Goal: Task Accomplishment & Management: Manage account settings

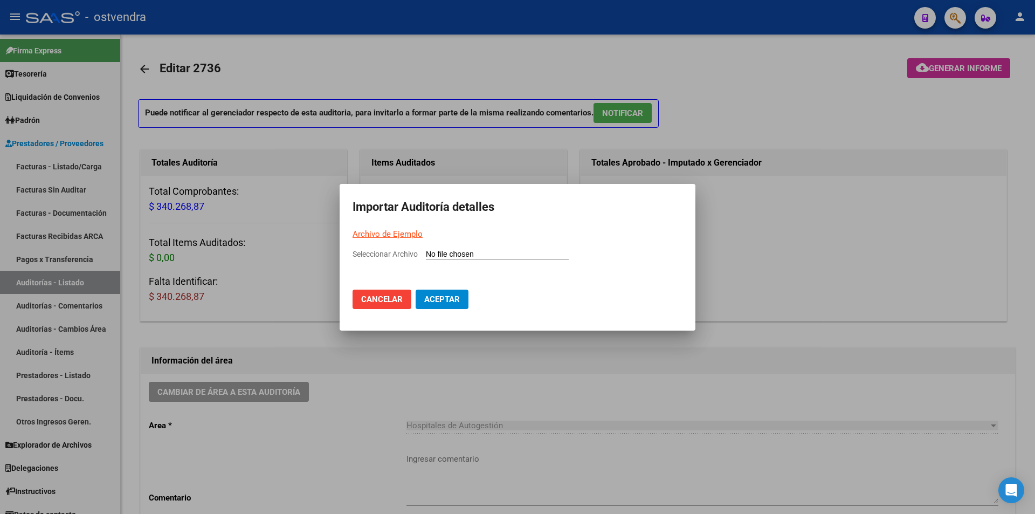
scroll to position [619, 0]
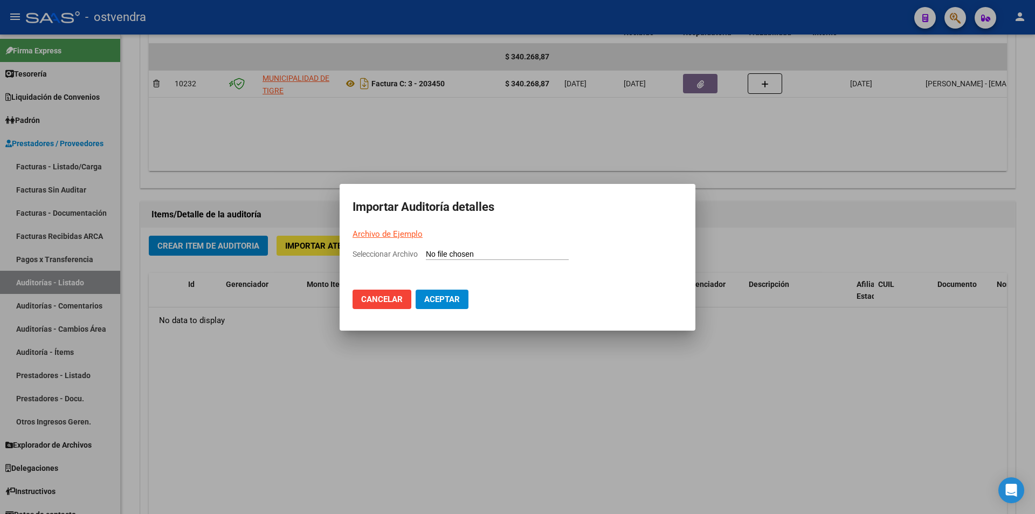
click at [447, 256] on input "Seleccionar Archivo" at bounding box center [497, 255] width 143 height 10
type input "C:\fakepath\Auditoria-demo-saas-total (22).csv"
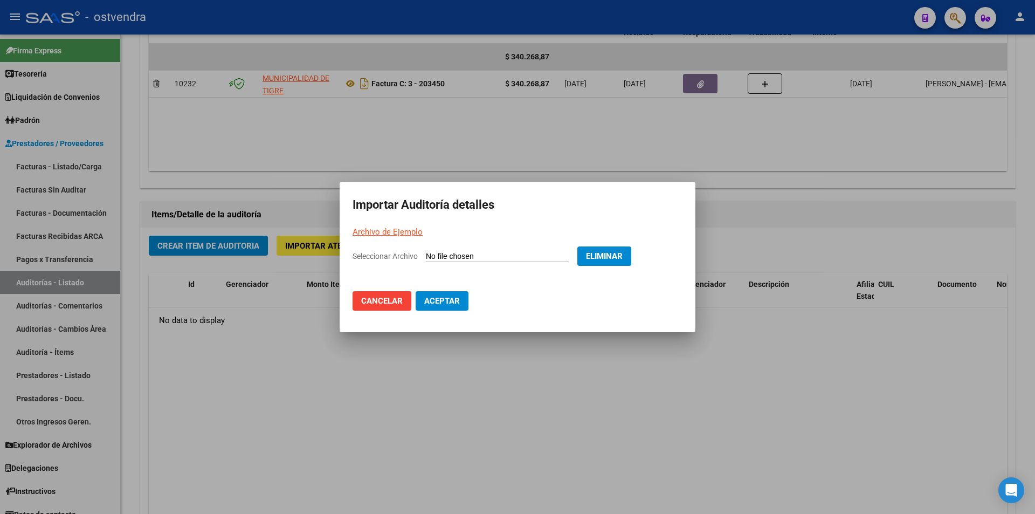
click at [438, 295] on button "Aceptar" at bounding box center [442, 300] width 53 height 19
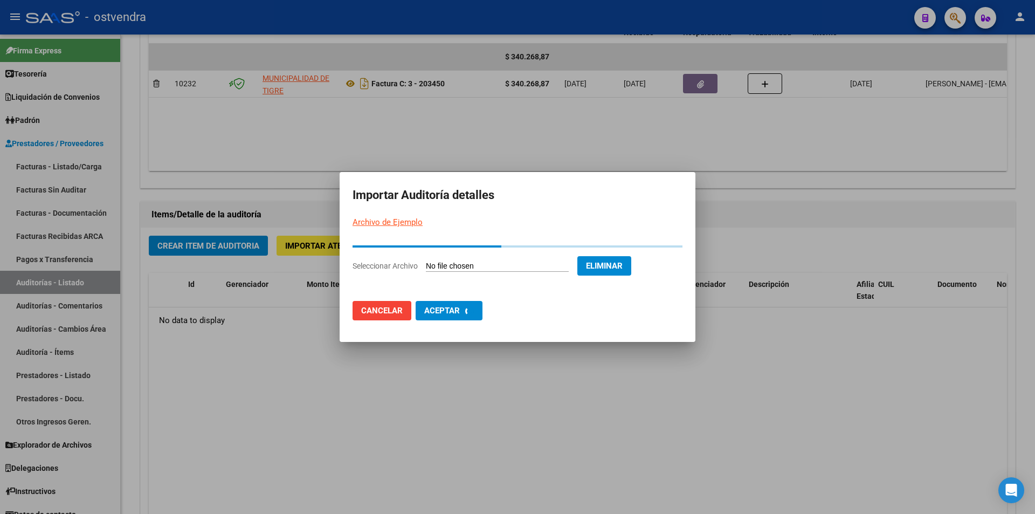
scroll to position [0, 0]
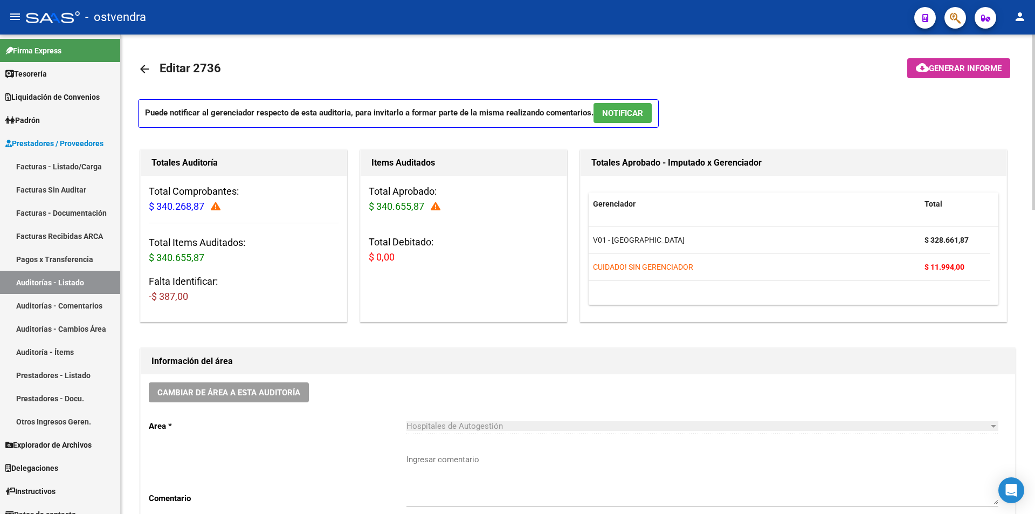
click at [437, 212] on h3 "Total Aprobado: $ 340.655,87" at bounding box center [464, 199] width 190 height 30
click at [437, 212] on span at bounding box center [432, 206] width 16 height 11
drag, startPoint x: 437, startPoint y: 211, endPoint x: 455, endPoint y: 208, distance: 18.2
click at [438, 211] on icon at bounding box center [436, 207] width 10 height 10
click at [567, 223] on div "Items Auditados Total Aprobado: $ 340.655,87 Total Debitado: $ 0,00" at bounding box center [463, 235] width 211 height 177
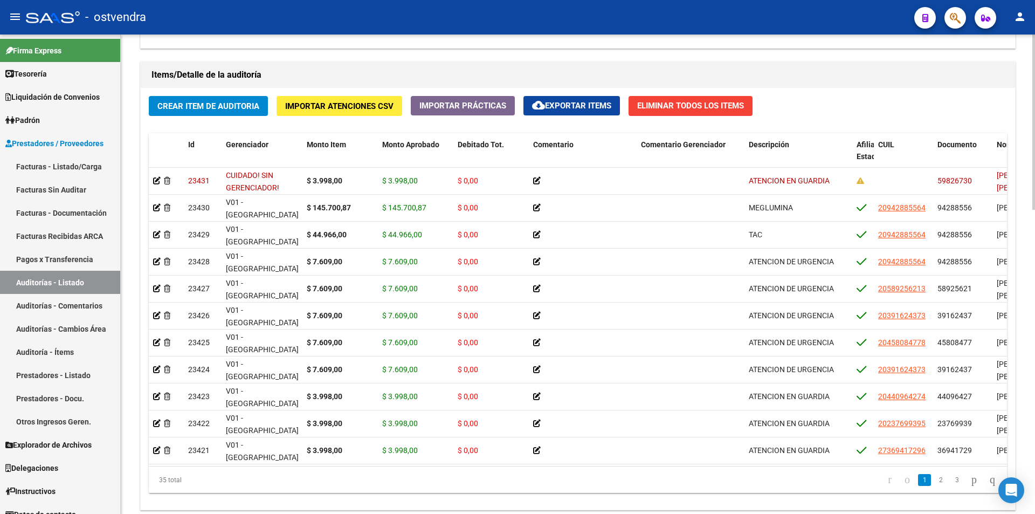
scroll to position [793, 0]
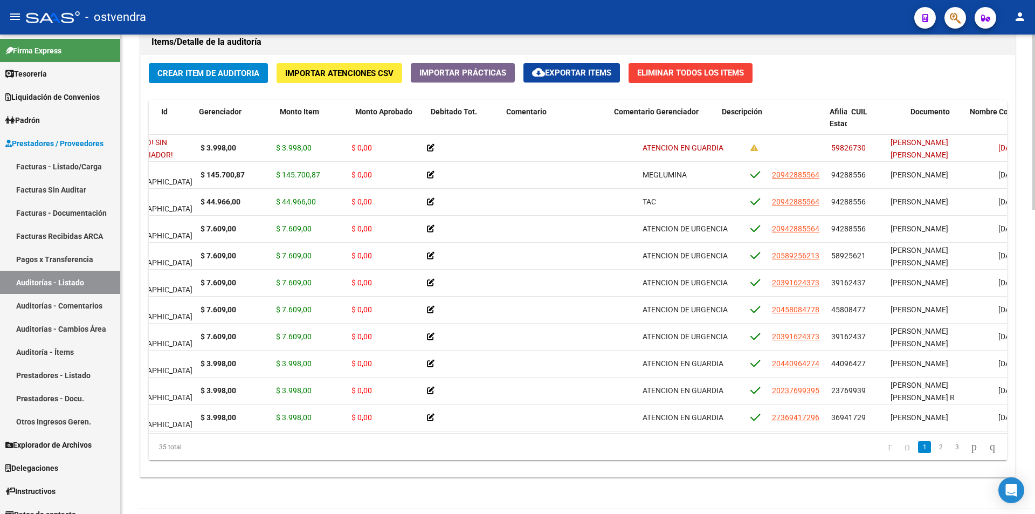
scroll to position [0, 0]
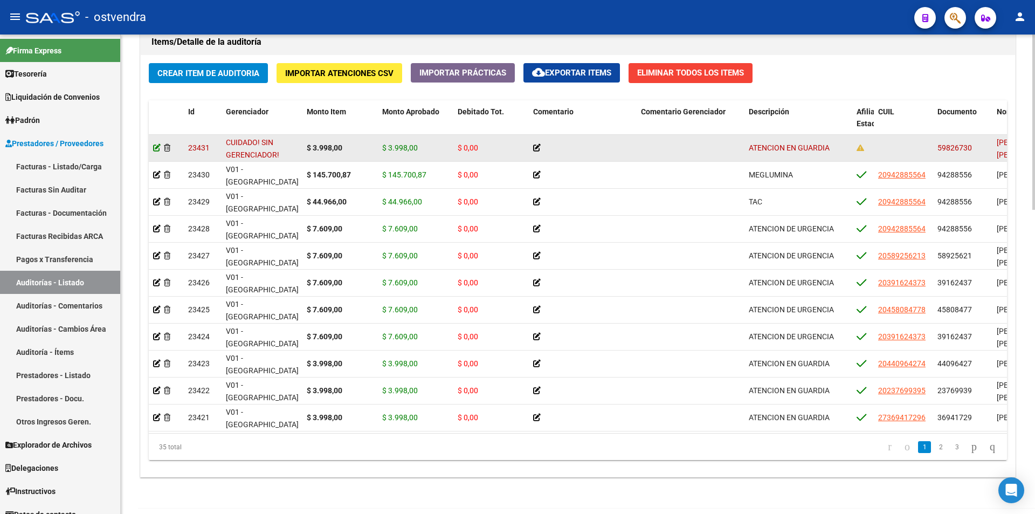
click at [157, 145] on icon at bounding box center [157, 148] width 8 height 8
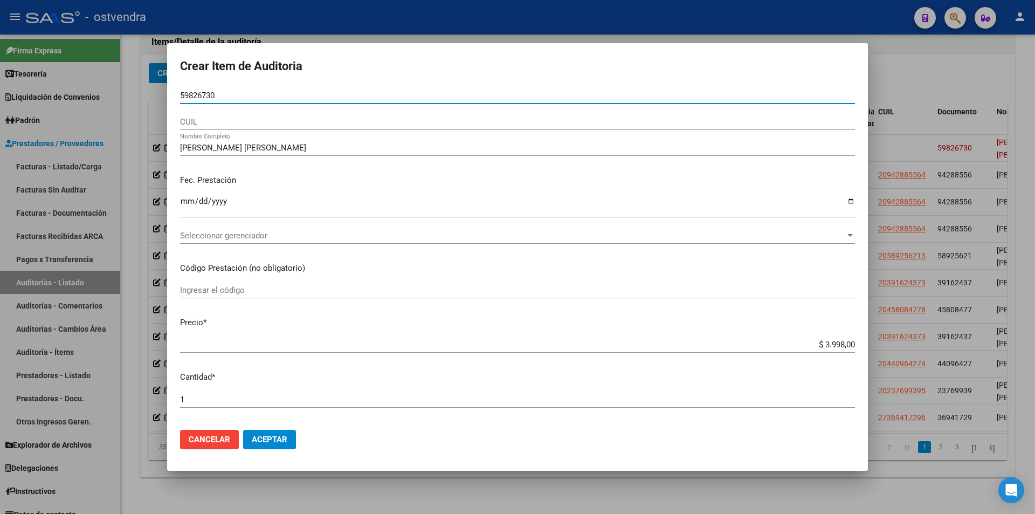
click at [226, 94] on input "59826730" at bounding box center [517, 96] width 675 height 10
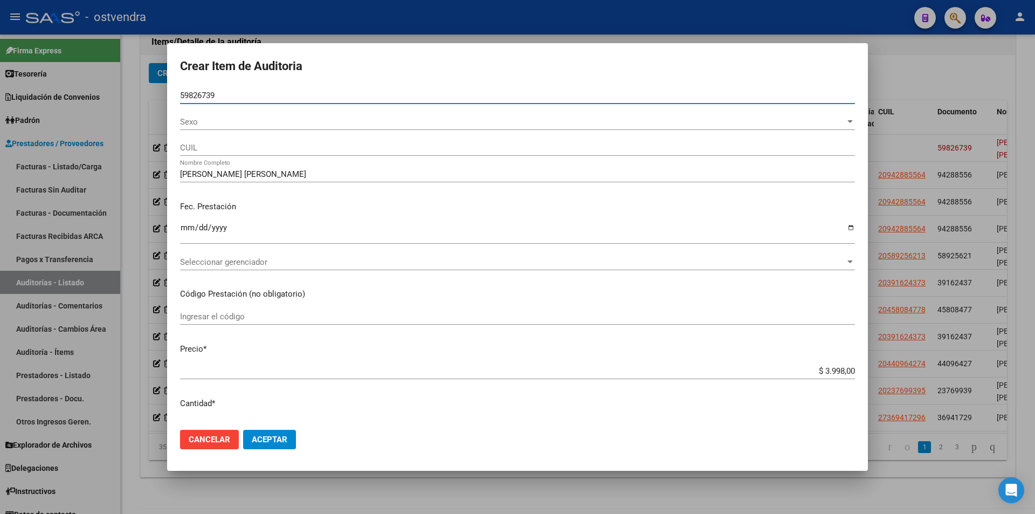
type input "59826739"
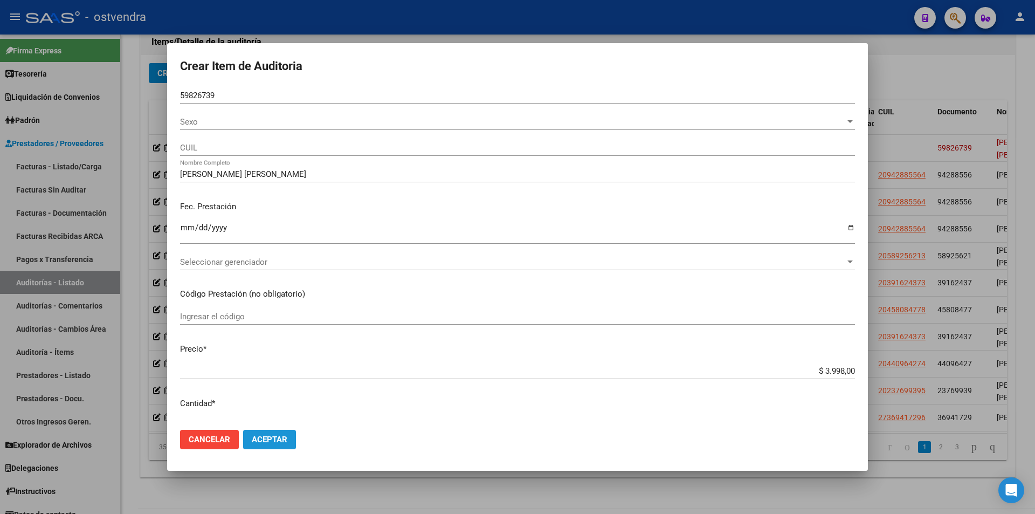
click at [294, 439] on button "Aceptar" at bounding box center [269, 439] width 53 height 19
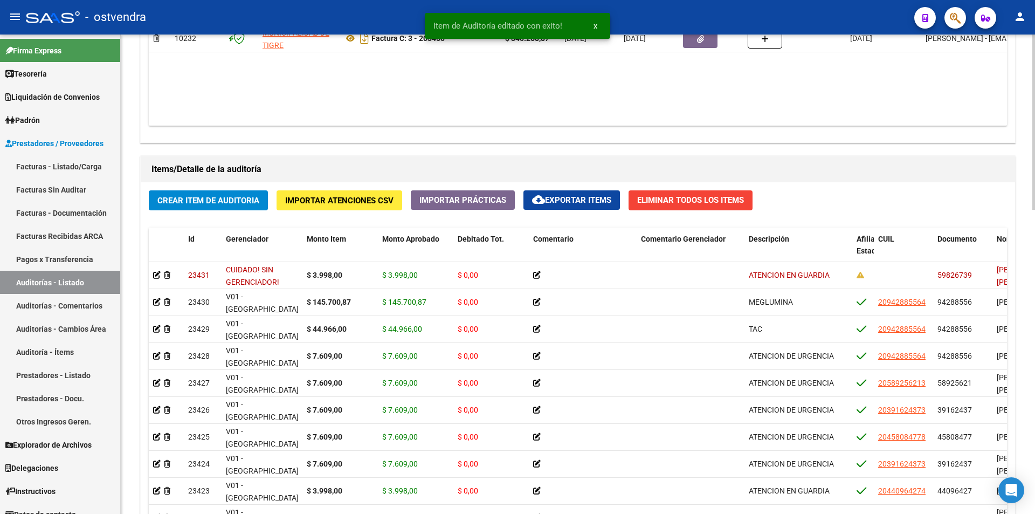
scroll to position [697, 0]
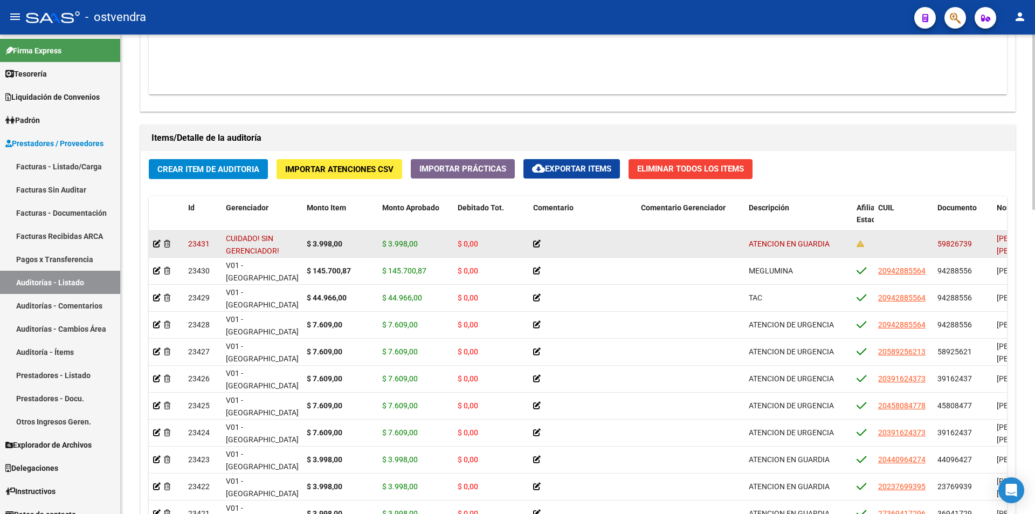
drag, startPoint x: 972, startPoint y: 242, endPoint x: 934, endPoint y: 243, distance: 37.7
click at [934, 243] on datatable-body-cell "59826739" at bounding box center [962, 244] width 59 height 26
copy span "59826739"
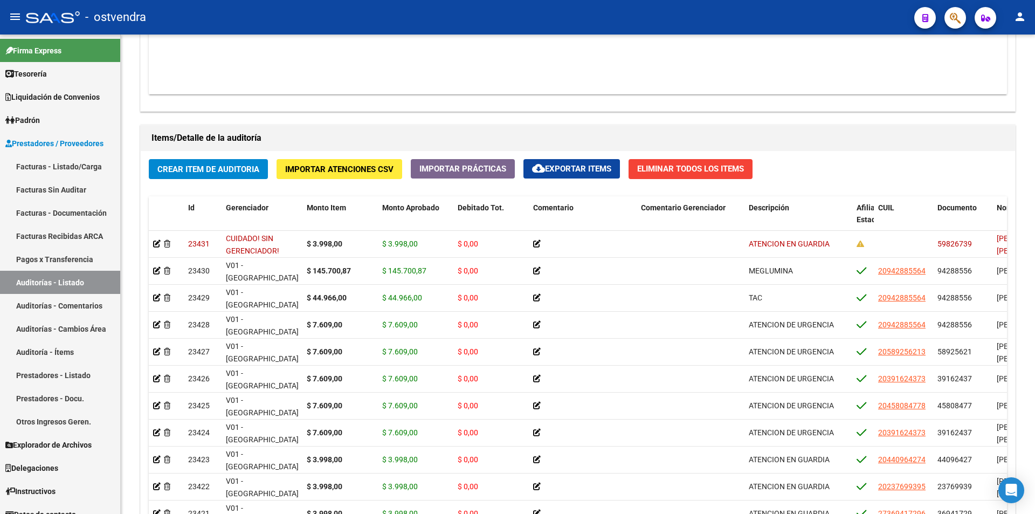
click at [947, 21] on button "button" at bounding box center [956, 18] width 22 height 22
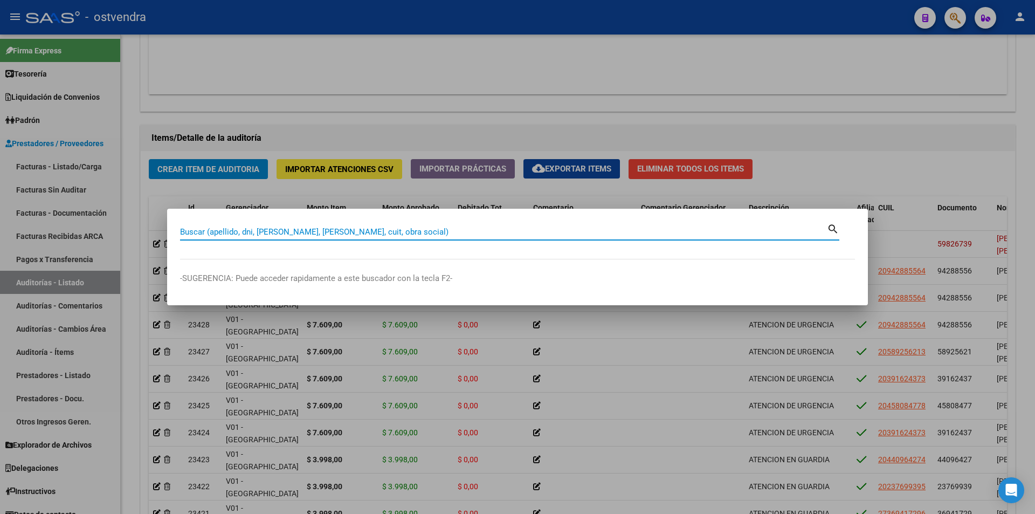
paste input "59826739"
type input "59826739"
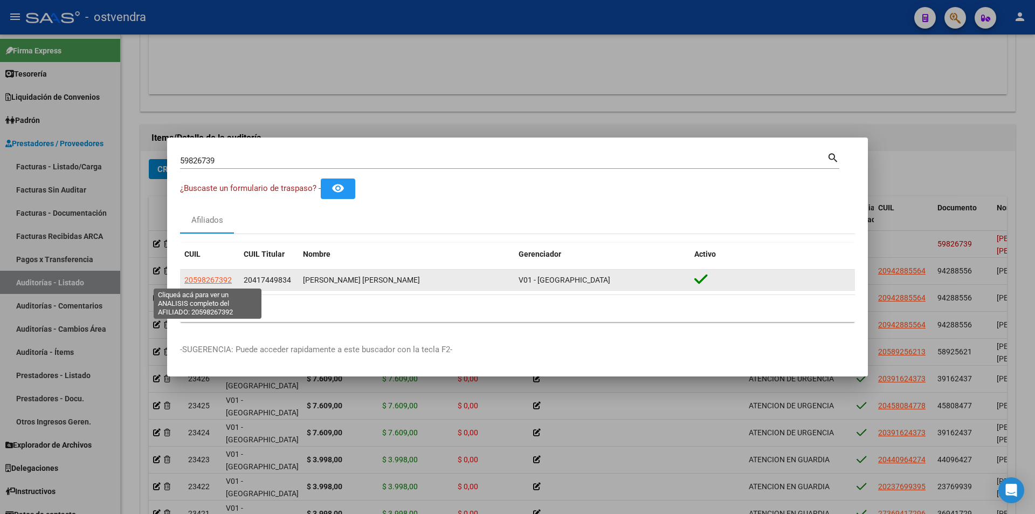
click at [224, 277] on span "20598267392" at bounding box center [207, 279] width 47 height 9
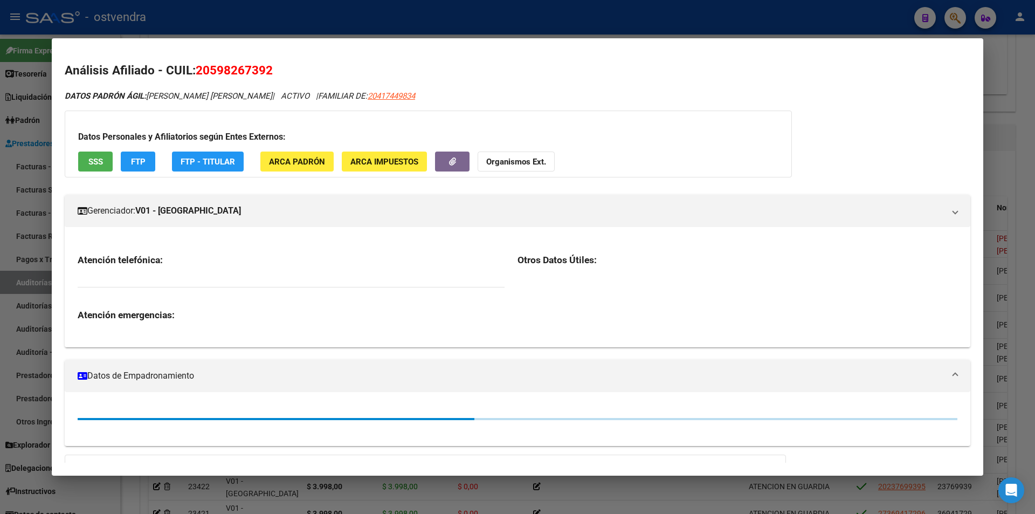
click at [283, 479] on div at bounding box center [517, 257] width 1035 height 514
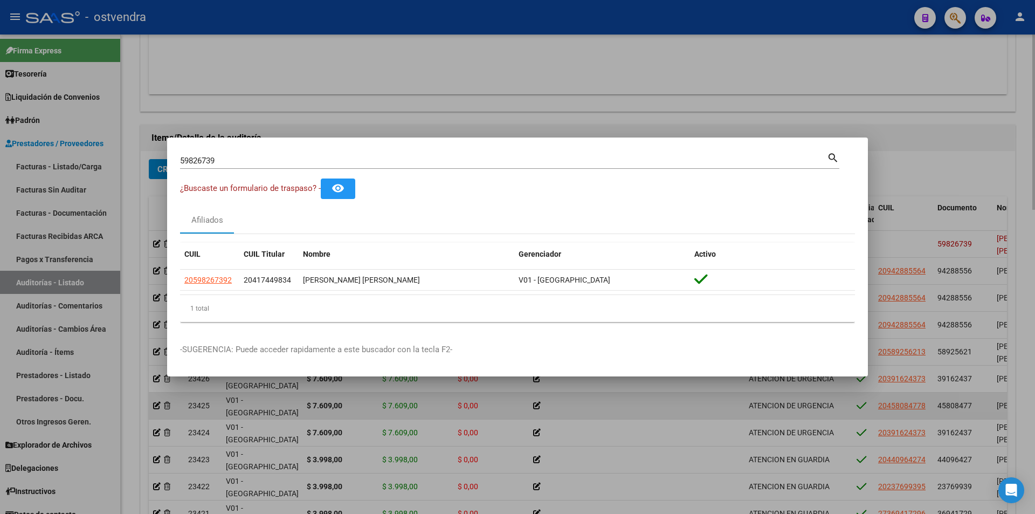
drag, startPoint x: 279, startPoint y: 451, endPoint x: 251, endPoint y: 405, distance: 54.2
click at [277, 450] on div at bounding box center [517, 257] width 1035 height 514
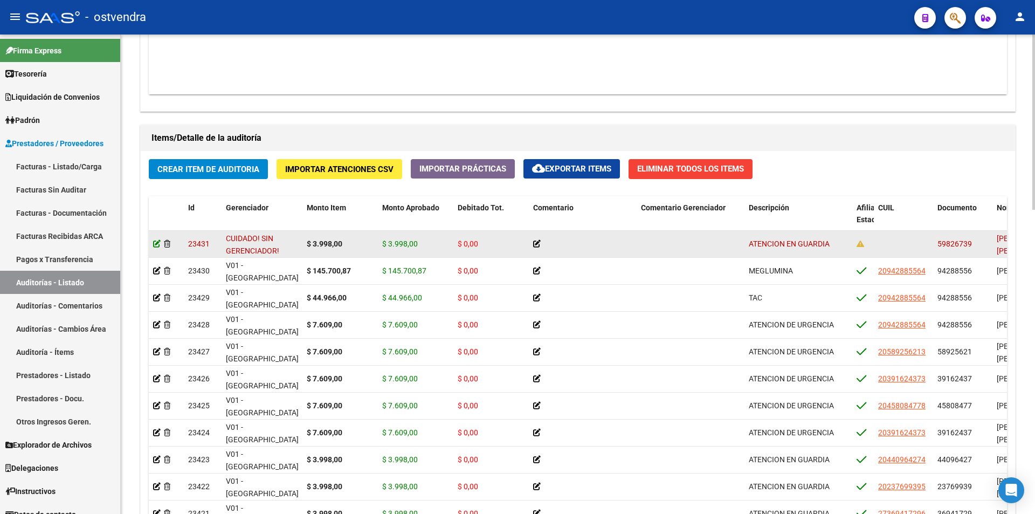
click at [159, 243] on icon at bounding box center [157, 244] width 8 height 8
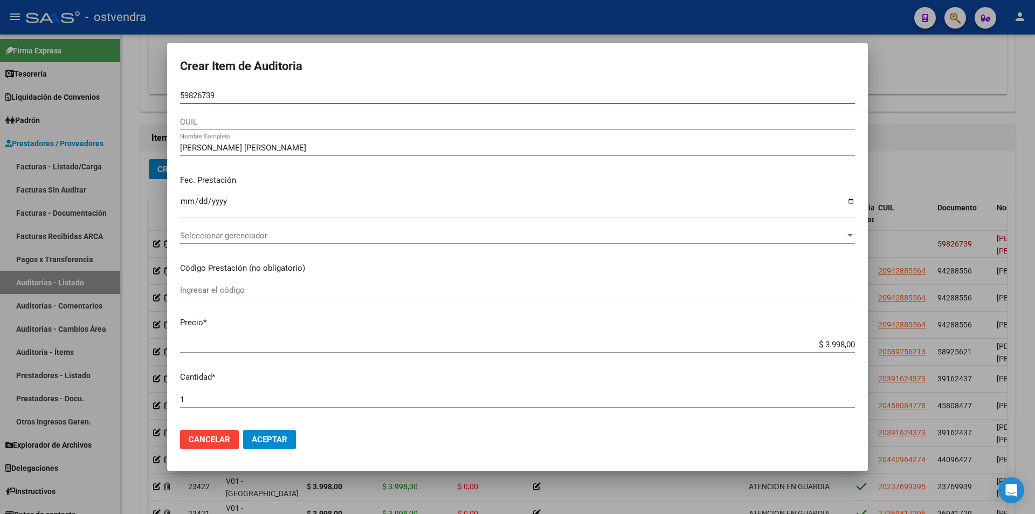
click at [227, 241] on div "Seleccionar gerenciador Seleccionar gerenciador" at bounding box center [517, 236] width 675 height 16
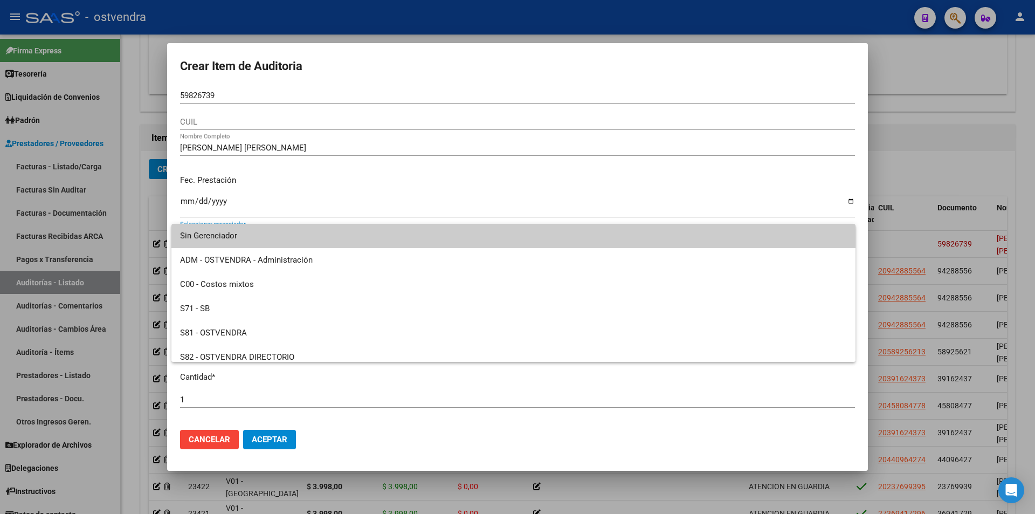
scroll to position [80, 0]
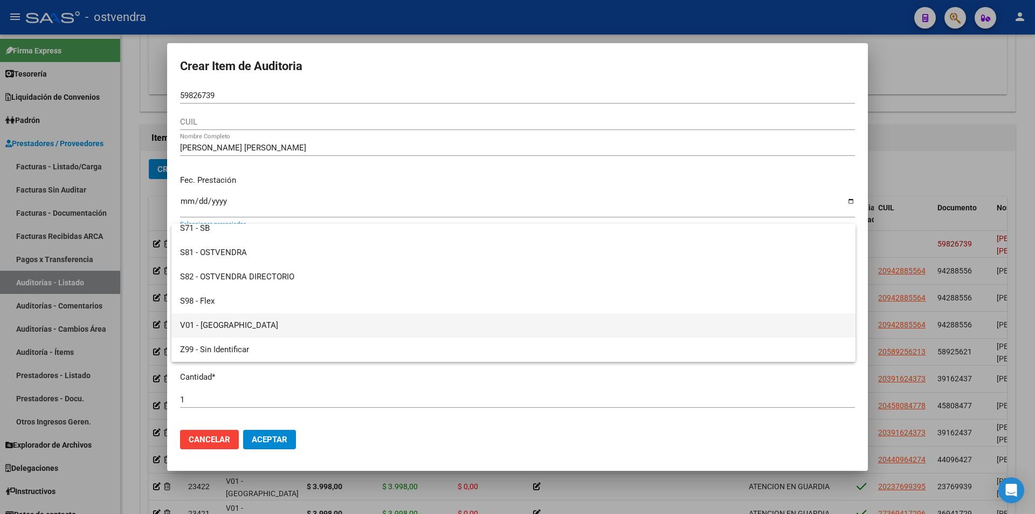
drag, startPoint x: 399, startPoint y: 322, endPoint x: 394, endPoint y: 328, distance: 8.8
click at [399, 322] on span "V01 - [GEOGRAPHIC_DATA]" at bounding box center [513, 325] width 667 height 24
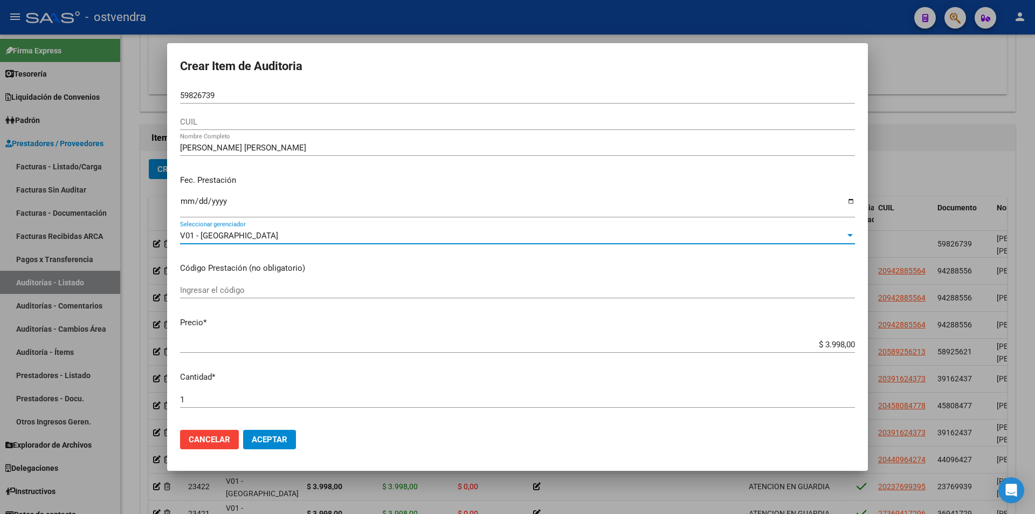
click at [268, 445] on button "Aceptar" at bounding box center [269, 439] width 53 height 19
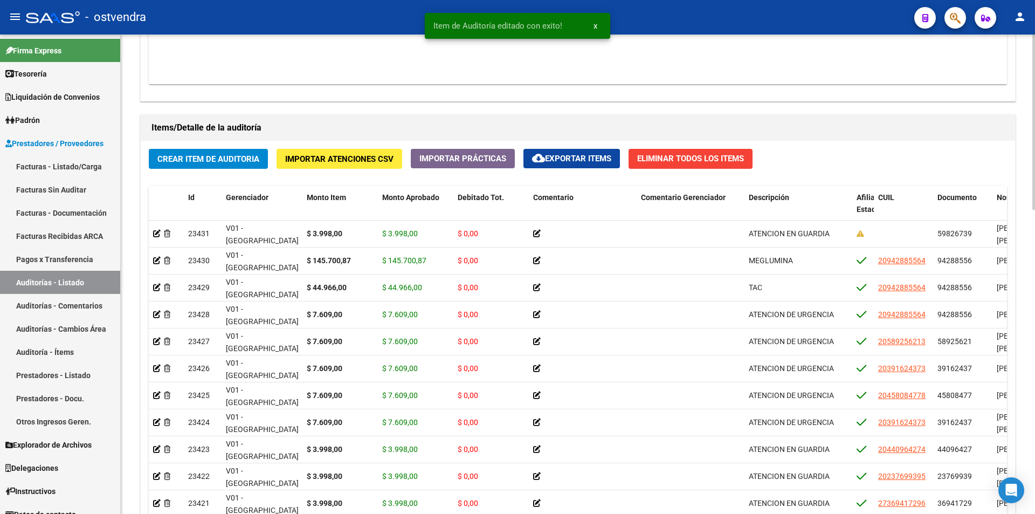
scroll to position [832, 0]
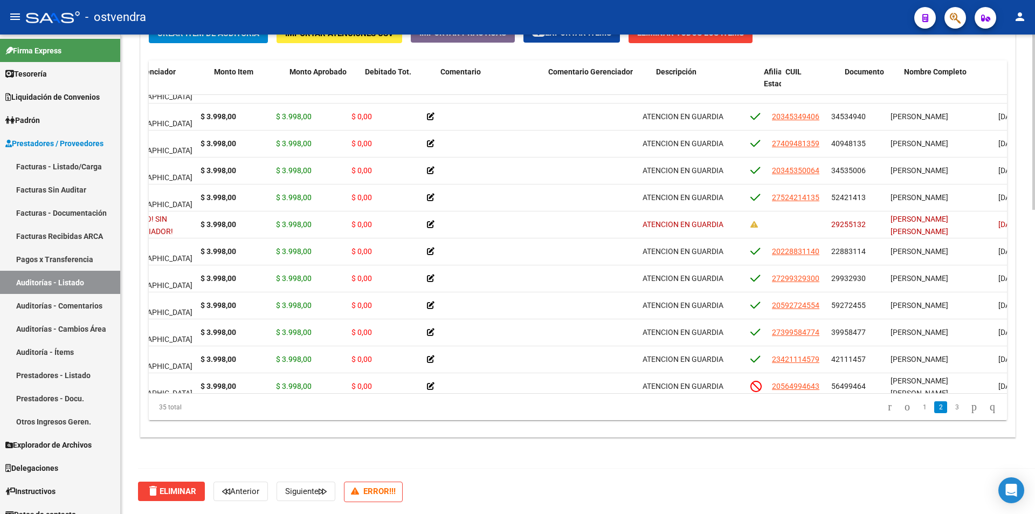
scroll to position [423, 130]
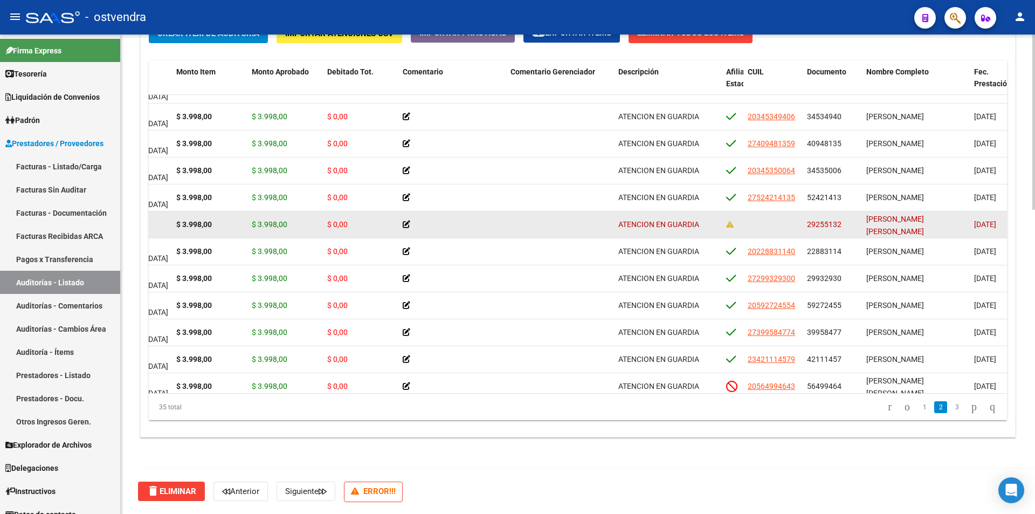
drag, startPoint x: 843, startPoint y: 223, endPoint x: 809, endPoint y: 224, distance: 34.0
click at [808, 224] on div "29255132" at bounding box center [832, 224] width 51 height 12
copy span "29255132"
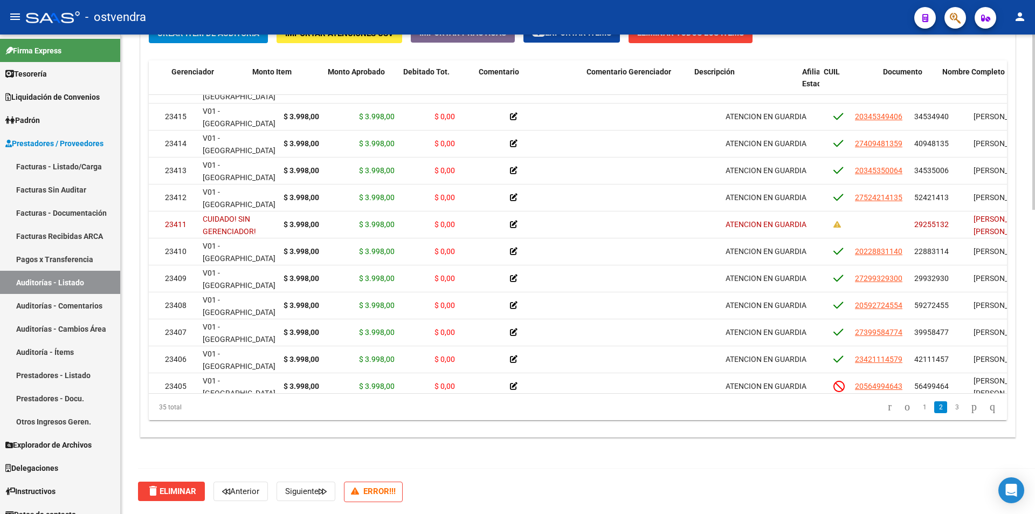
scroll to position [423, 0]
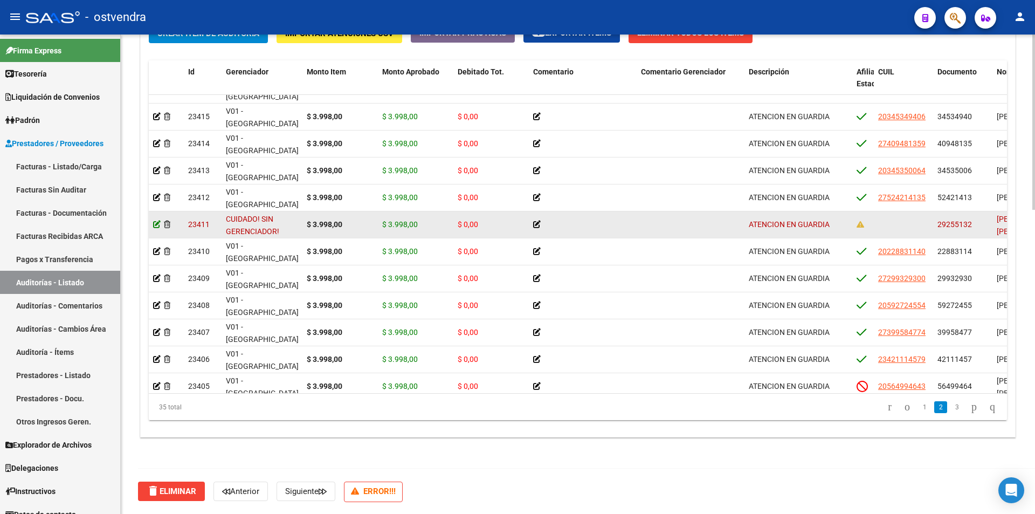
click at [158, 226] on icon at bounding box center [157, 225] width 8 height 8
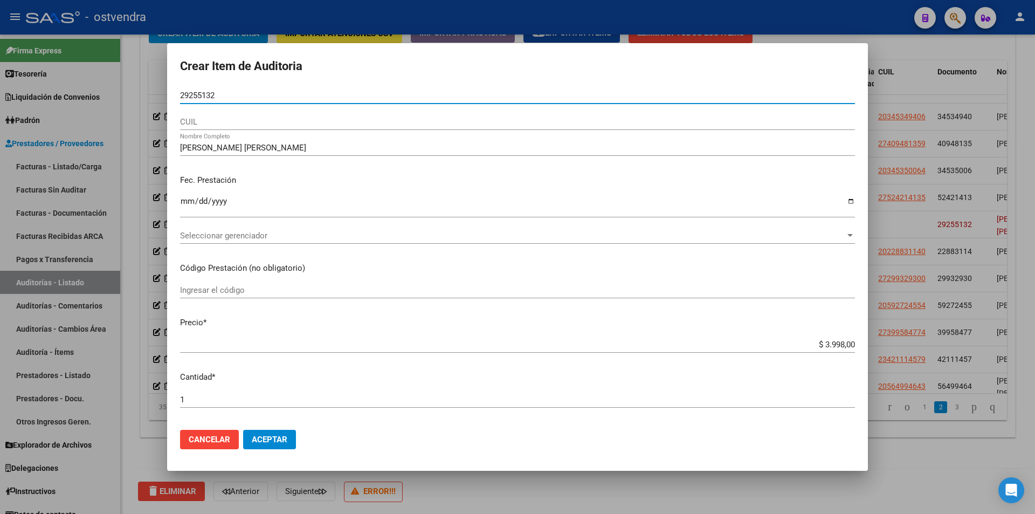
click at [189, 94] on input "29255132" at bounding box center [517, 96] width 675 height 10
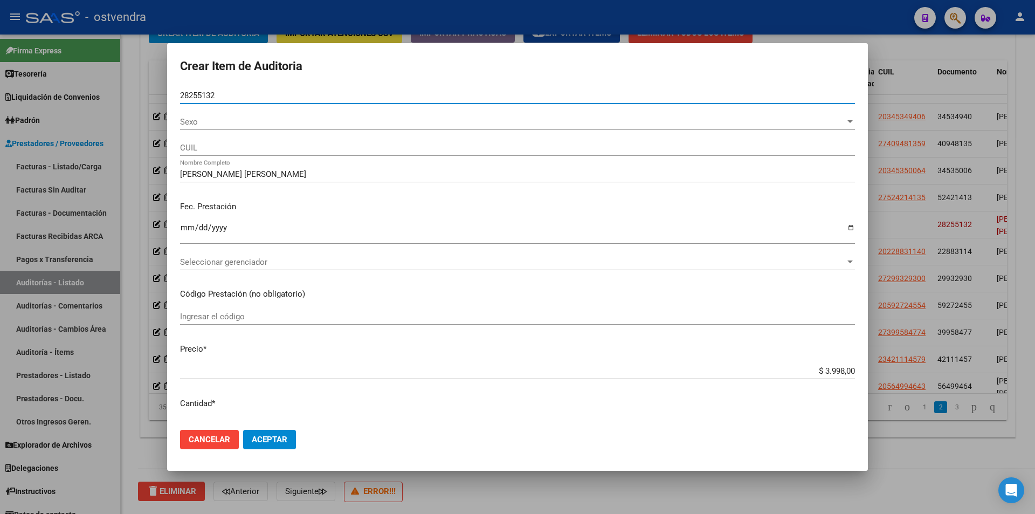
type input "28255132"
click at [283, 442] on span "Aceptar" at bounding box center [270, 440] width 36 height 10
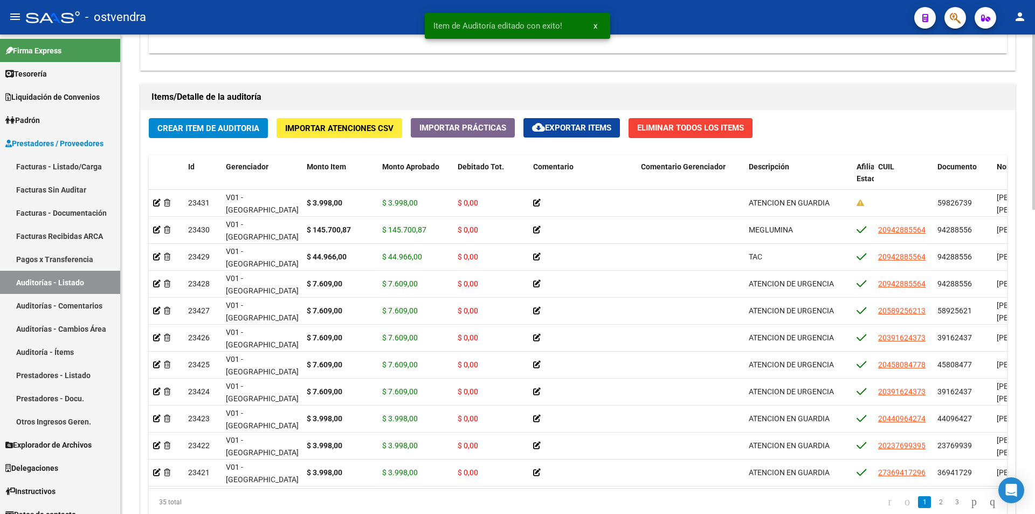
scroll to position [832, 0]
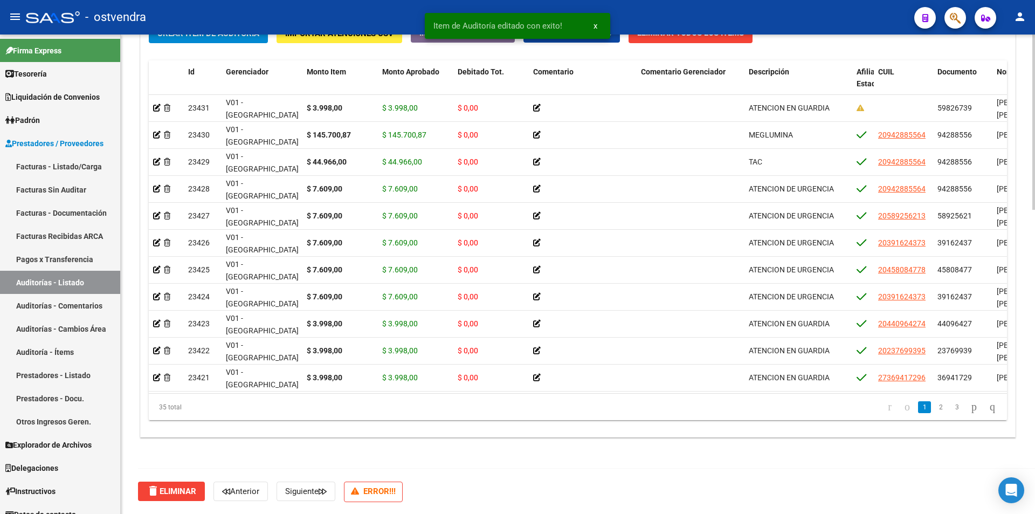
click at [1035, 497] on div at bounding box center [1033, 426] width 3 height 175
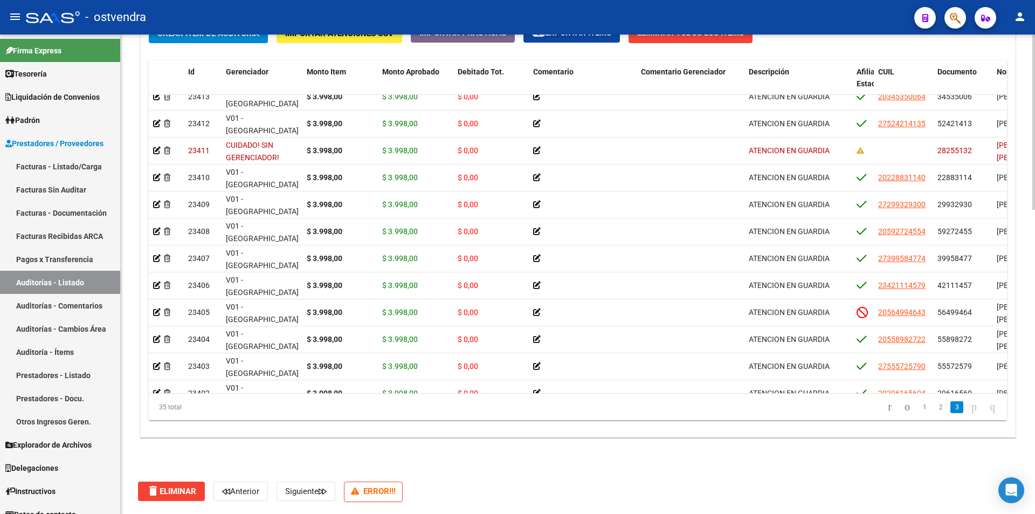
scroll to position [500, 0]
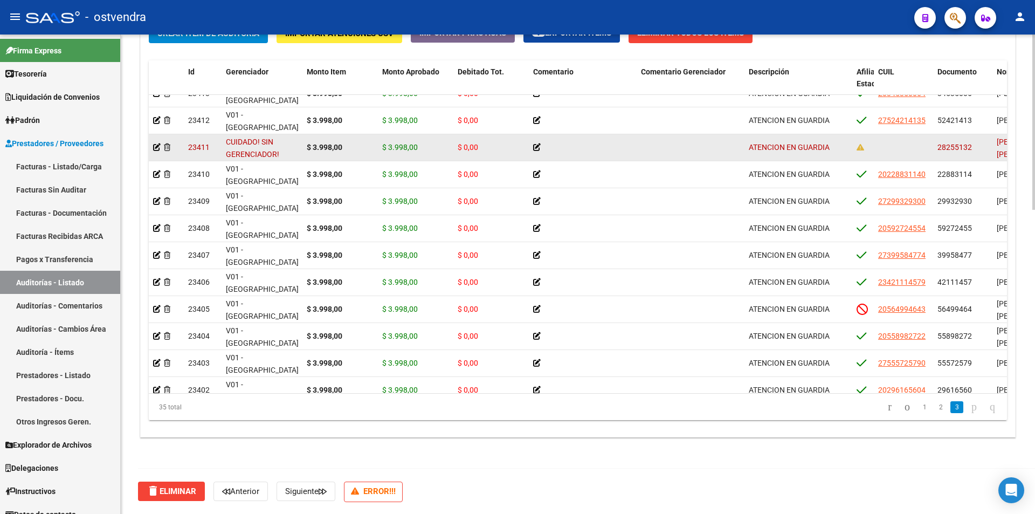
drag, startPoint x: 960, startPoint y: 145, endPoint x: 936, endPoint y: 144, distance: 23.7
click at [936, 144] on datatable-body-cell "28255132" at bounding box center [962, 147] width 59 height 26
copy span "28255132"
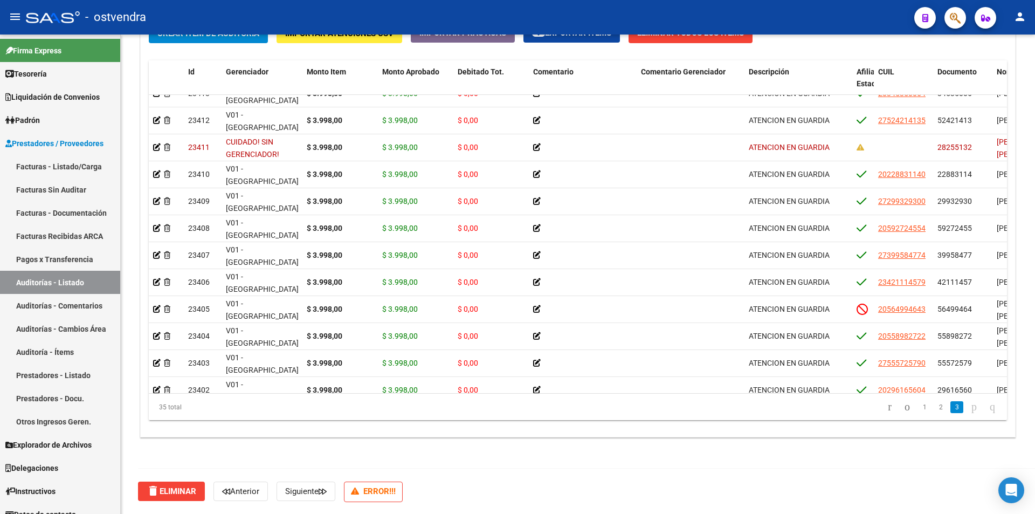
click at [950, 25] on span "button" at bounding box center [955, 18] width 11 height 22
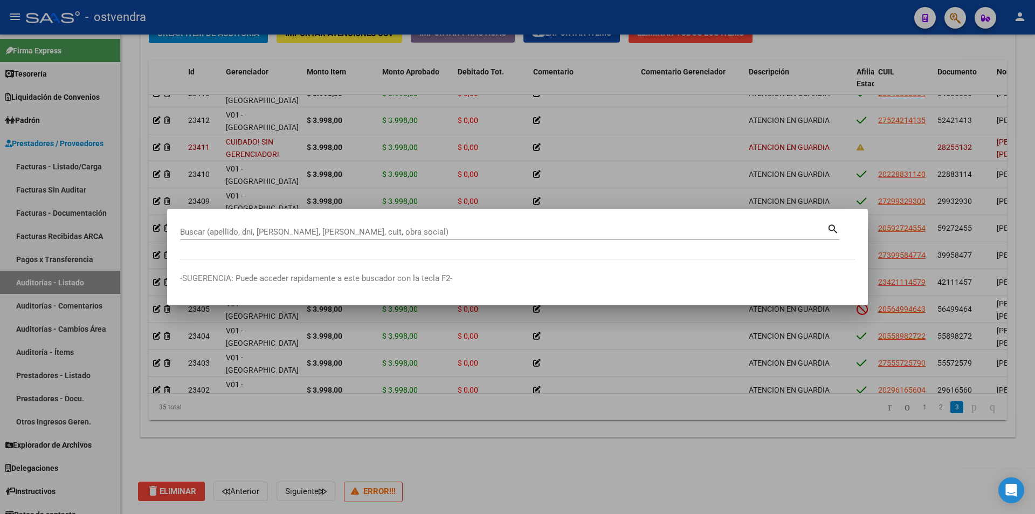
drag, startPoint x: 509, startPoint y: 223, endPoint x: 468, endPoint y: 229, distance: 40.9
click at [468, 229] on input "Buscar (apellido, dni, [PERSON_NAME], [PERSON_NAME], cuit, obra social)" at bounding box center [503, 232] width 647 height 10
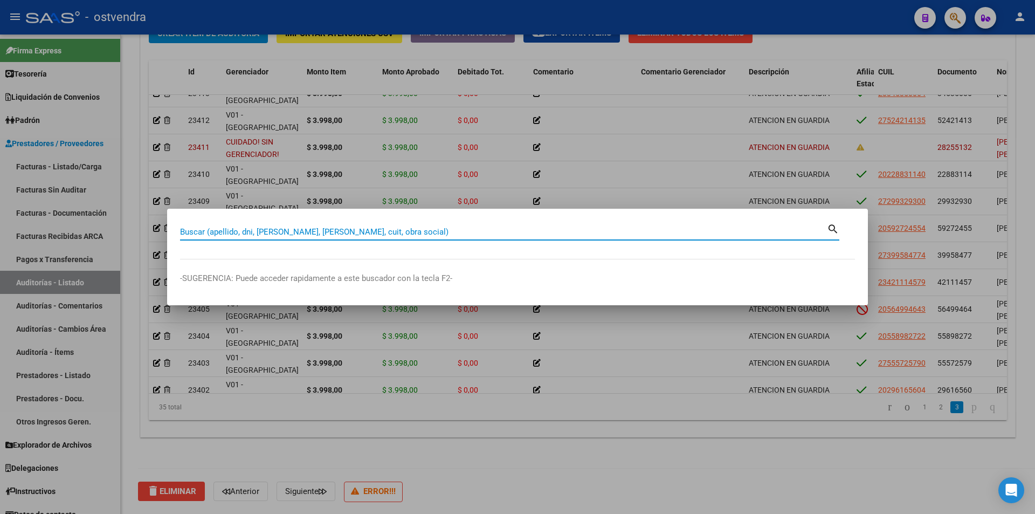
paste input "28255132"
type input "28255132"
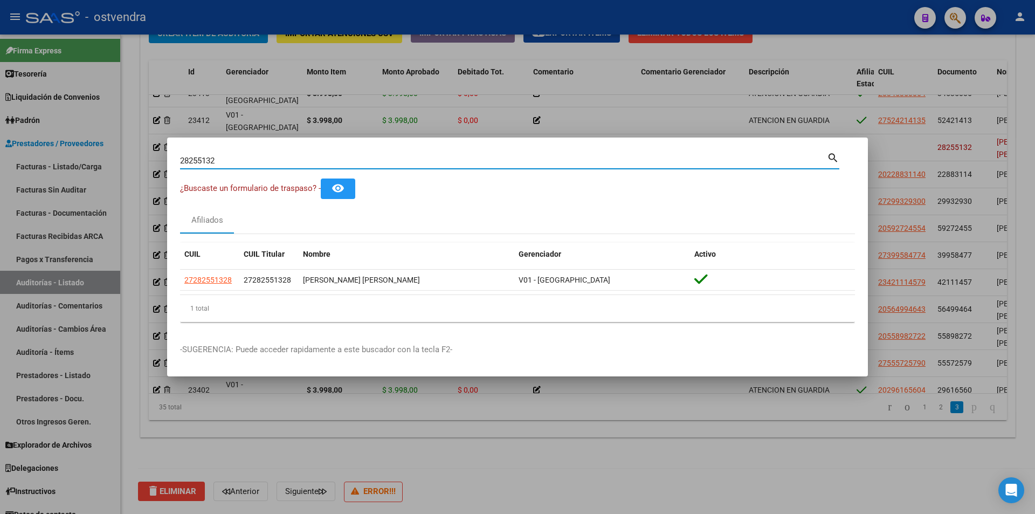
click at [263, 407] on div at bounding box center [517, 257] width 1035 height 514
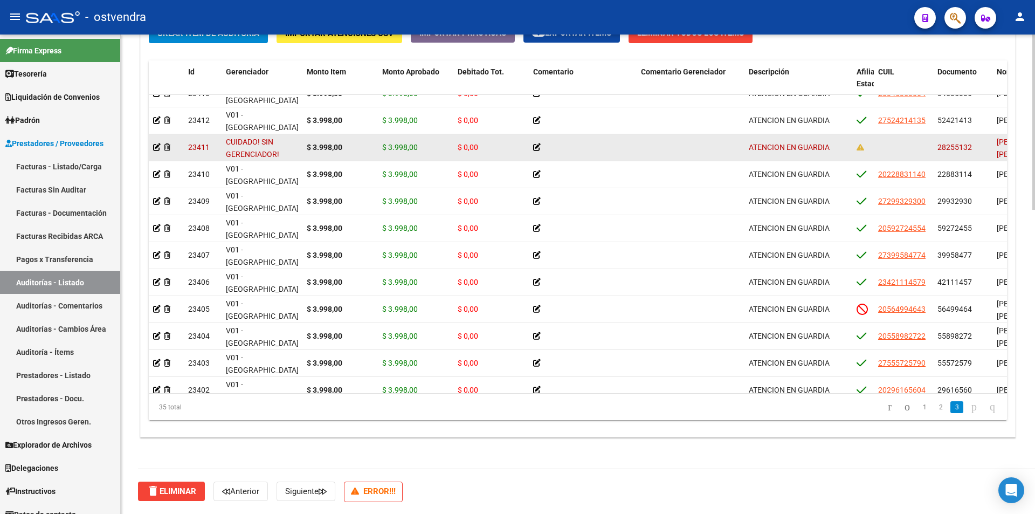
click at [155, 150] on app-auditoria-detalle at bounding box center [157, 147] width 8 height 9
click at [156, 149] on icon at bounding box center [157, 147] width 8 height 8
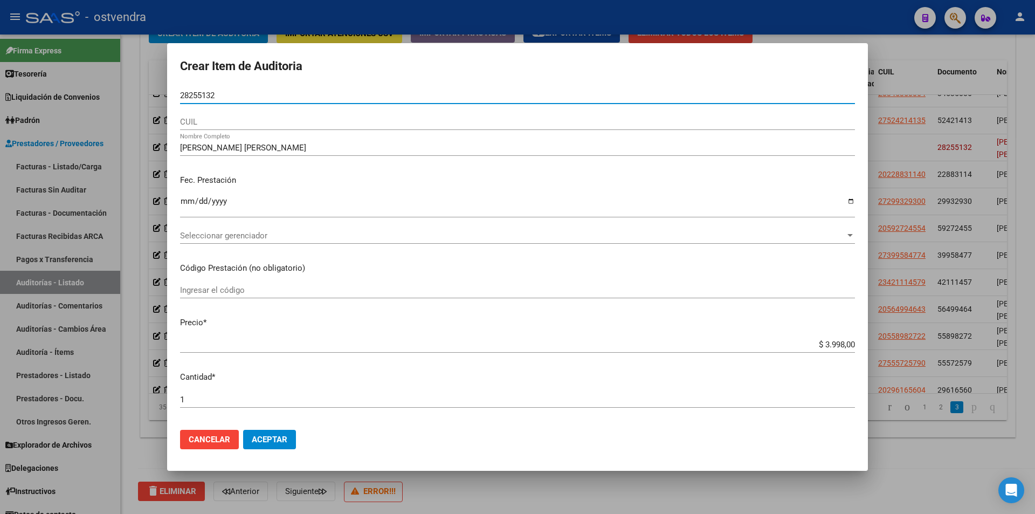
click at [280, 238] on span "Seleccionar gerenciador" at bounding box center [512, 236] width 665 height 10
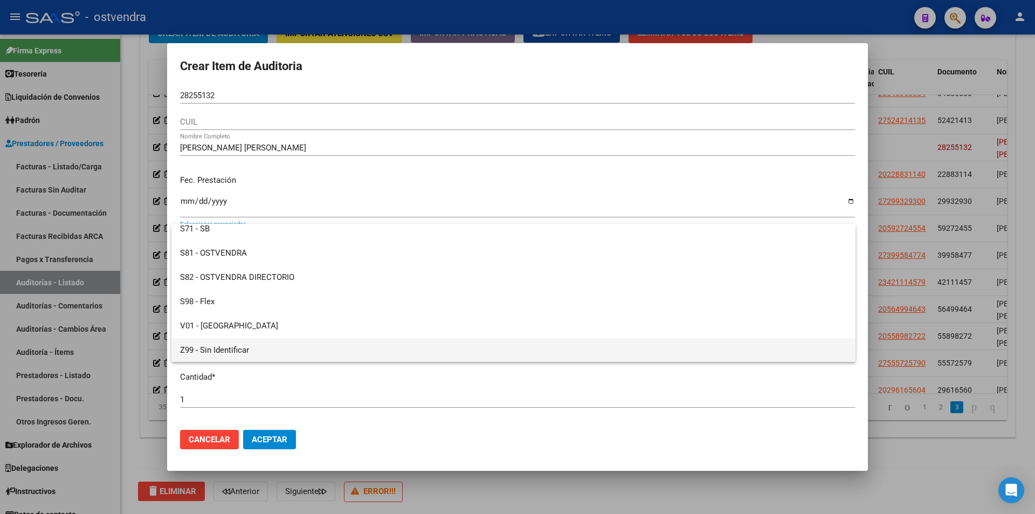
scroll to position [80, 0]
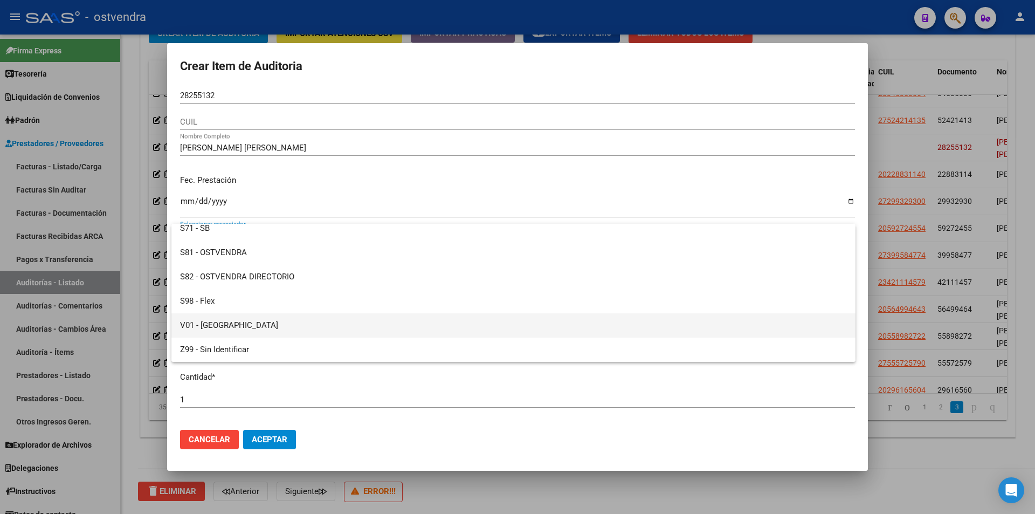
click at [357, 318] on span "V01 - [GEOGRAPHIC_DATA]" at bounding box center [513, 325] width 667 height 24
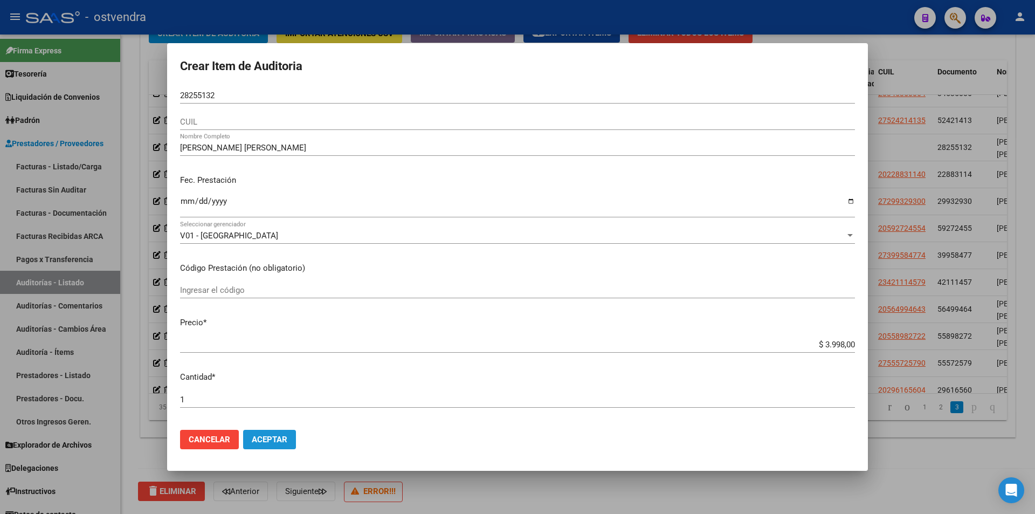
click at [295, 438] on button "Aceptar" at bounding box center [269, 439] width 53 height 19
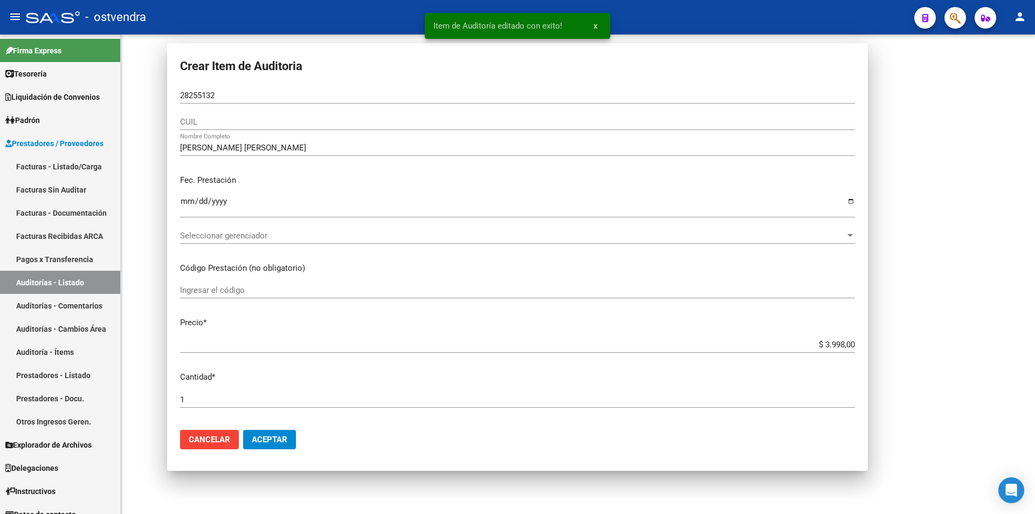
scroll to position [0, 0]
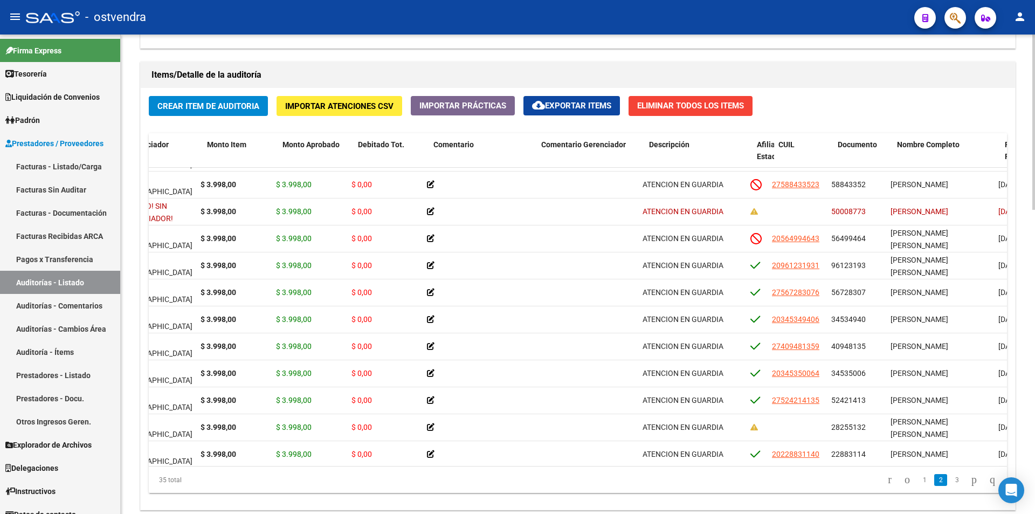
scroll to position [293, 2]
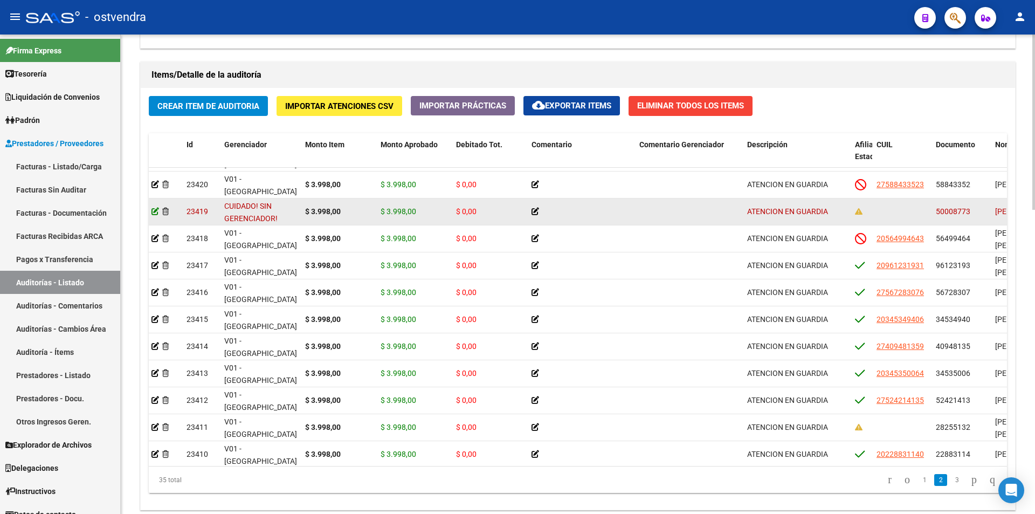
click at [153, 211] on icon at bounding box center [155, 212] width 8 height 8
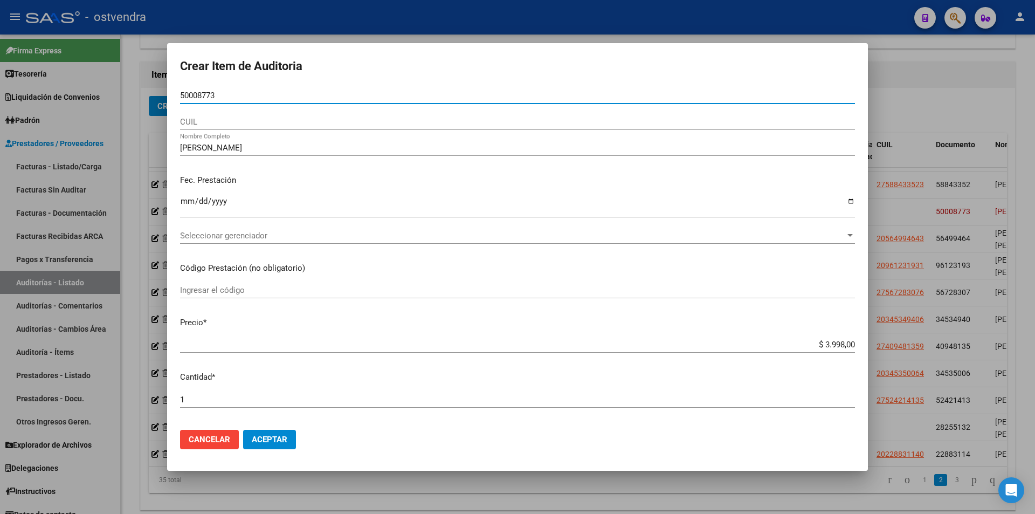
click at [205, 94] on input "50008773" at bounding box center [517, 96] width 675 height 10
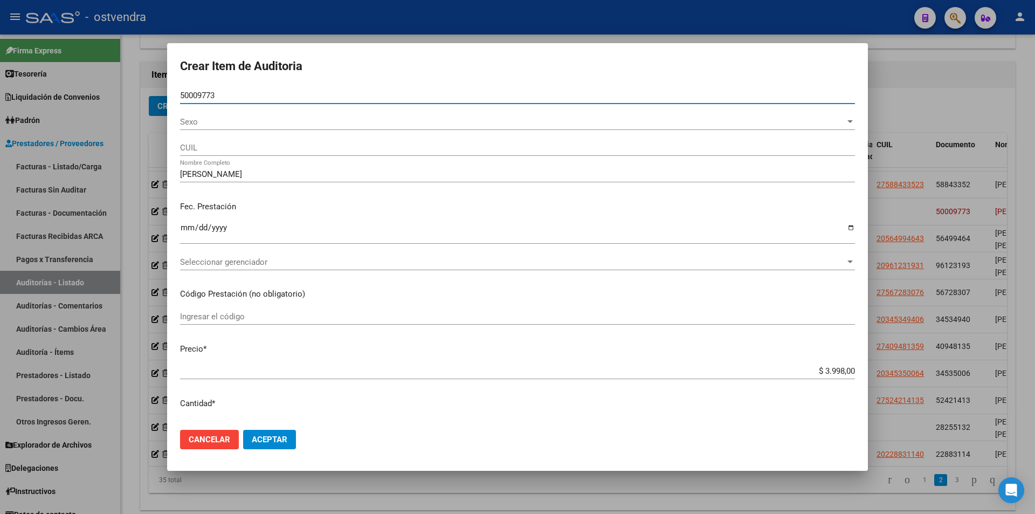
type input "50009773"
click at [278, 426] on mat-dialog-actions "Cancelar Aceptar" at bounding box center [517, 439] width 675 height 37
click at [279, 431] on mat-dialog-actions "Cancelar Aceptar" at bounding box center [517, 439] width 675 height 37
click at [279, 433] on button "Aceptar" at bounding box center [269, 439] width 53 height 19
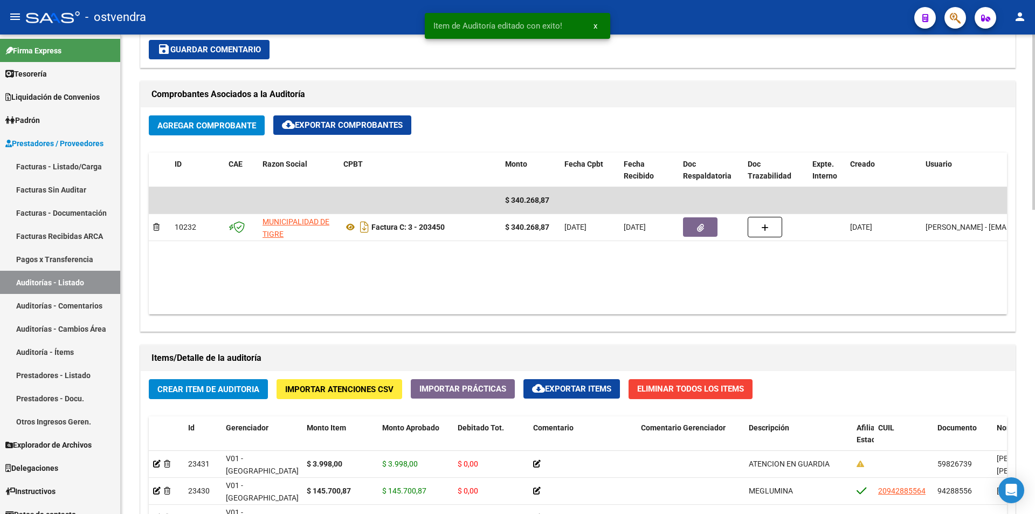
scroll to position [653, 0]
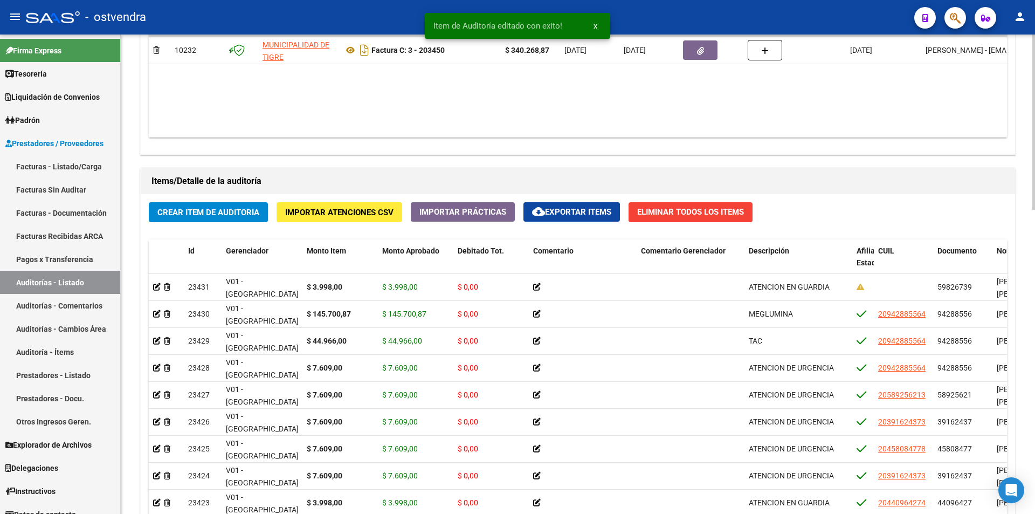
click at [1029, 377] on div "arrow_back Editar 2736 cloud_download Generar informe Puede notificar al gerenc…" at bounding box center [579, 37] width 917 height 1312
click at [1006, 314] on div "Crear Item de Auditoria Importar Atenciones CSV Importar Prácticas cloud_downlo…" at bounding box center [578, 405] width 874 height 422
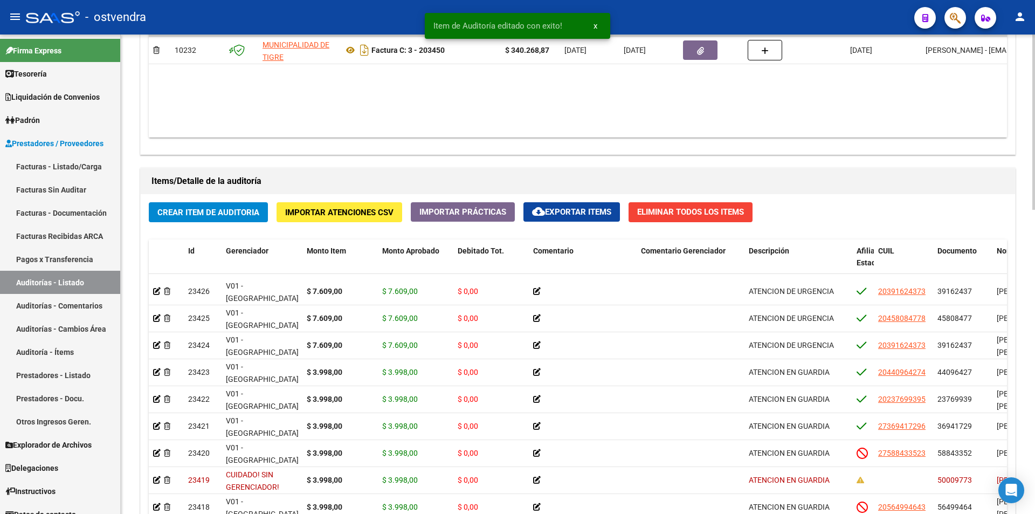
scroll to position [183, 0]
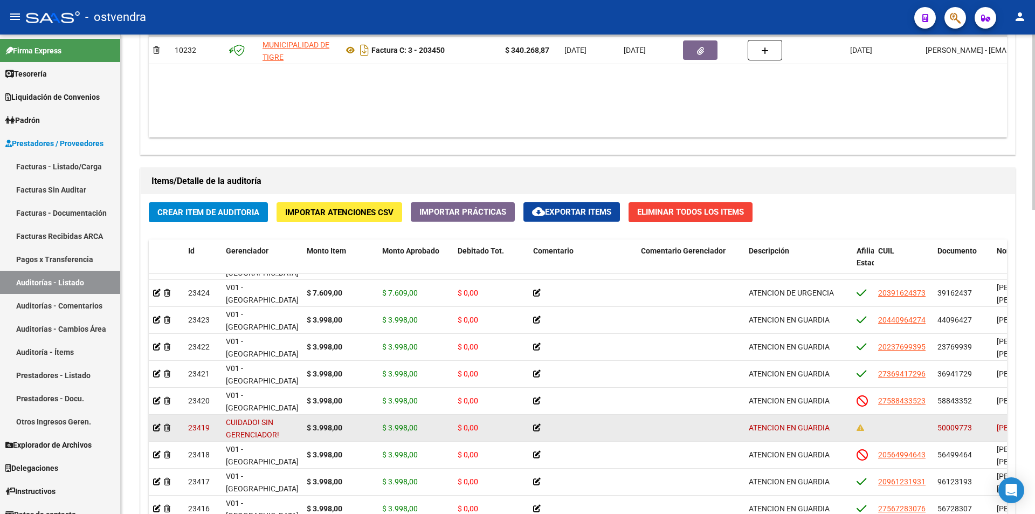
drag, startPoint x: 975, startPoint y: 426, endPoint x: 938, endPoint y: 428, distance: 37.8
click at [938, 428] on div "50009773" at bounding box center [963, 428] width 51 height 12
copy span "50009773"
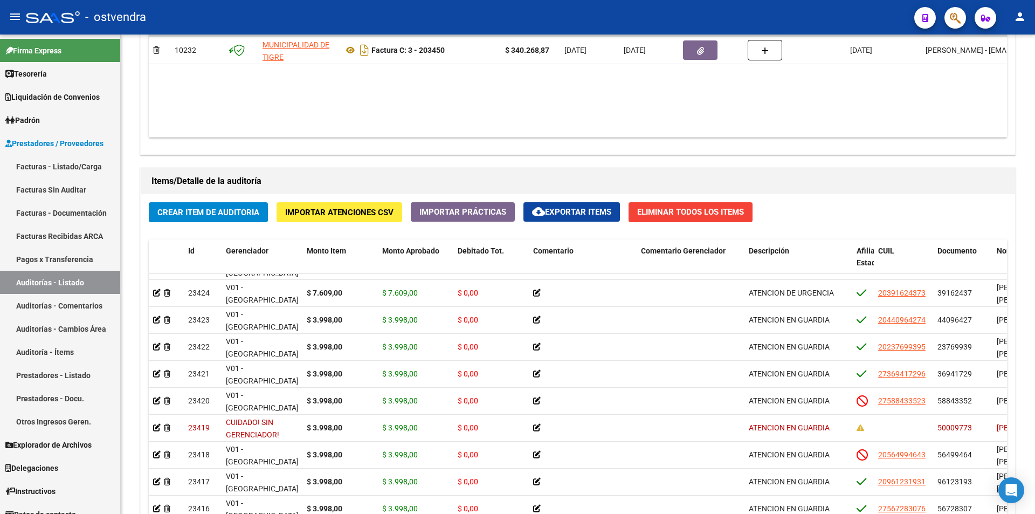
click at [947, 19] on button "button" at bounding box center [956, 18] width 22 height 22
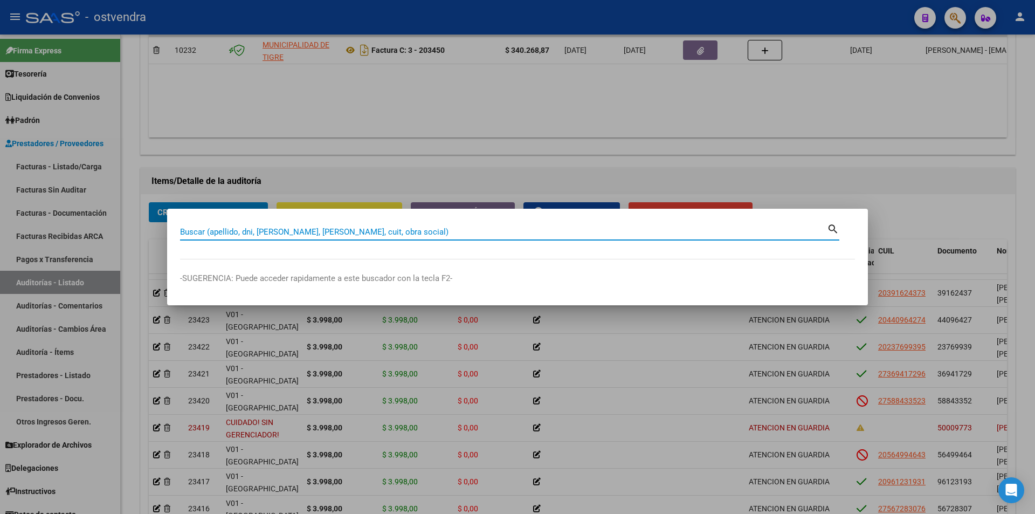
paste input "50009773"
type input "50009773"
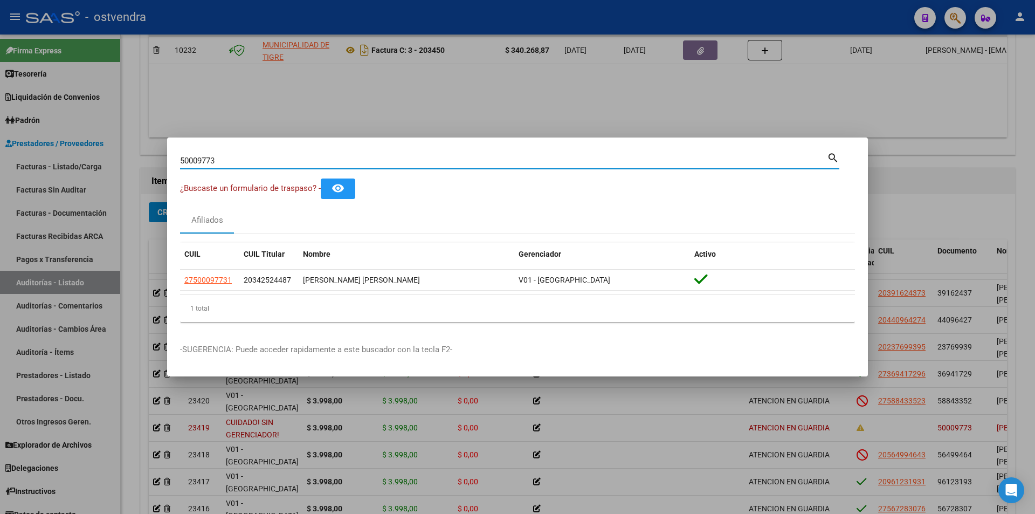
click at [300, 422] on div at bounding box center [517, 257] width 1035 height 514
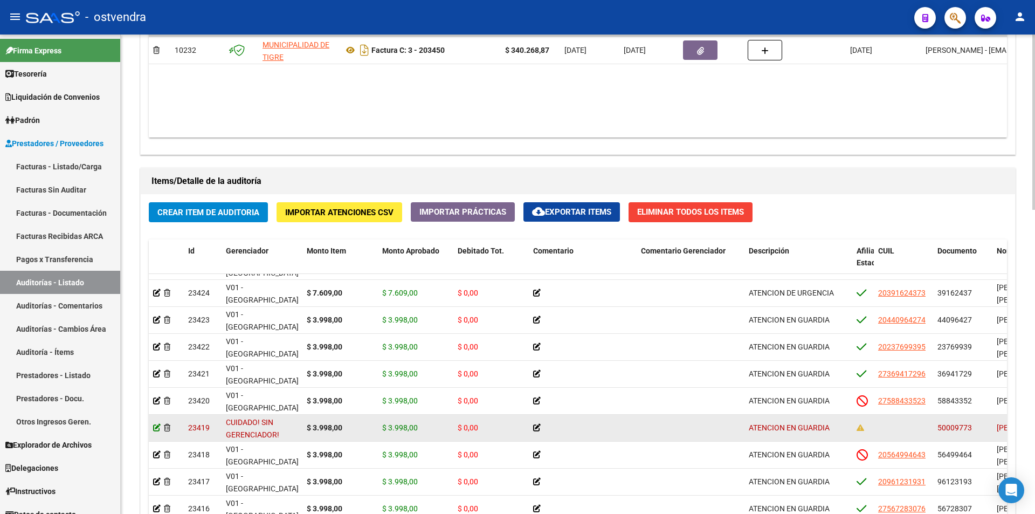
click at [156, 426] on icon at bounding box center [157, 428] width 8 height 8
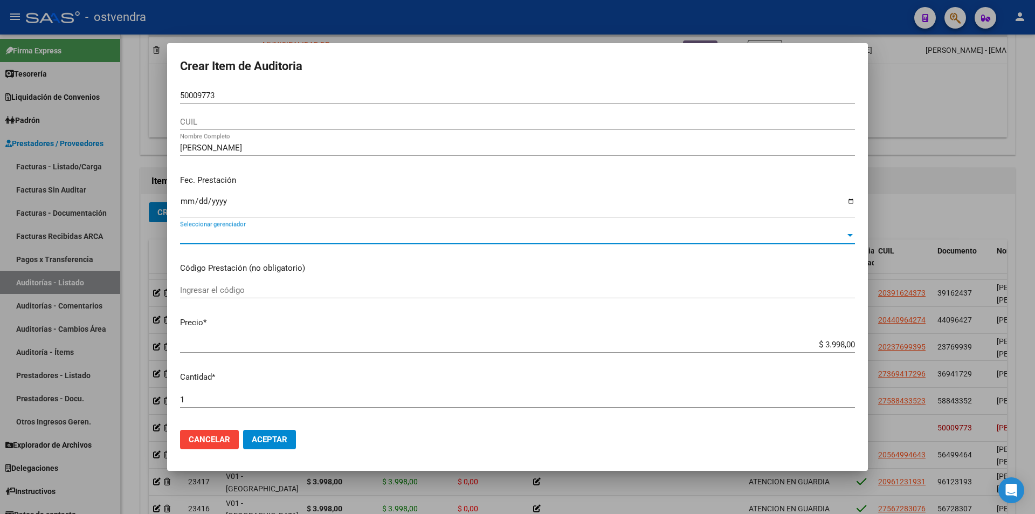
click at [519, 236] on span "Seleccionar gerenciador" at bounding box center [512, 236] width 665 height 10
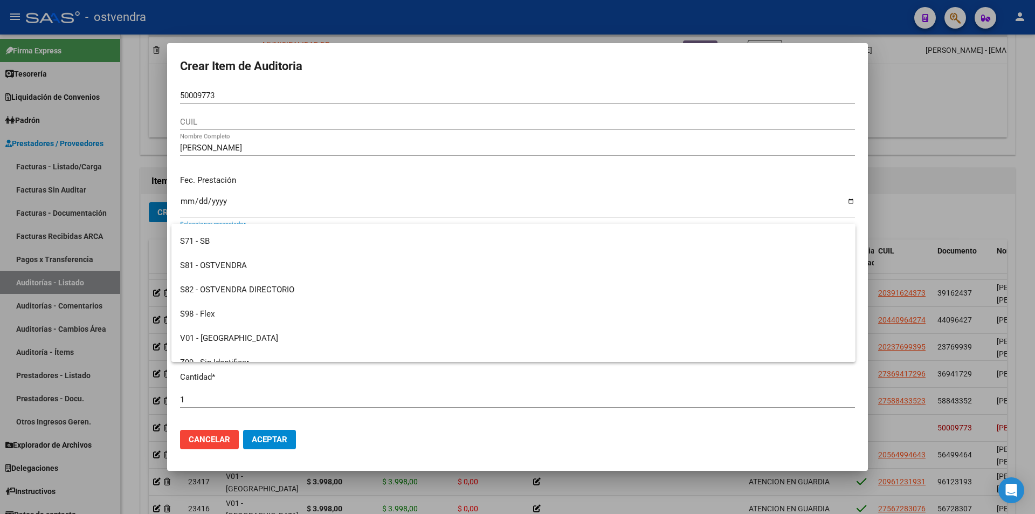
scroll to position [80, 0]
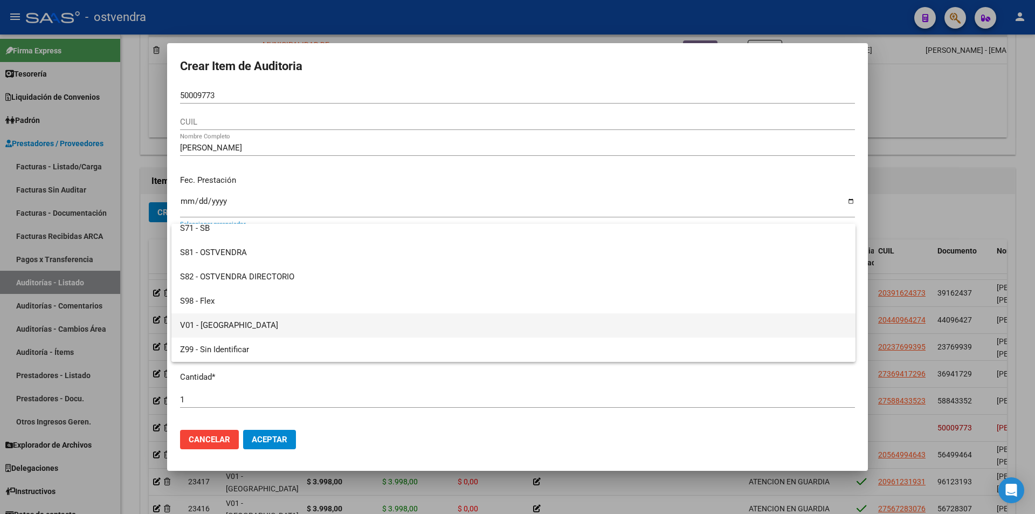
drag, startPoint x: 390, startPoint y: 331, endPoint x: 379, endPoint y: 343, distance: 16.0
click at [390, 330] on span "V01 - [GEOGRAPHIC_DATA]" at bounding box center [513, 325] width 667 height 24
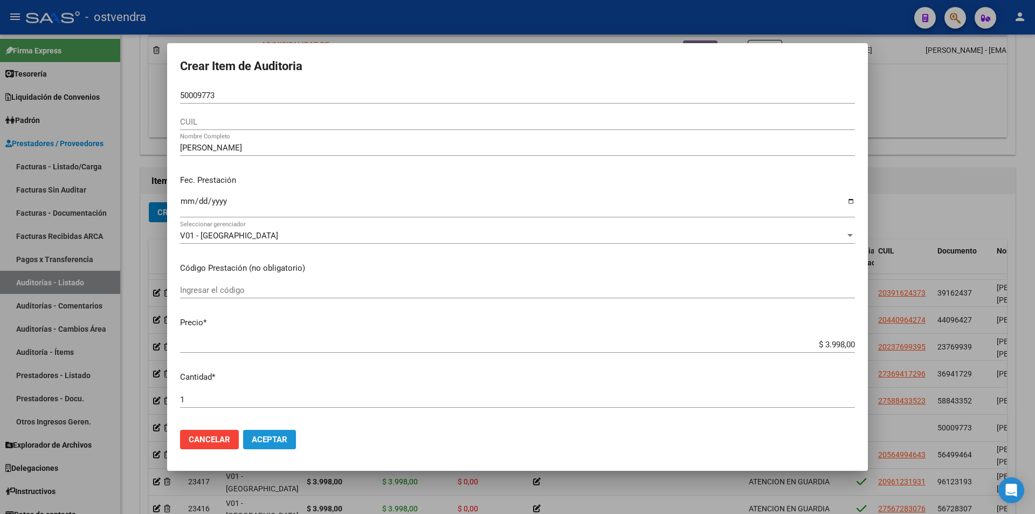
click at [287, 432] on button "Aceptar" at bounding box center [269, 439] width 53 height 19
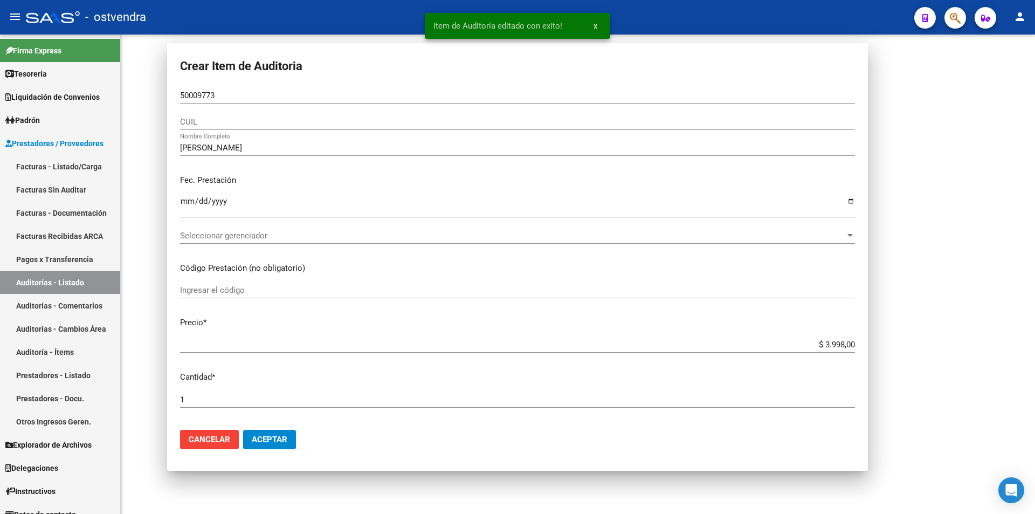
scroll to position [0, 0]
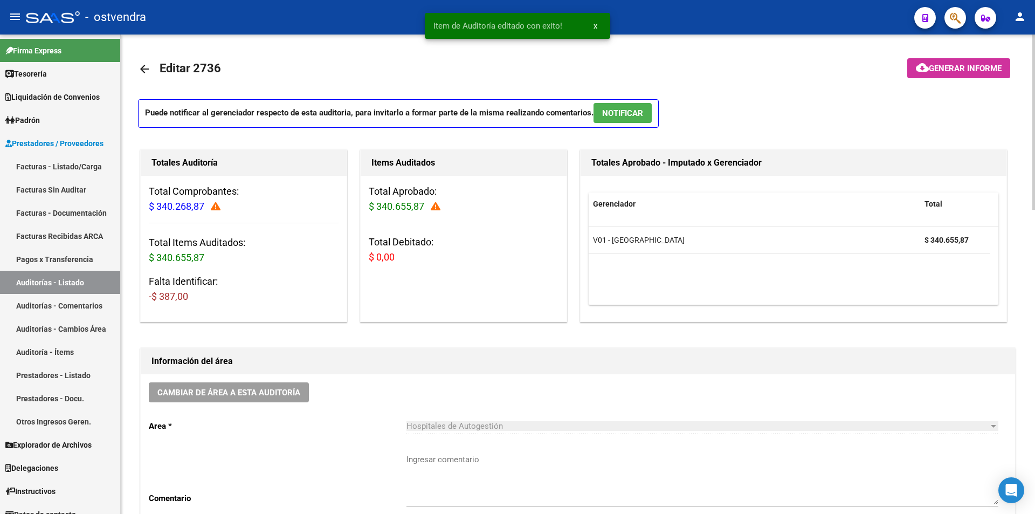
click at [438, 207] on icon at bounding box center [436, 207] width 10 height 10
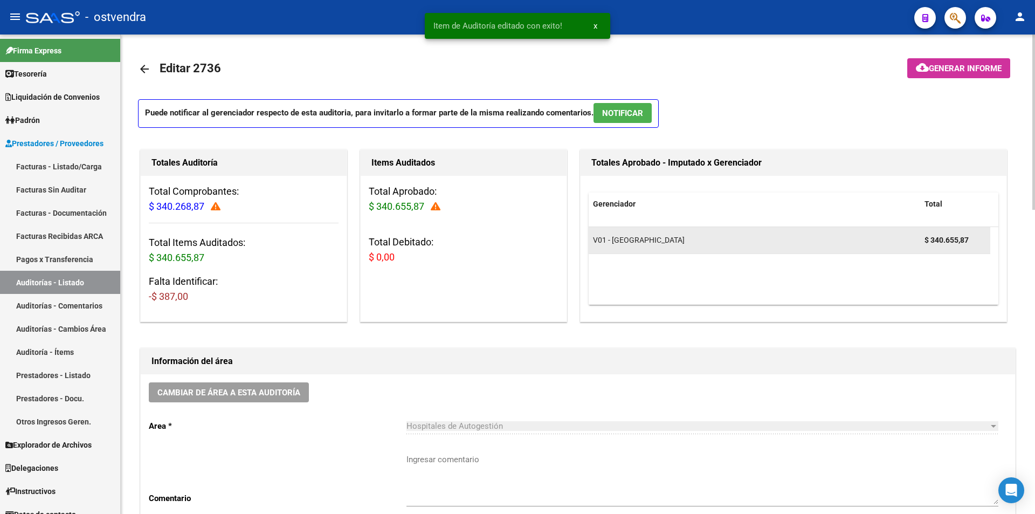
drag, startPoint x: 438, startPoint y: 207, endPoint x: 602, endPoint y: 231, distance: 165.6
click at [502, 221] on div "Total Aprobado: $ 340.655,87 Total Debitado: $ 0,00" at bounding box center [464, 229] width 206 height 106
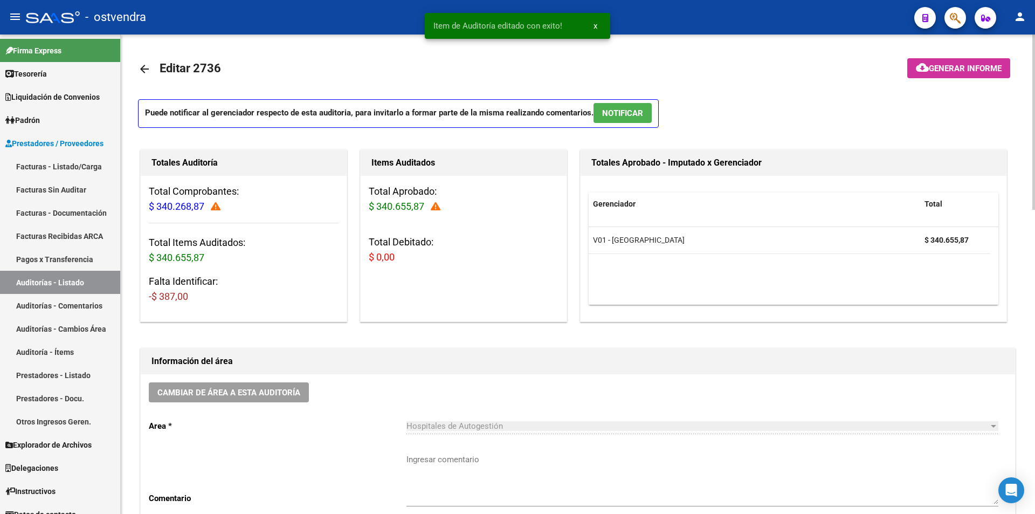
scroll to position [479, 0]
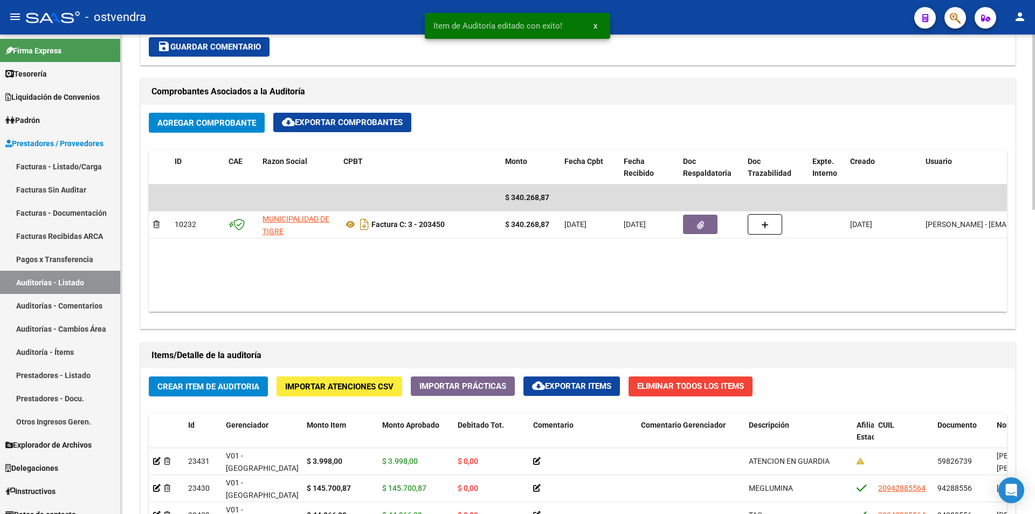
click at [1033, 219] on div at bounding box center [1033, 274] width 3 height 479
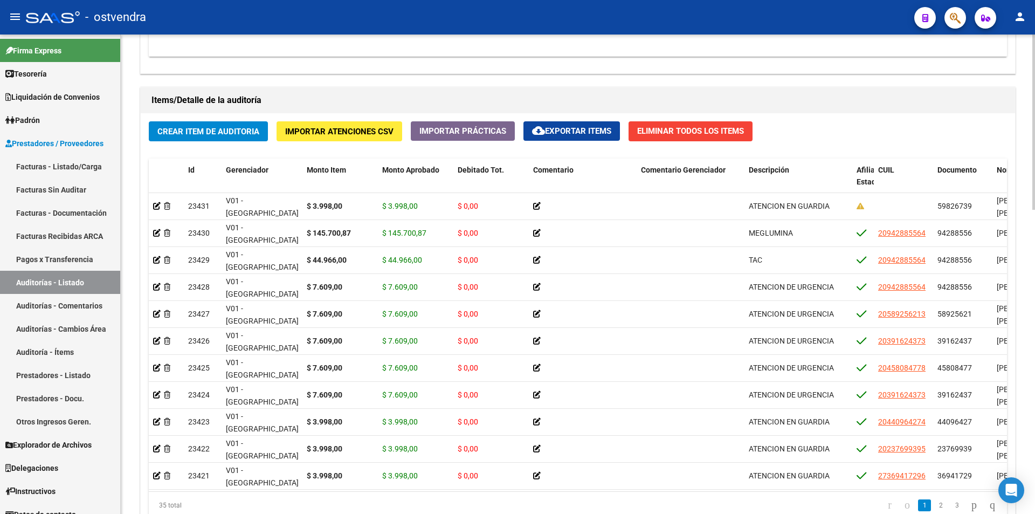
scroll to position [746, 0]
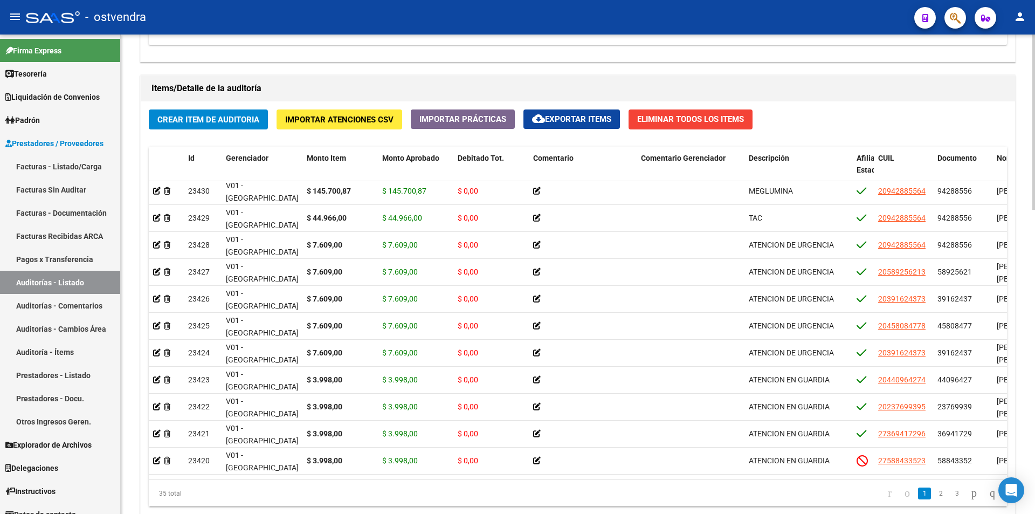
scroll to position [0, 0]
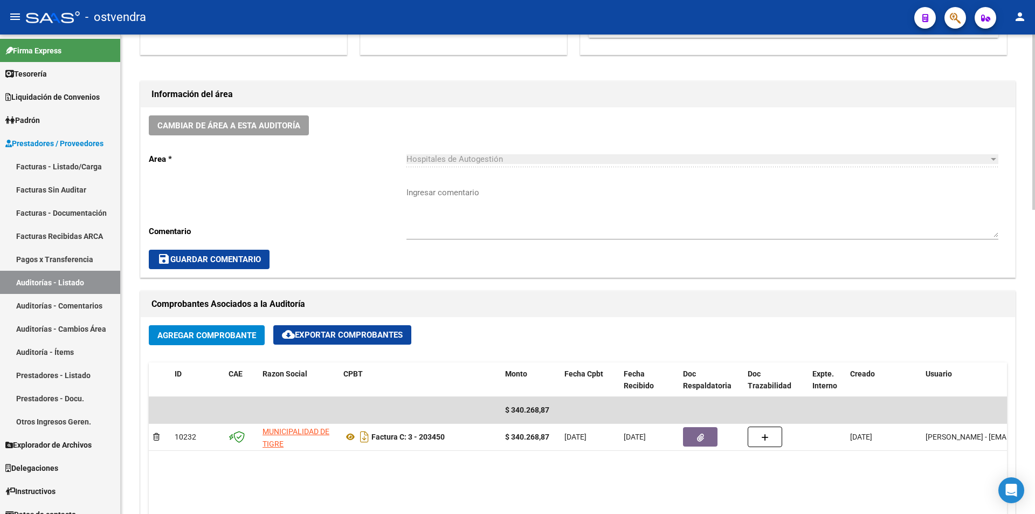
click at [1021, 163] on div "arrow_back Editar 2736 cloud_download Generar informe Puede notificar al gerenc…" at bounding box center [579, 424] width 917 height 1312
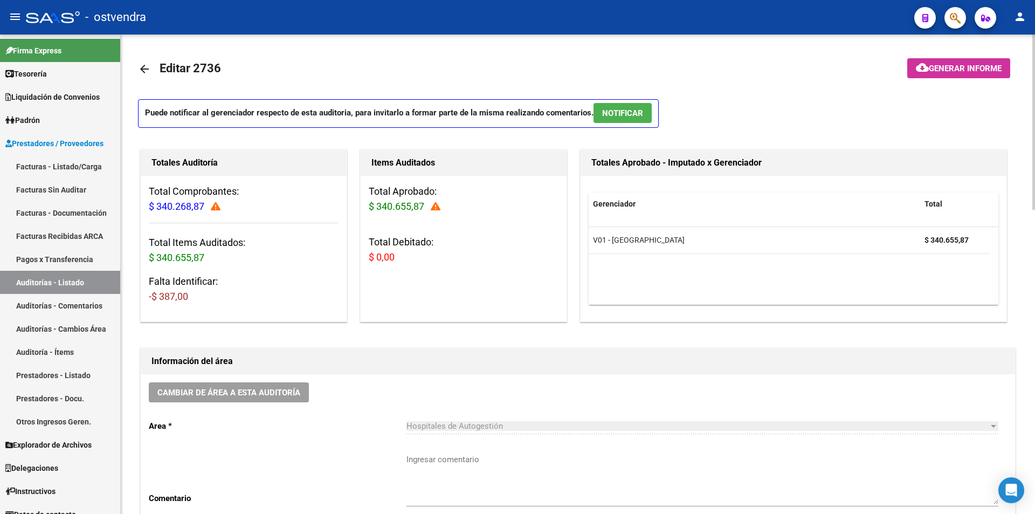
click at [189, 292] on h3 "Falta Identificar: -$ 387,00" at bounding box center [244, 289] width 190 height 30
drag, startPoint x: 864, startPoint y: 157, endPoint x: 938, endPoint y: 169, distance: 75.3
click at [871, 160] on h1 "Totales Aprobado - Imputado x Gerenciador" at bounding box center [793, 162] width 404 height 17
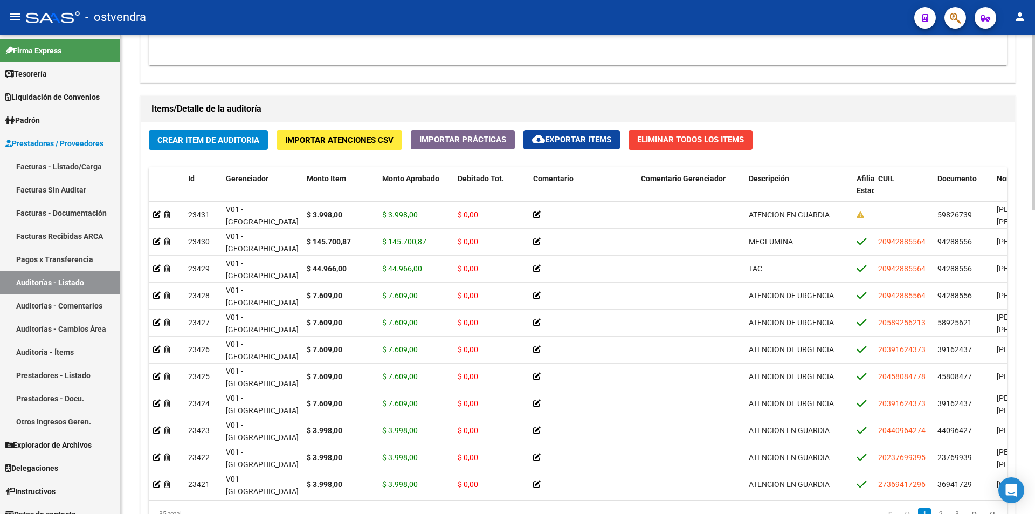
scroll to position [735, 0]
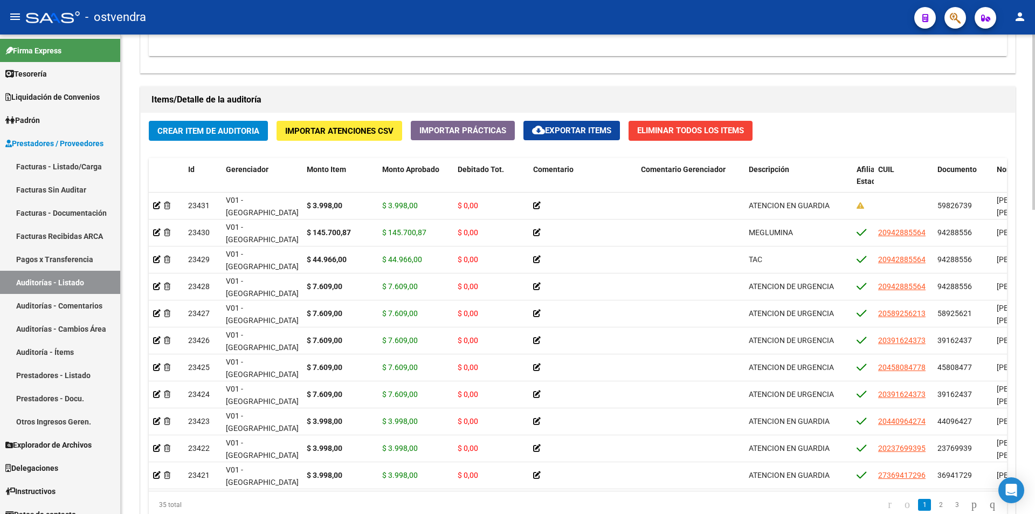
click at [1033, 439] on div at bounding box center [1033, 390] width 3 height 175
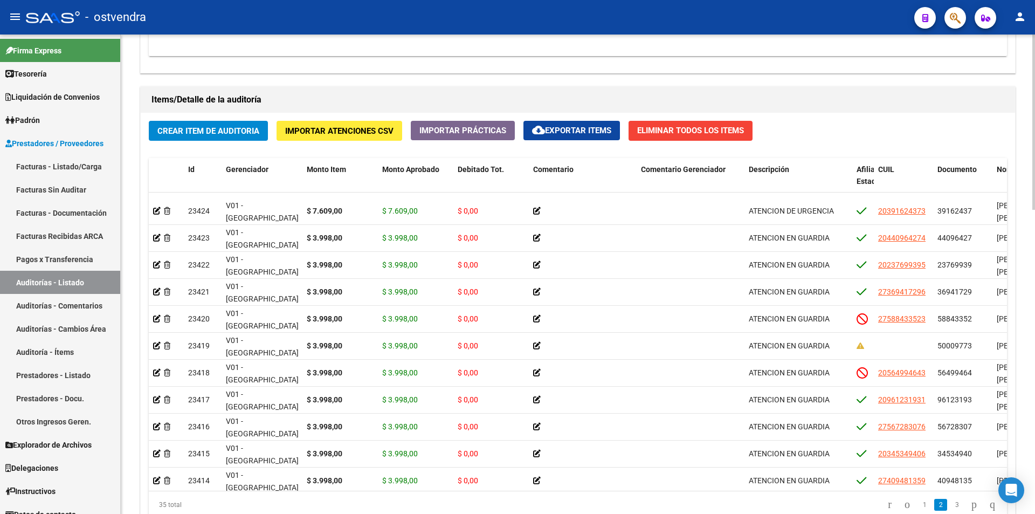
scroll to position [198, 0]
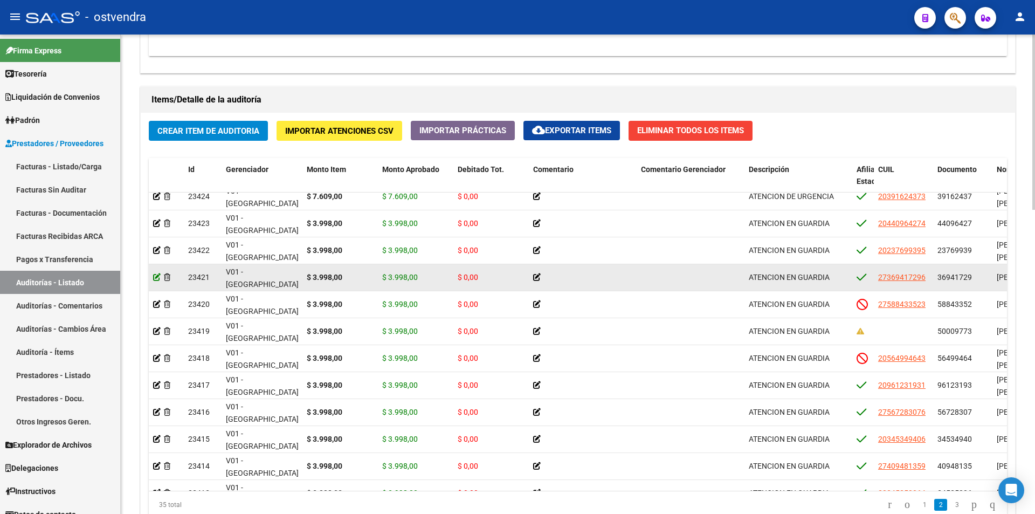
click at [160, 278] on icon at bounding box center [157, 277] width 8 height 8
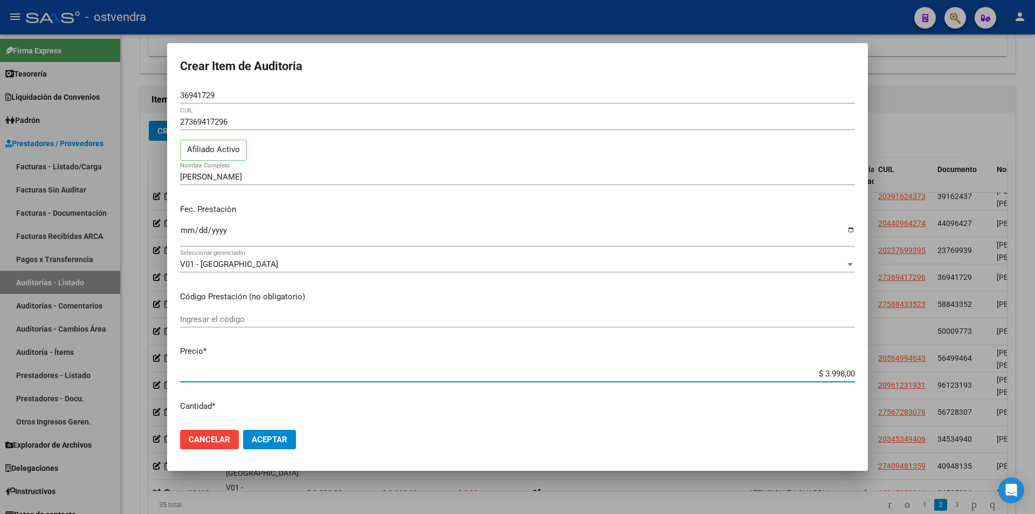
click at [836, 373] on input "$ 3.998,00" at bounding box center [517, 374] width 675 height 10
click at [1035, 245] on div at bounding box center [517, 257] width 1035 height 514
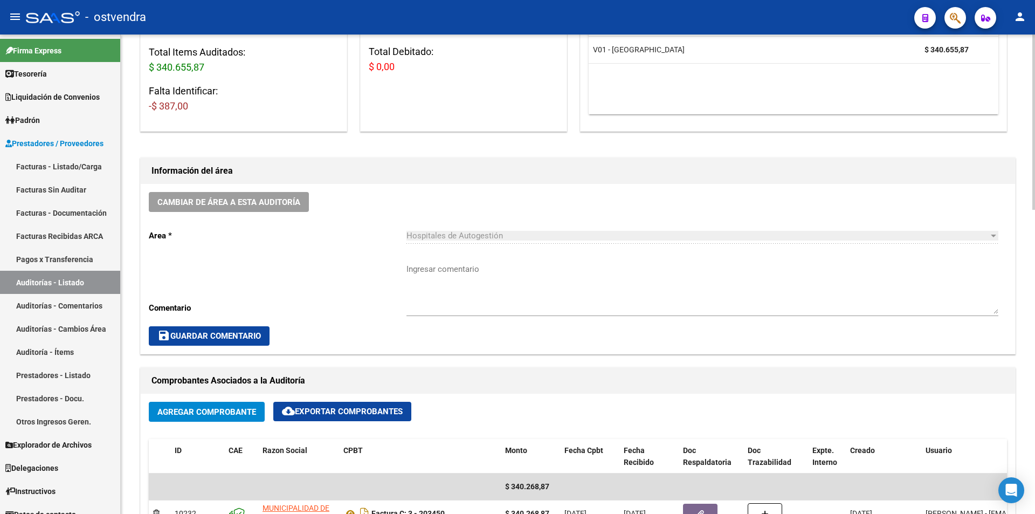
scroll to position [161, 0]
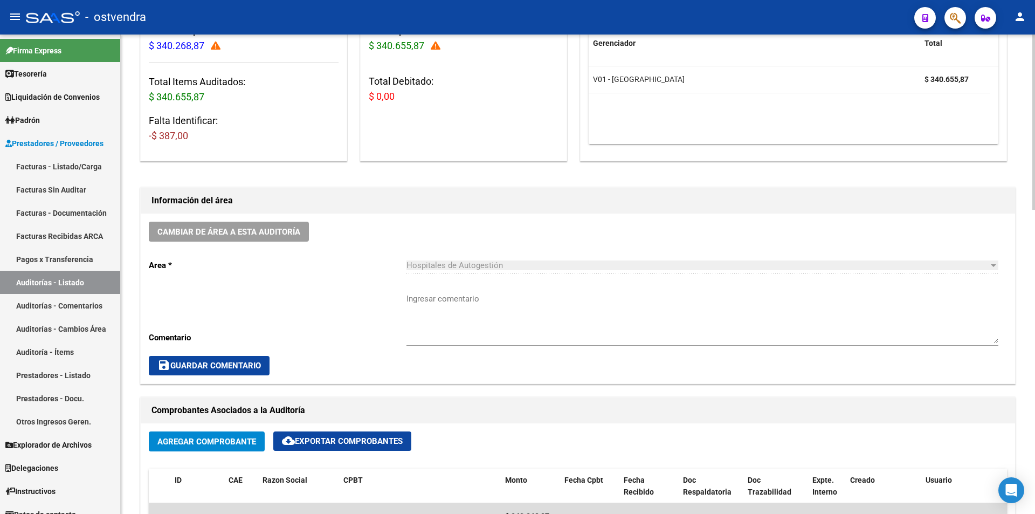
click at [1035, 125] on div at bounding box center [1033, 180] width 3 height 175
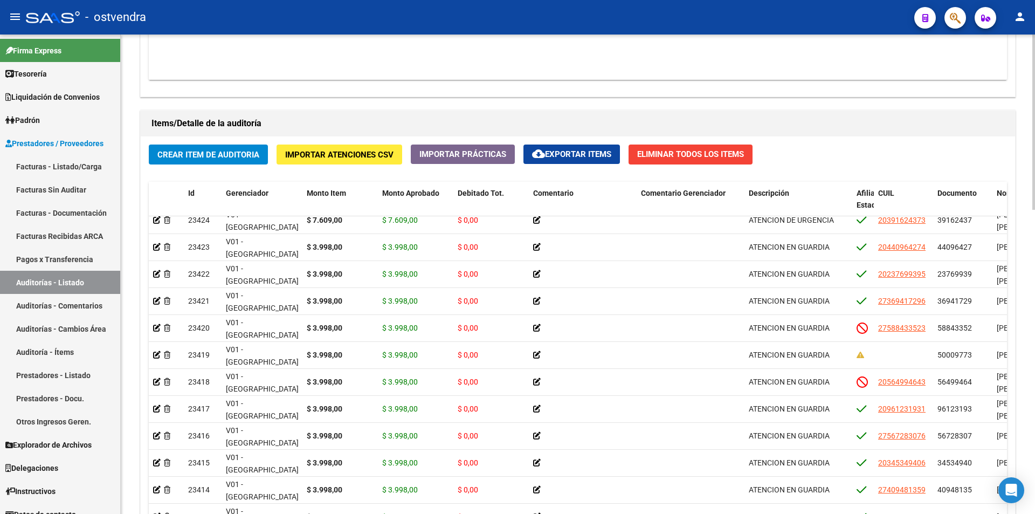
scroll to position [738, 0]
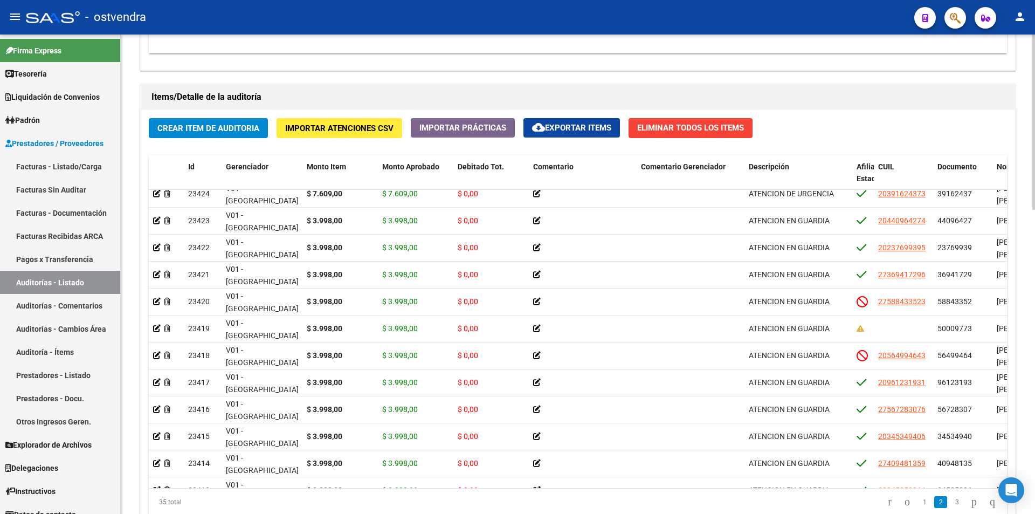
click at [1034, 350] on div at bounding box center [1033, 391] width 3 height 175
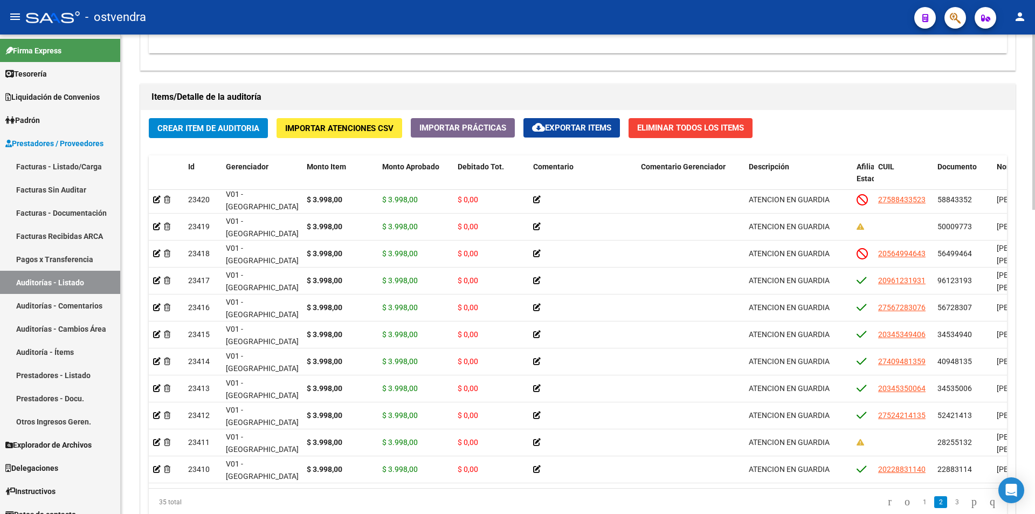
scroll to position [312, 0]
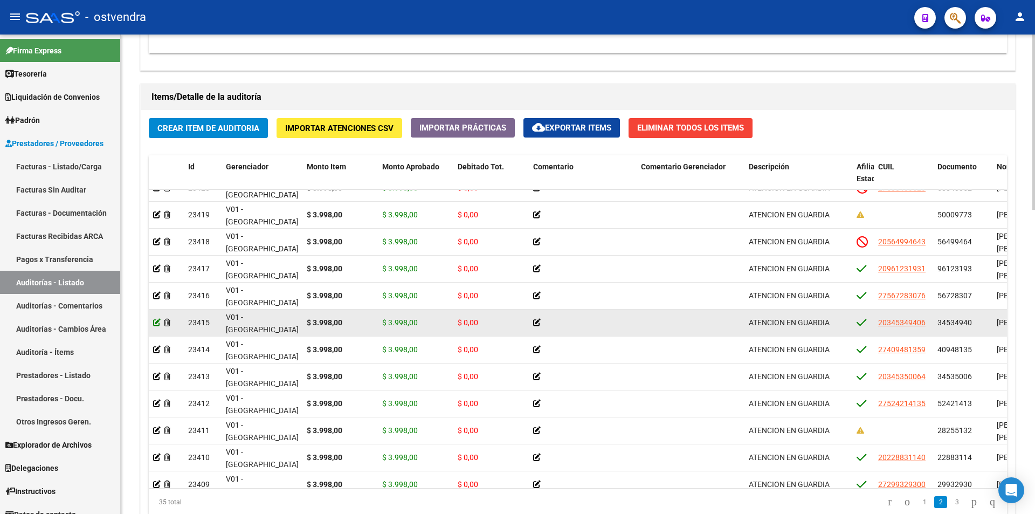
click at [156, 325] on icon at bounding box center [157, 323] width 8 height 8
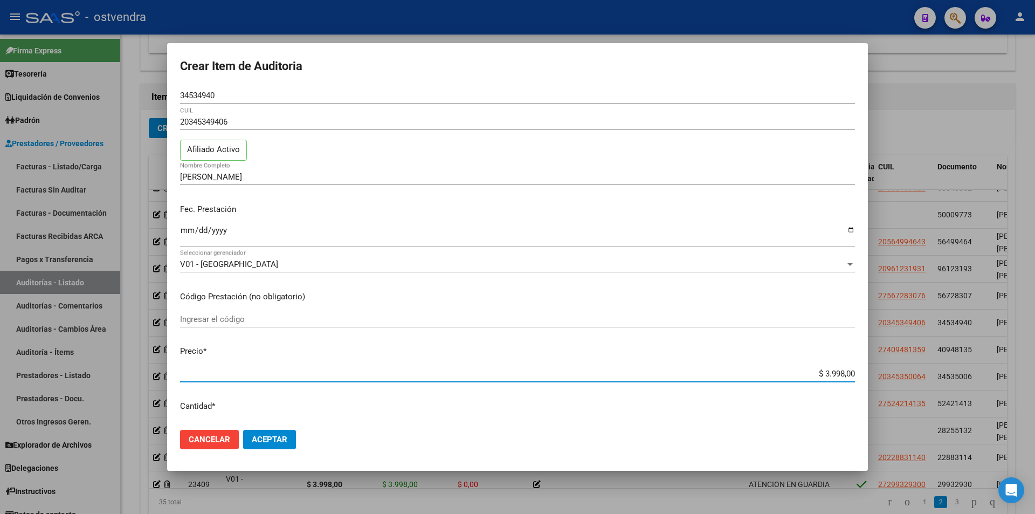
click at [835, 372] on input "$ 3.998,00" at bounding box center [517, 374] width 675 height 10
type input "$ 399,00"
type input "$ 39,00"
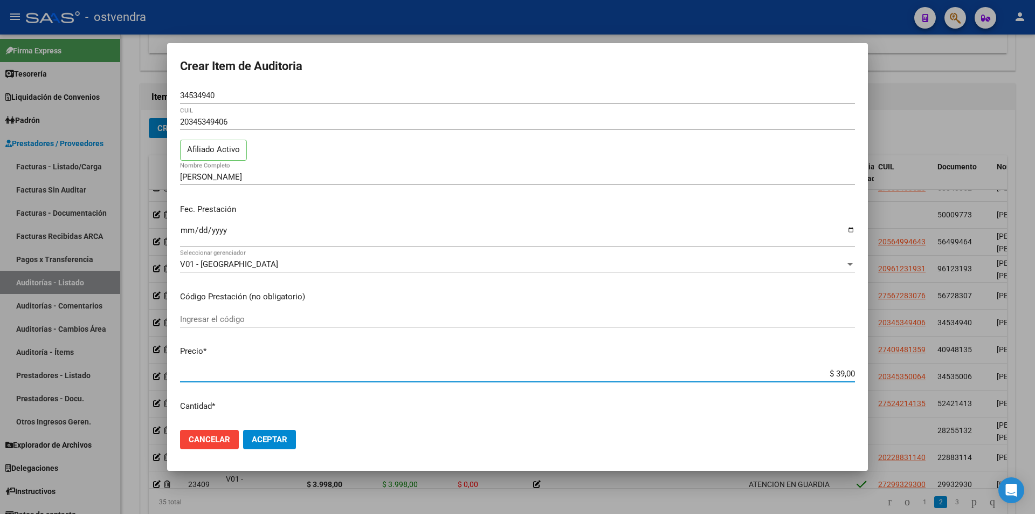
type input "$ 3,00"
type input "$ 4,00"
type input "$ 43,00"
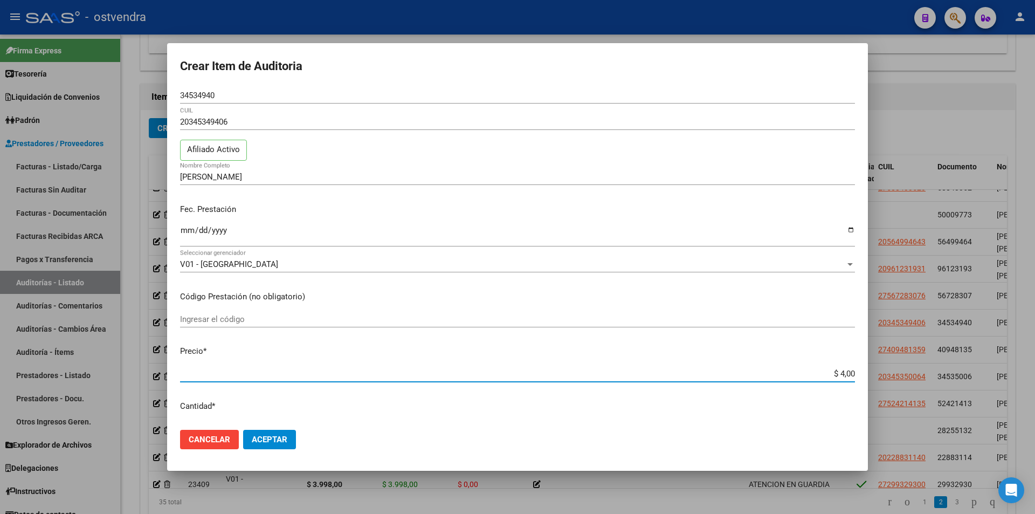
type input "$ 43,00"
type input "$ 438,00"
type input "$ 4.385,00"
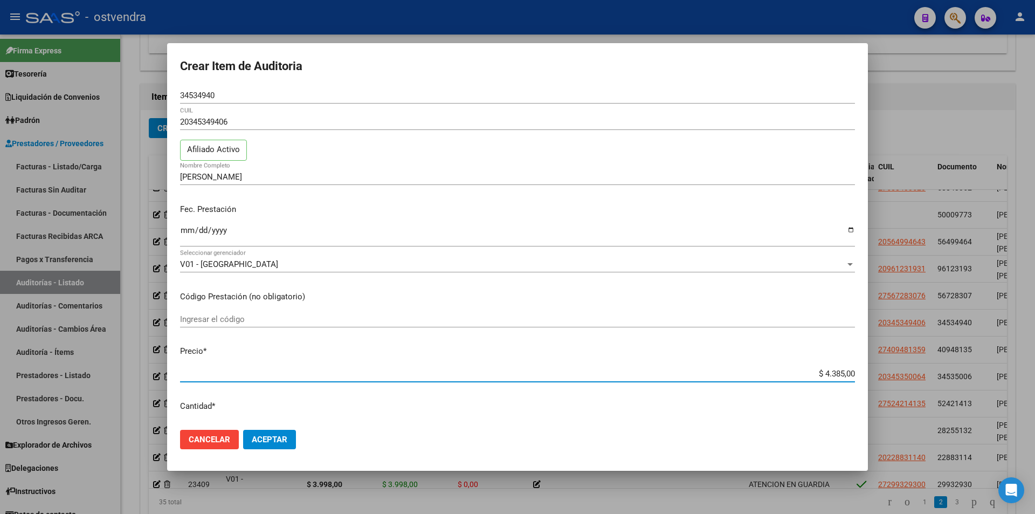
click at [290, 448] on button "Aceptar" at bounding box center [269, 439] width 53 height 19
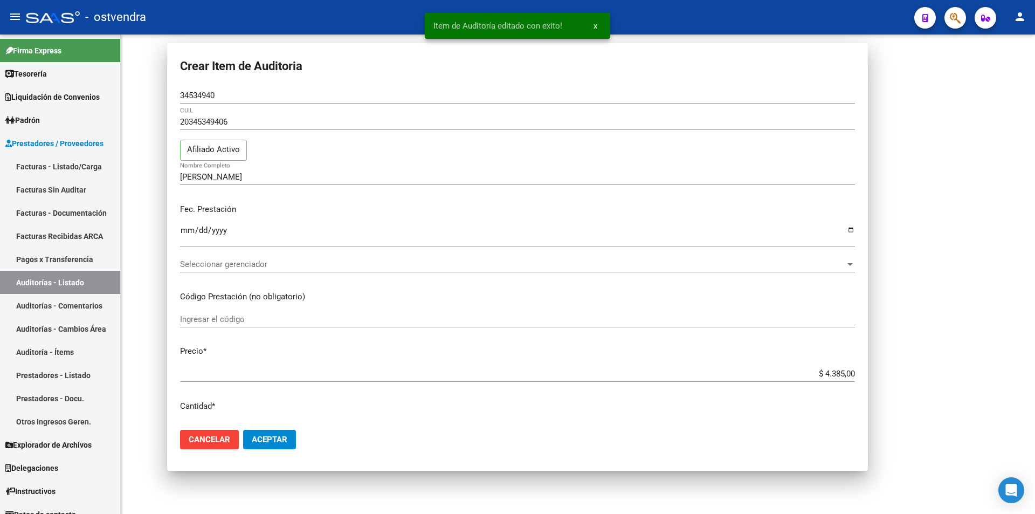
scroll to position [0, 0]
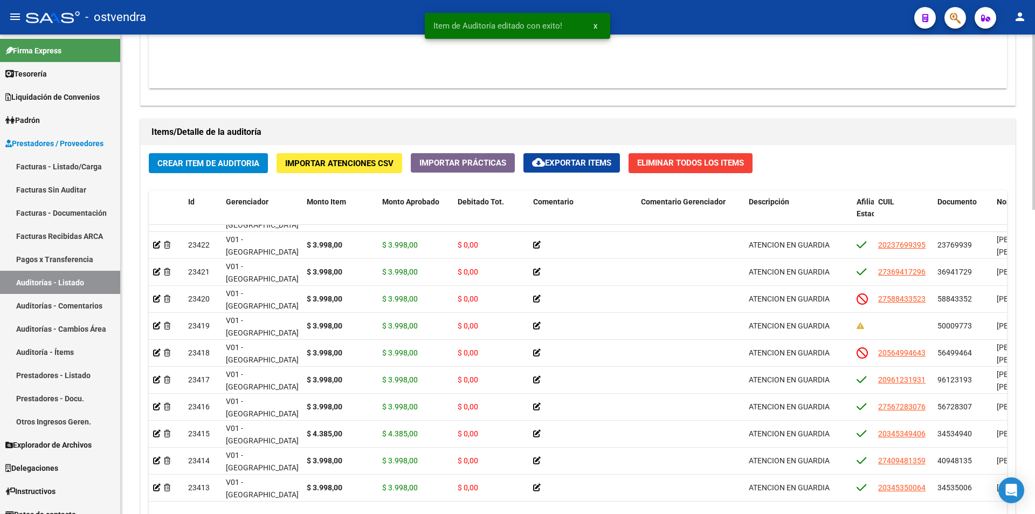
scroll to position [240, 0]
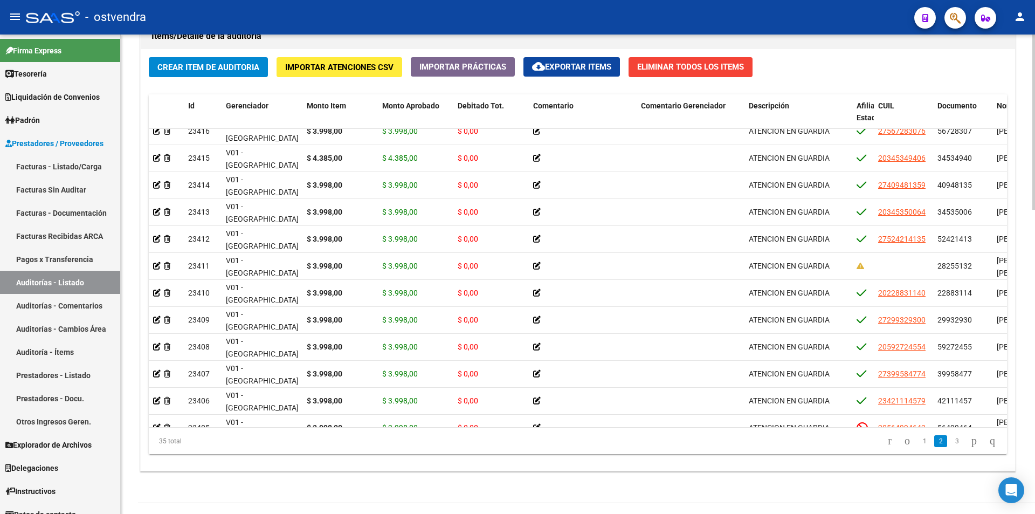
scroll to position [405, 0]
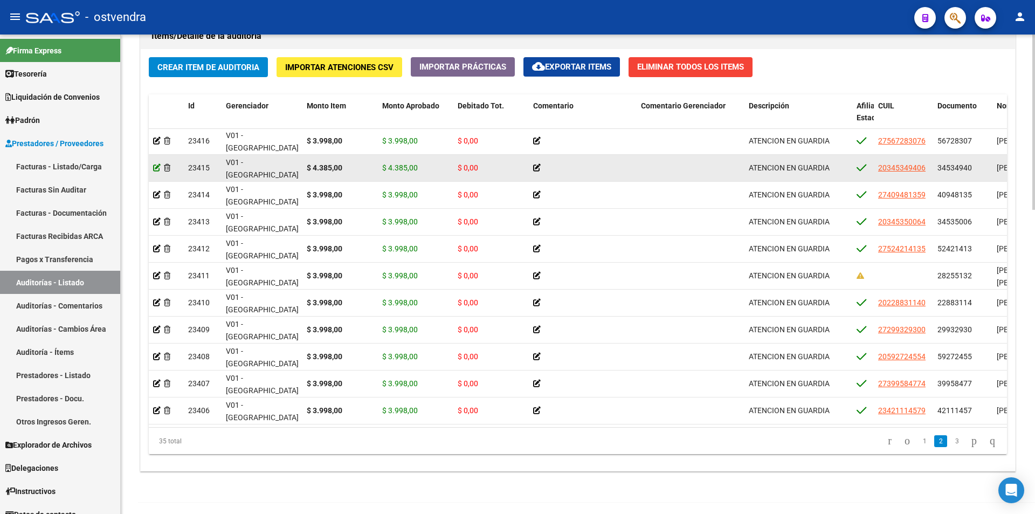
click at [159, 164] on icon at bounding box center [157, 168] width 8 height 8
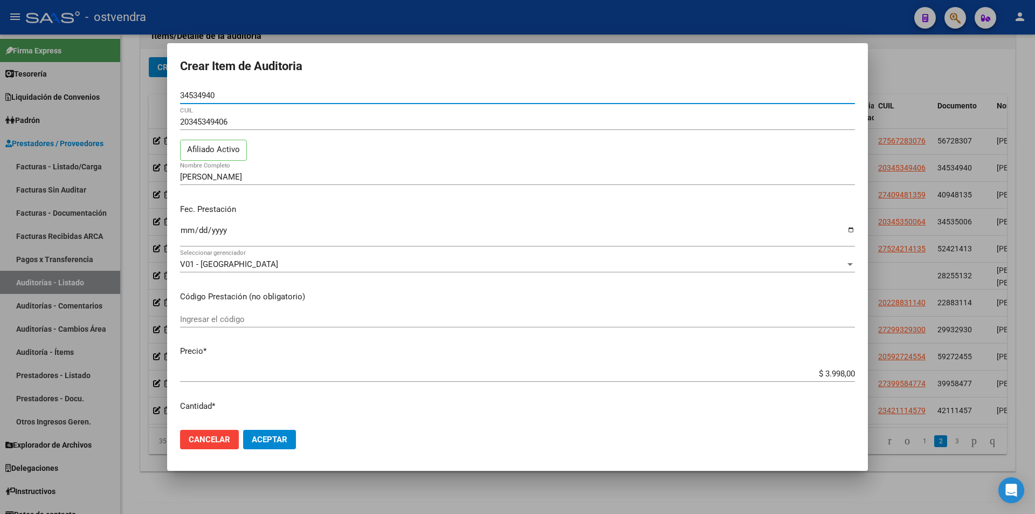
click at [836, 371] on input "$ 3.998,00" at bounding box center [517, 374] width 675 height 10
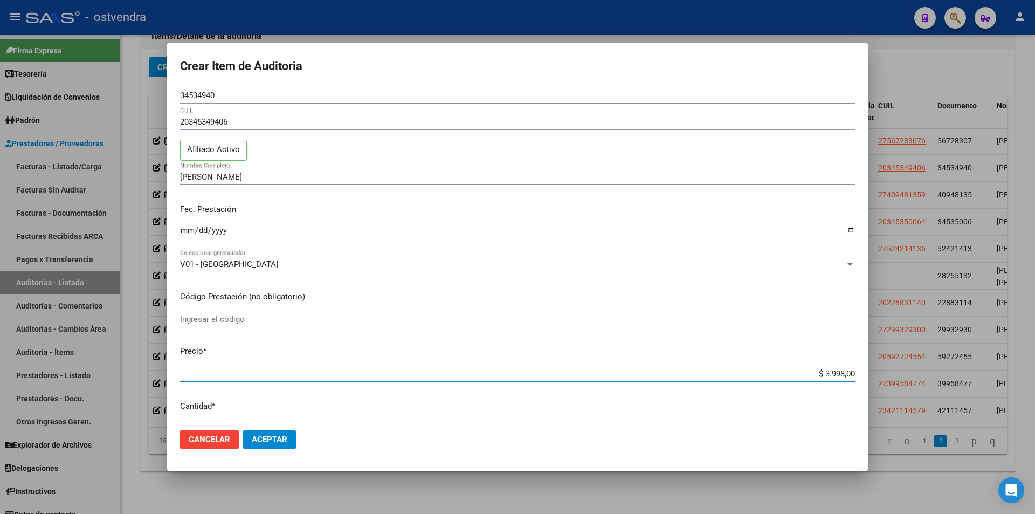
type input "$ 399,00"
type input "$ 39,00"
type input "$ 3,00"
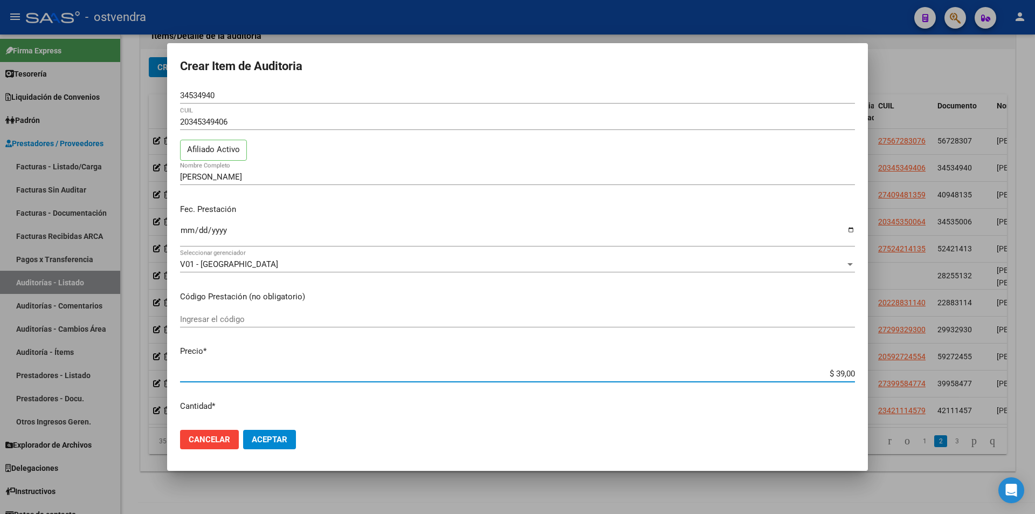
type input "$ 3,00"
type input "$ 36,00"
type input "$ 361,00"
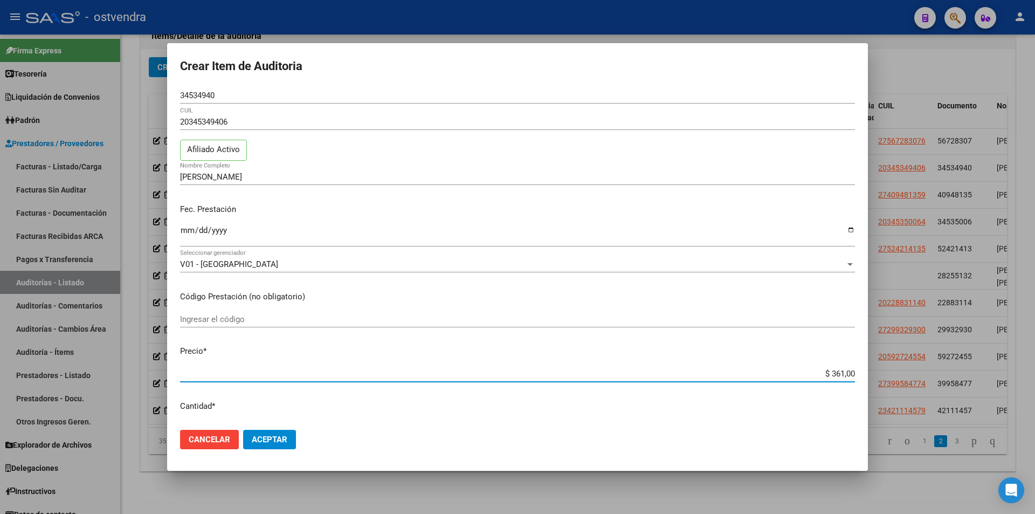
type input "$ 3.611,00"
click at [264, 446] on button "Aceptar" at bounding box center [269, 439] width 53 height 19
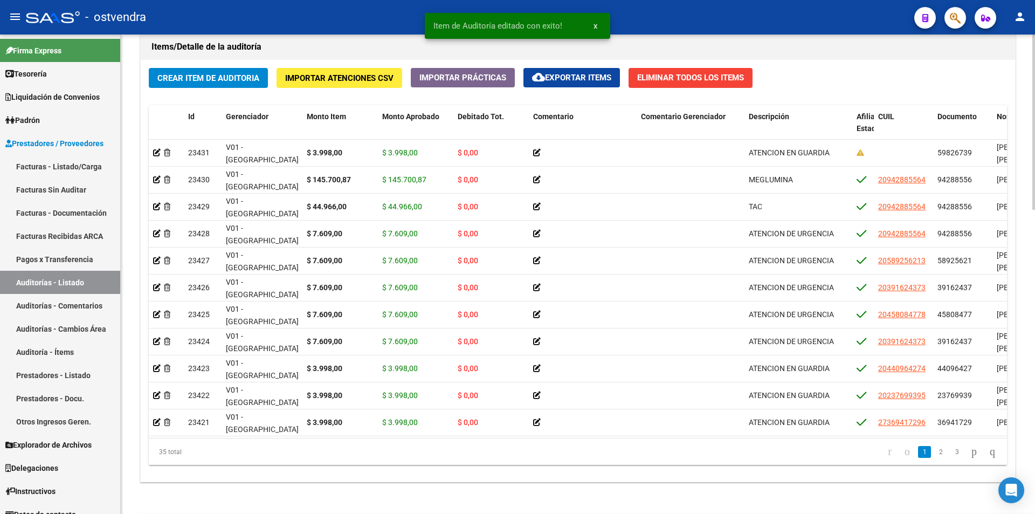
scroll to position [832, 0]
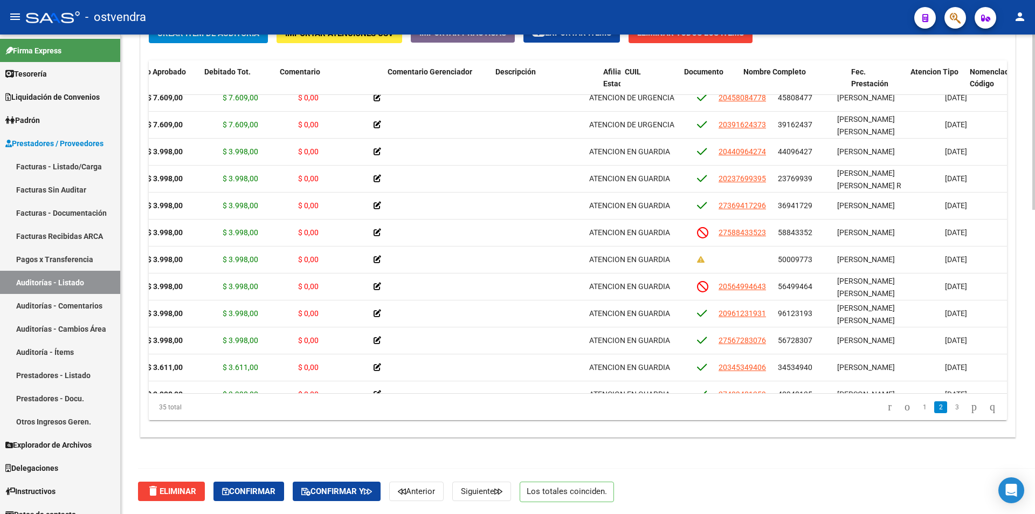
scroll to position [172, 262]
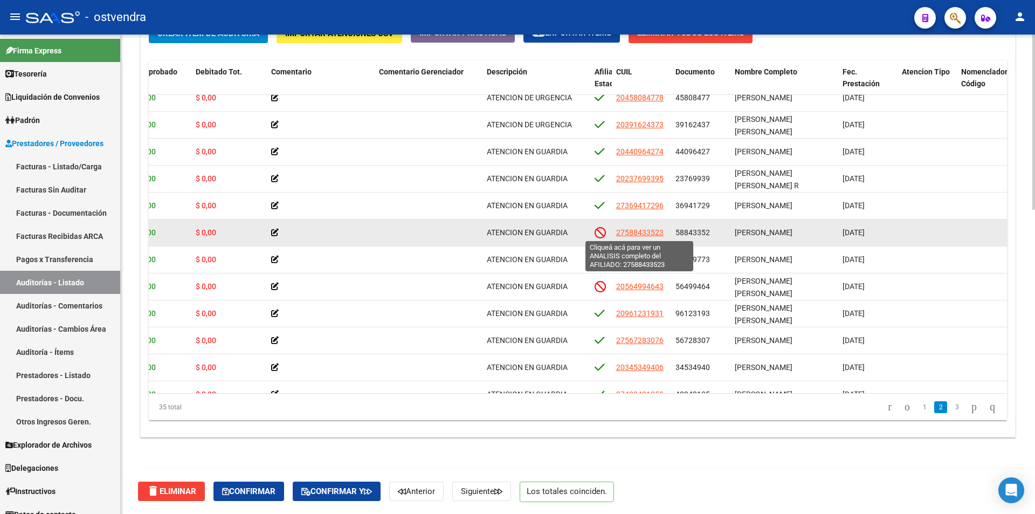
click at [643, 233] on span "27588433523" at bounding box center [639, 232] width 47 height 9
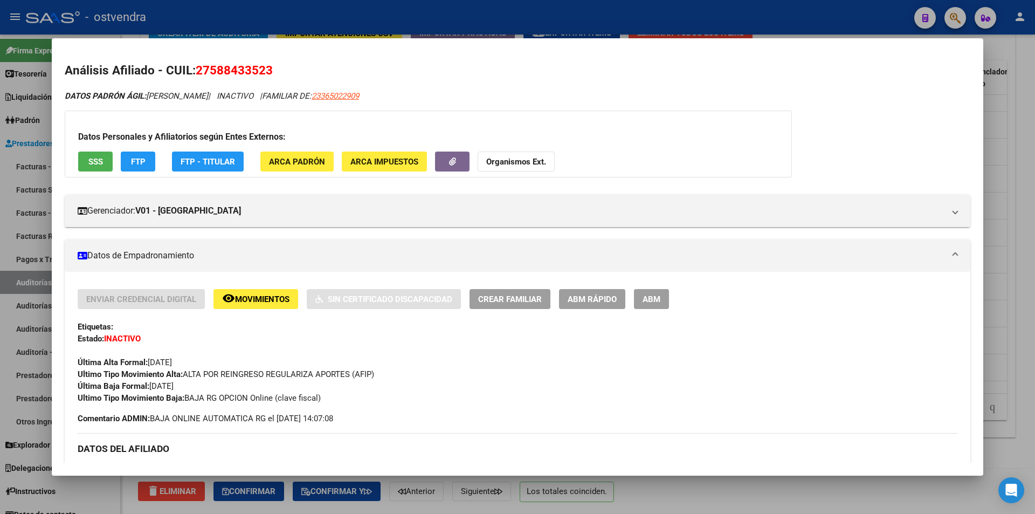
click at [661, 470] on mat-dialog-container "Análisis Afiliado - CUIL: 27588433523 DATOS PADRÓN ÁGIL: [PERSON_NAME] | INACTI…" at bounding box center [518, 256] width 932 height 437
click at [664, 478] on div at bounding box center [517, 257] width 1035 height 514
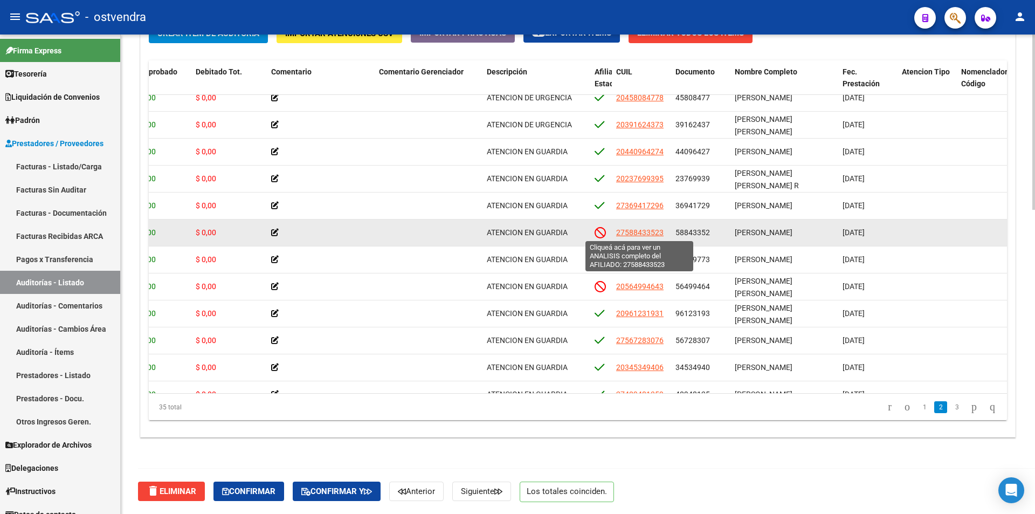
click at [653, 236] on span "27588433523" at bounding box center [639, 232] width 47 height 9
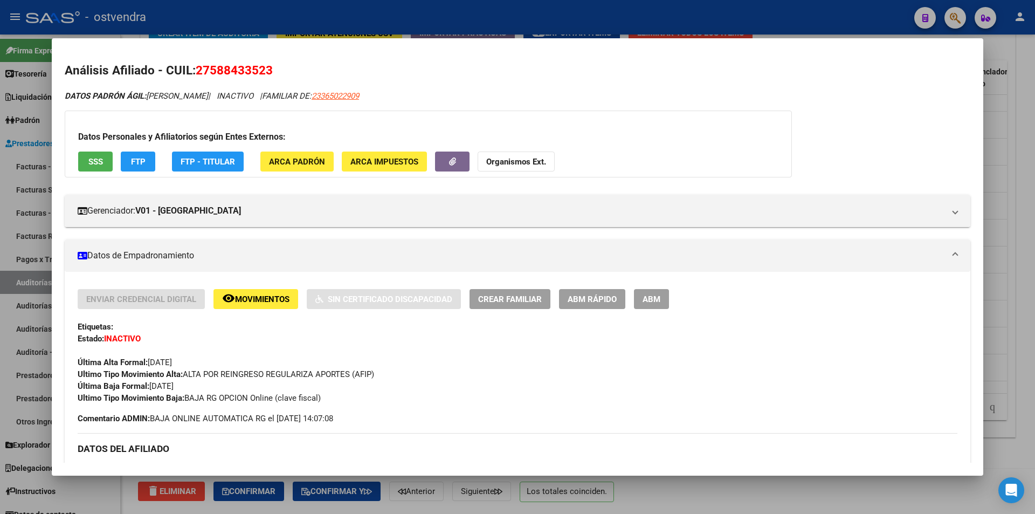
click at [320, 375] on span "Ultimo Tipo Movimiento Alta: ALTA POR REINGRESO REGULARIZA APORTES (AFIP)" at bounding box center [226, 374] width 297 height 10
click at [85, 157] on button "SSS" at bounding box center [95, 161] width 35 height 20
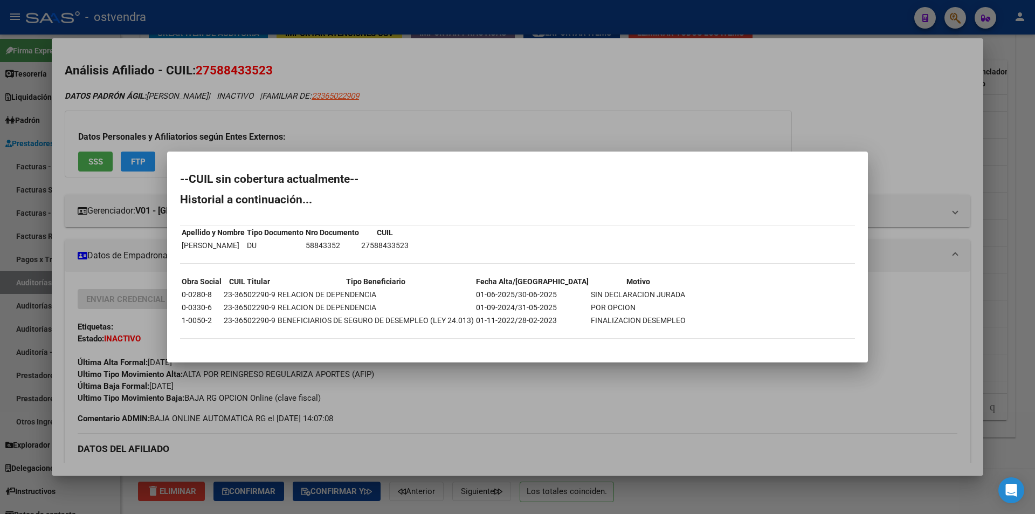
click at [1015, 273] on div at bounding box center [517, 257] width 1035 height 514
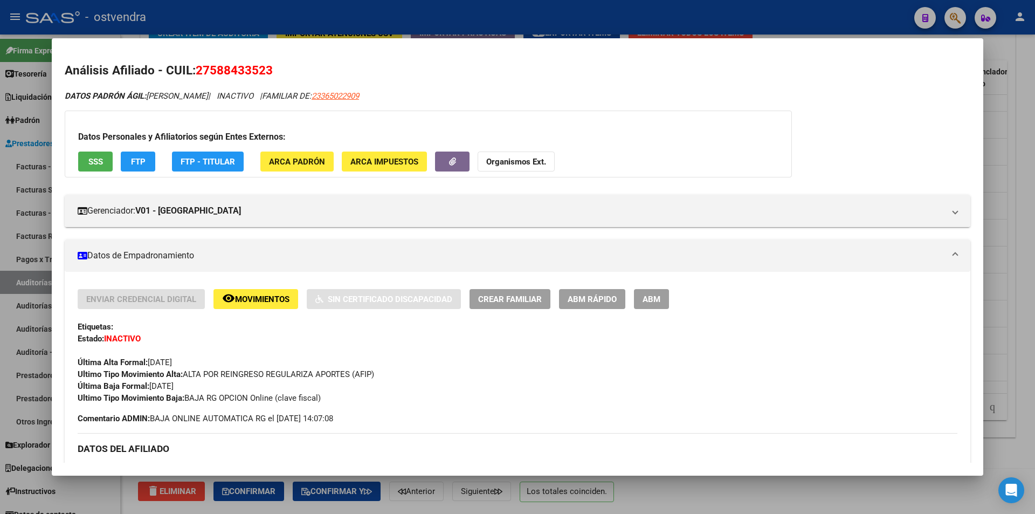
click at [1015, 273] on div at bounding box center [517, 257] width 1035 height 514
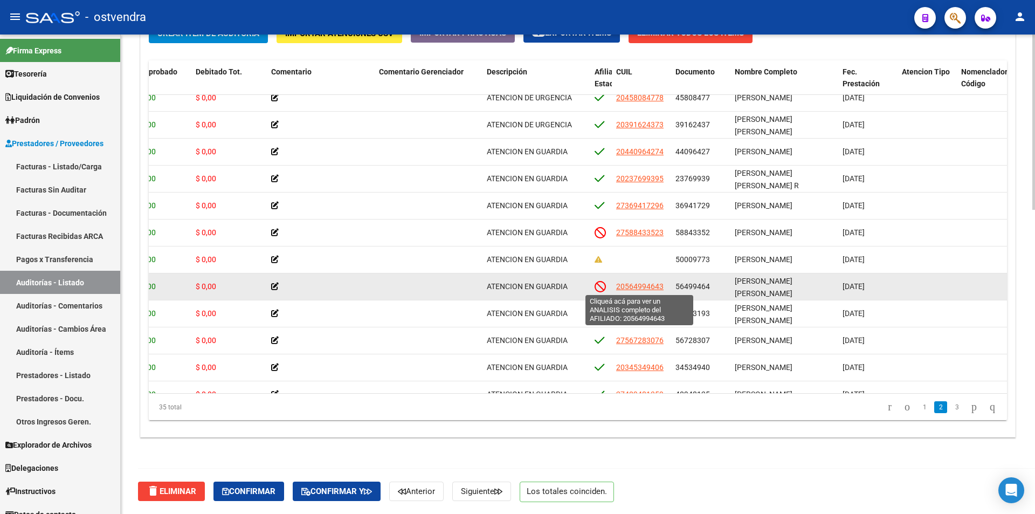
click at [651, 283] on span "20564994643" at bounding box center [639, 286] width 47 height 9
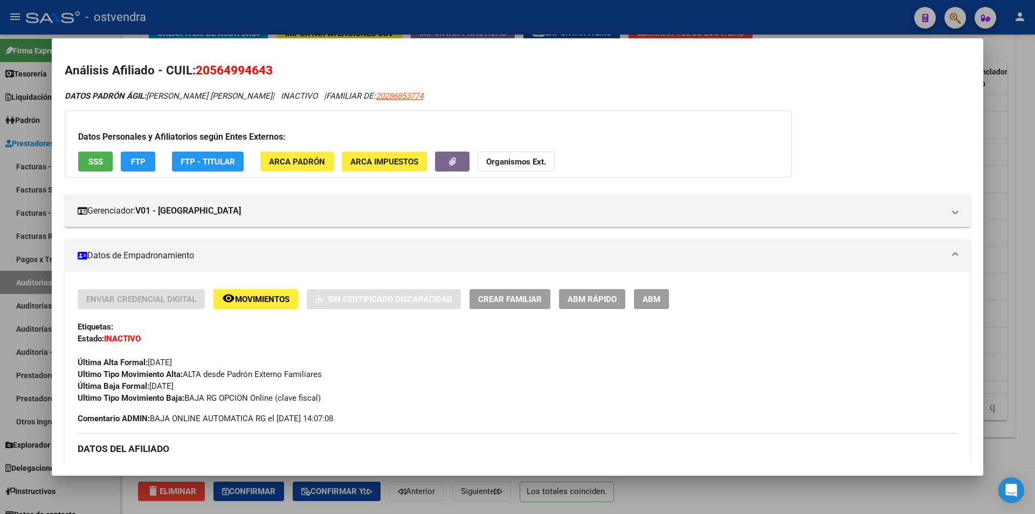
click at [540, 481] on div at bounding box center [517, 257] width 1035 height 514
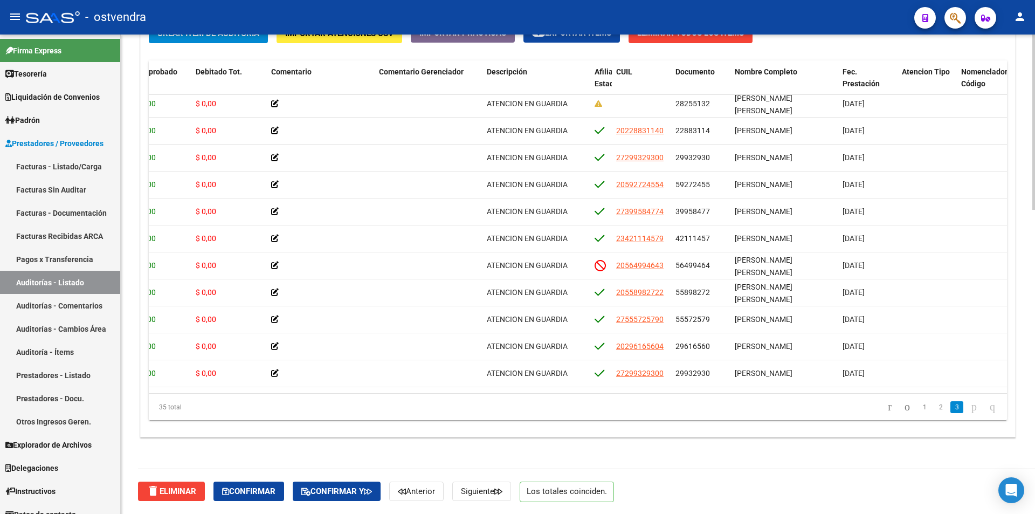
scroll to position [551, 262]
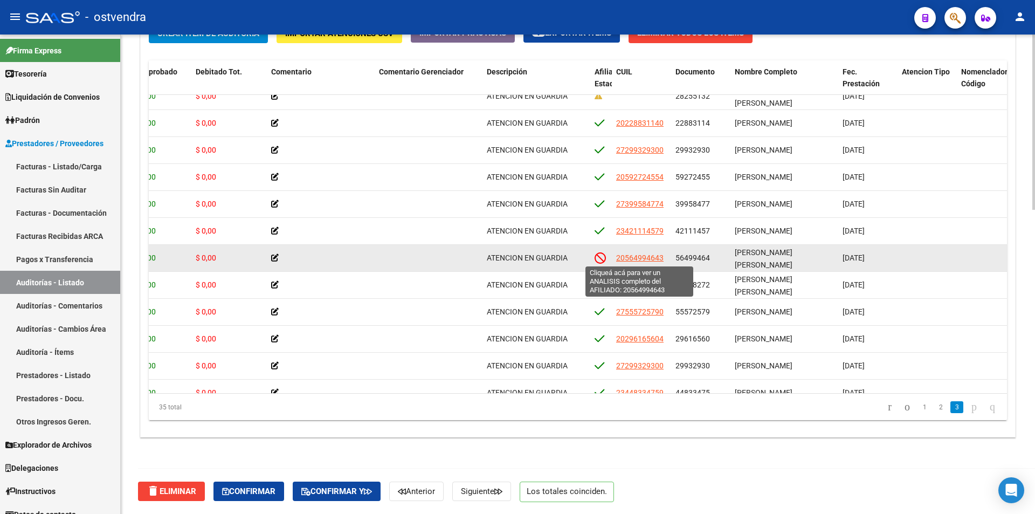
click at [661, 256] on span "20564994643" at bounding box center [639, 257] width 47 height 9
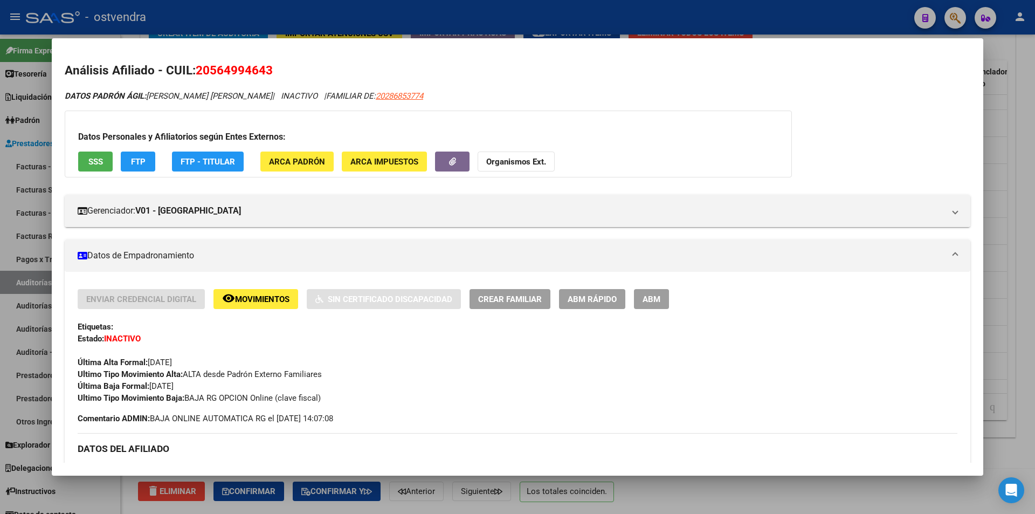
click at [673, 474] on mat-dialog-container "Análisis Afiliado - CUIL: 20564994643 DATOS PADRÓN ÁGIL: [PERSON_NAME] [PERSON_…" at bounding box center [518, 256] width 932 height 437
click at [1035, 330] on div at bounding box center [517, 257] width 1035 height 514
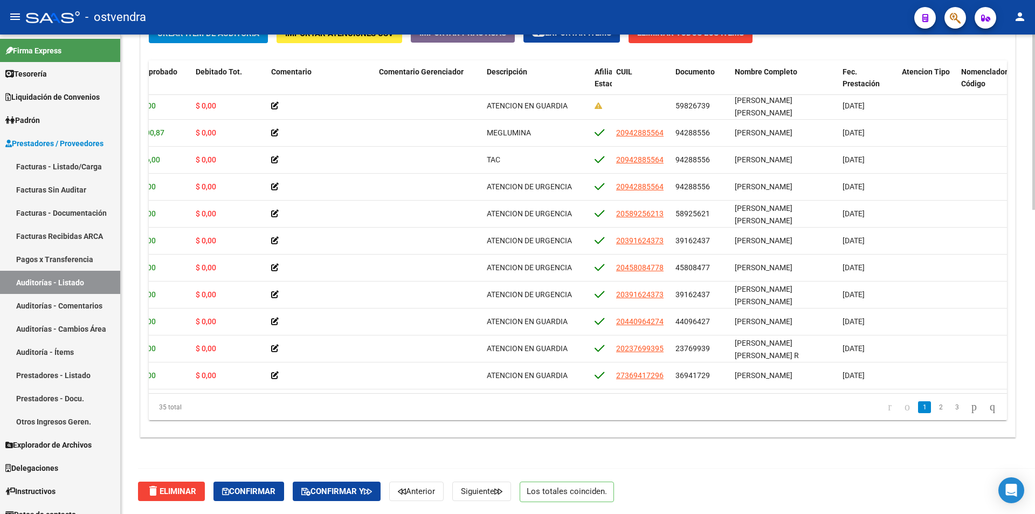
scroll to position [0, 262]
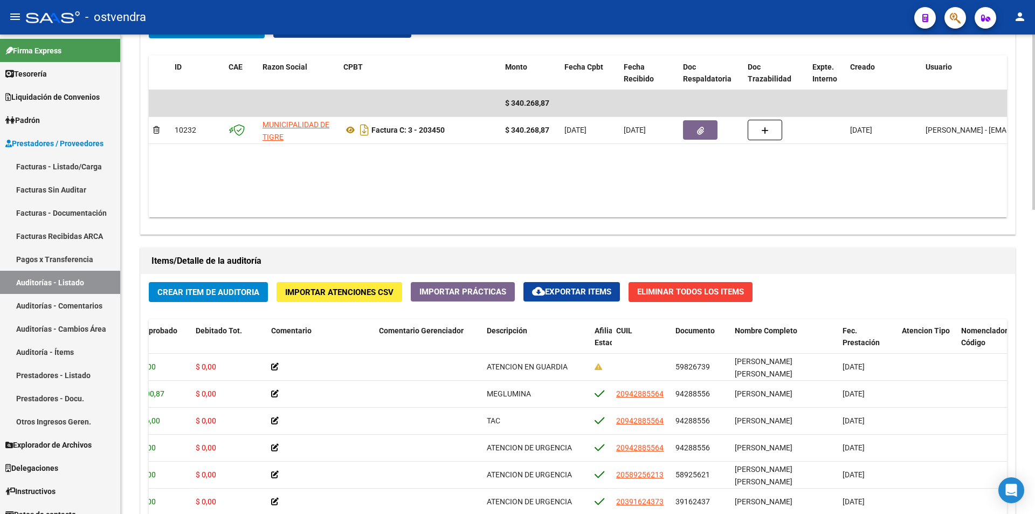
click at [1022, 259] on div "arrow_back Editar 2736 cloud_download Generar informe Puede notificar al gerenc…" at bounding box center [579, 117] width 917 height 1312
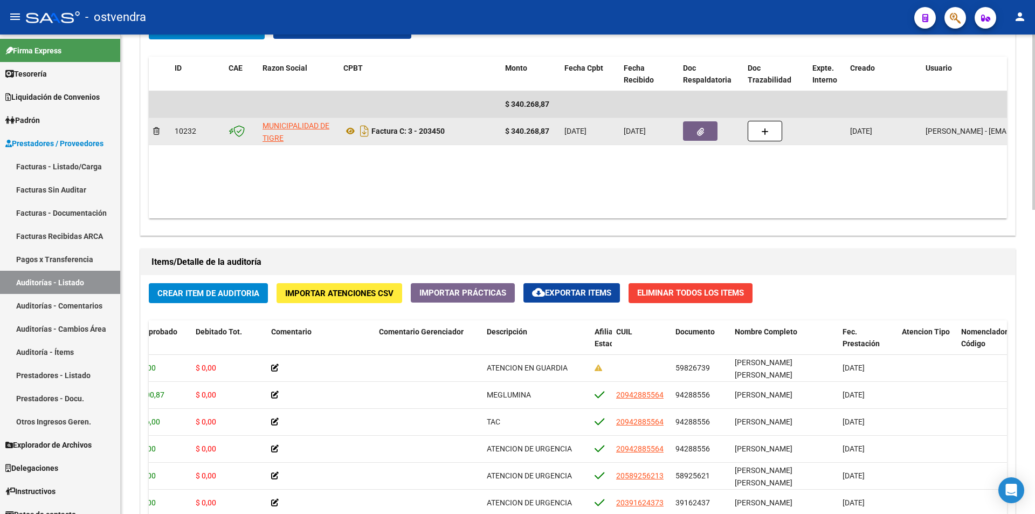
drag, startPoint x: 373, startPoint y: 129, endPoint x: 451, endPoint y: 129, distance: 78.7
click at [451, 129] on div "Factura C: 3 - 203450" at bounding box center [419, 130] width 153 height 17
copy strong "Factura C: 3 - 203450"
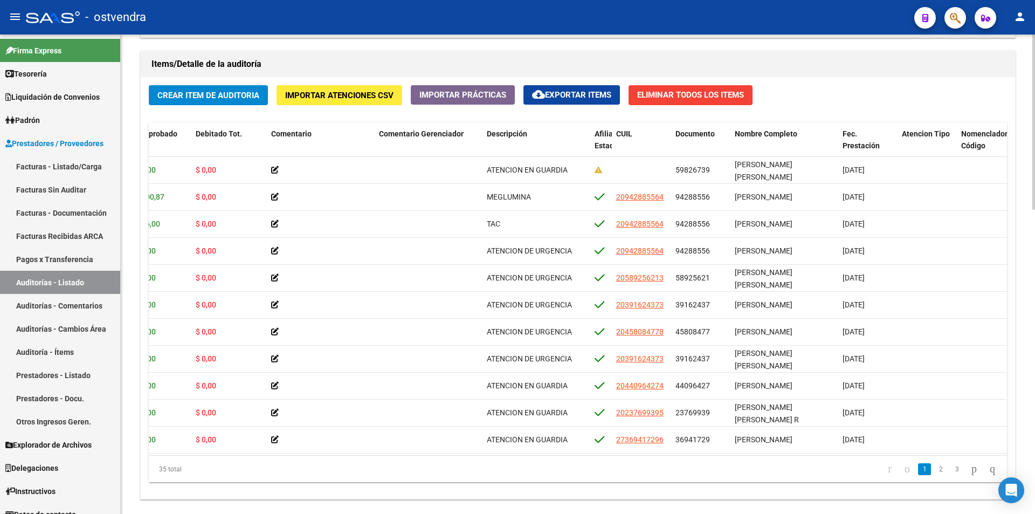
scroll to position [804, 0]
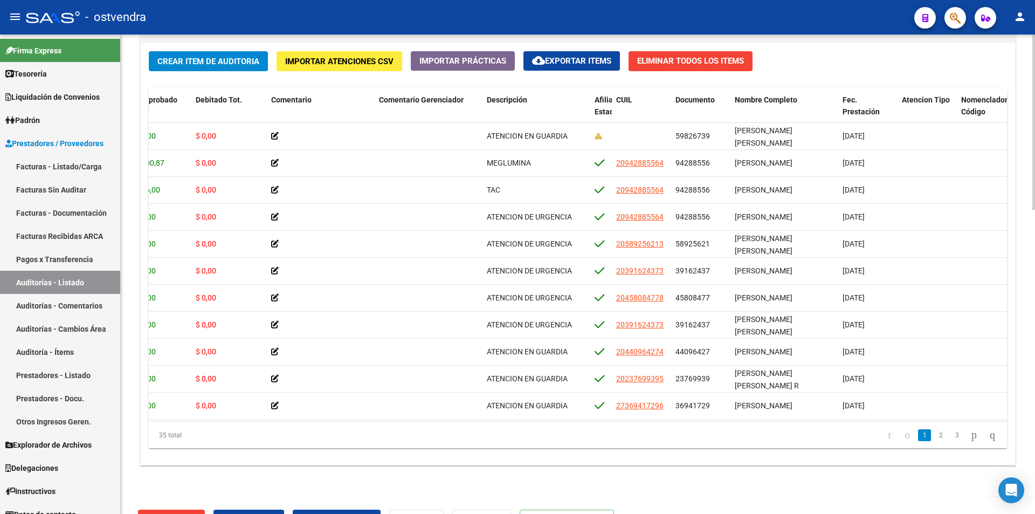
click at [1035, 484] on div at bounding box center [1033, 415] width 3 height 175
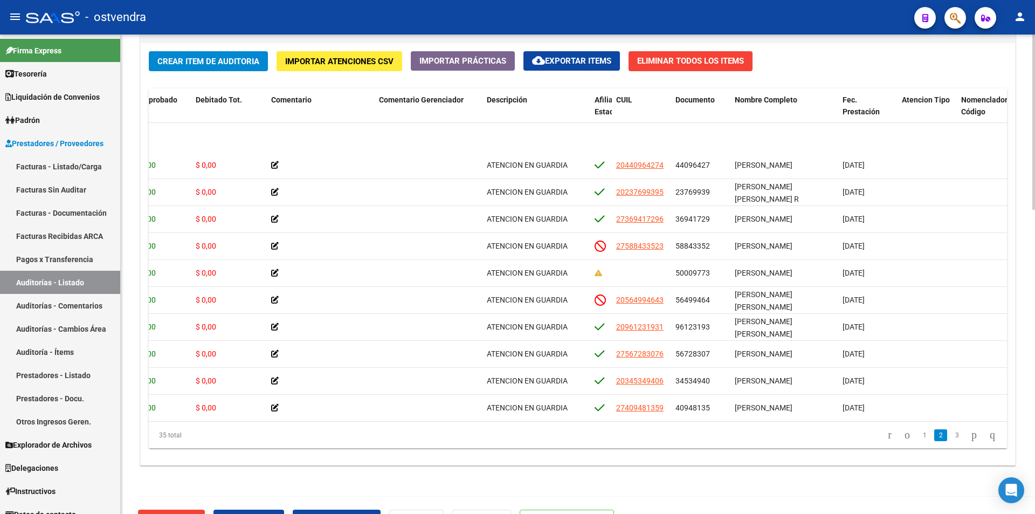
scroll to position [245, 262]
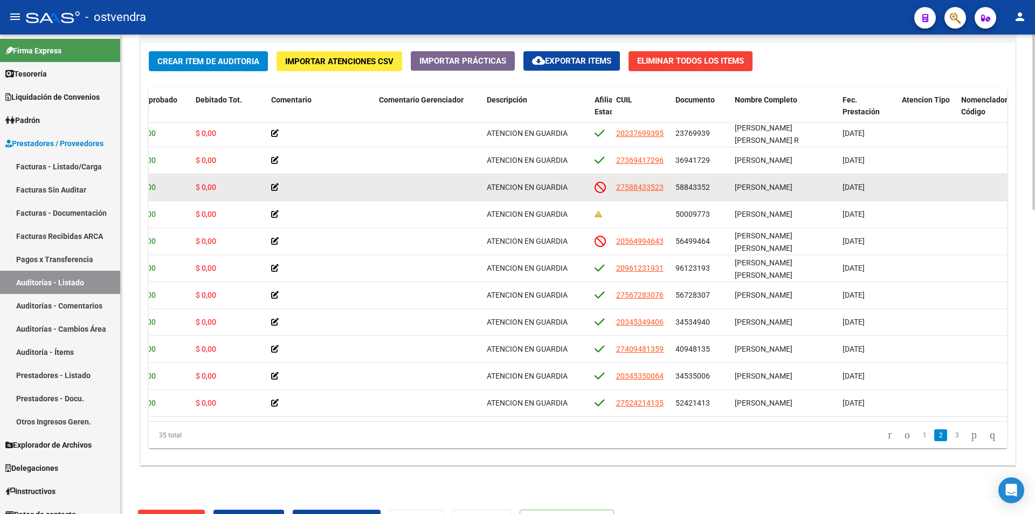
drag, startPoint x: 677, startPoint y: 188, endPoint x: 711, endPoint y: 187, distance: 34.0
click at [711, 187] on div "58843352" at bounding box center [701, 187] width 51 height 12
copy span "58843352"
click at [664, 186] on div "27588433523" at bounding box center [641, 187] width 51 height 12
click at [662, 186] on span "27588433523" at bounding box center [639, 187] width 47 height 9
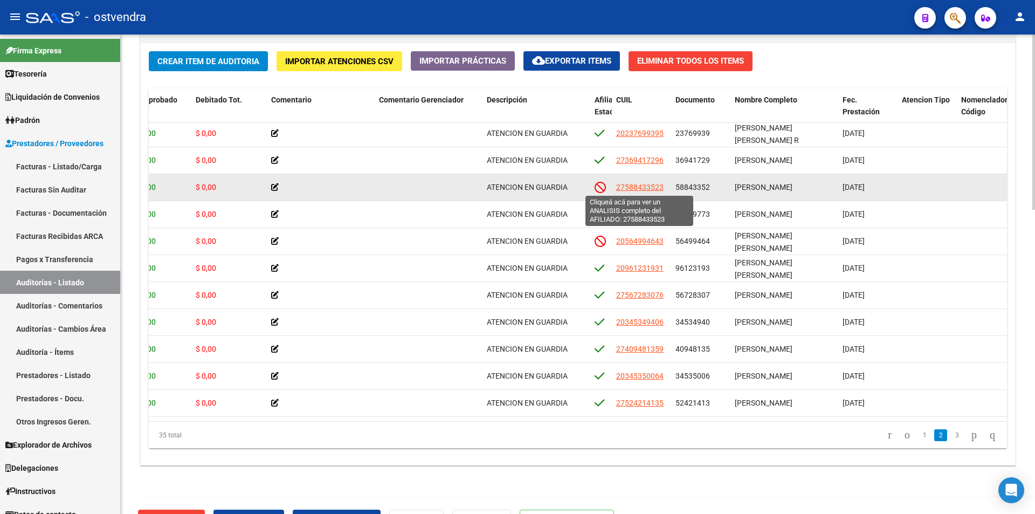
type textarea "27588433523"
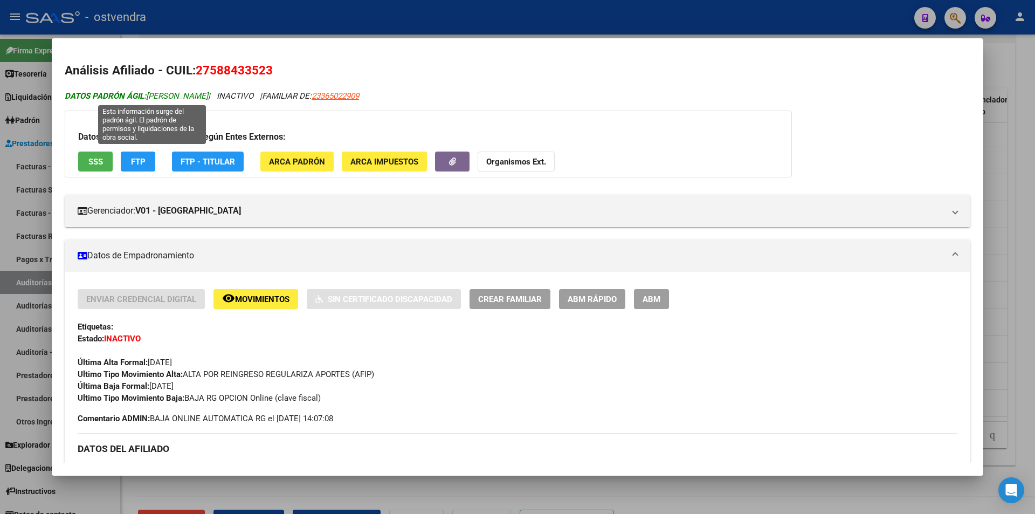
drag, startPoint x: 150, startPoint y: 97, endPoint x: 238, endPoint y: 97, distance: 87.9
click at [208, 97] on span "DATOS PADRÓN ÁGIL: [PERSON_NAME]" at bounding box center [136, 96] width 143 height 10
copy span "[PERSON_NAME]"
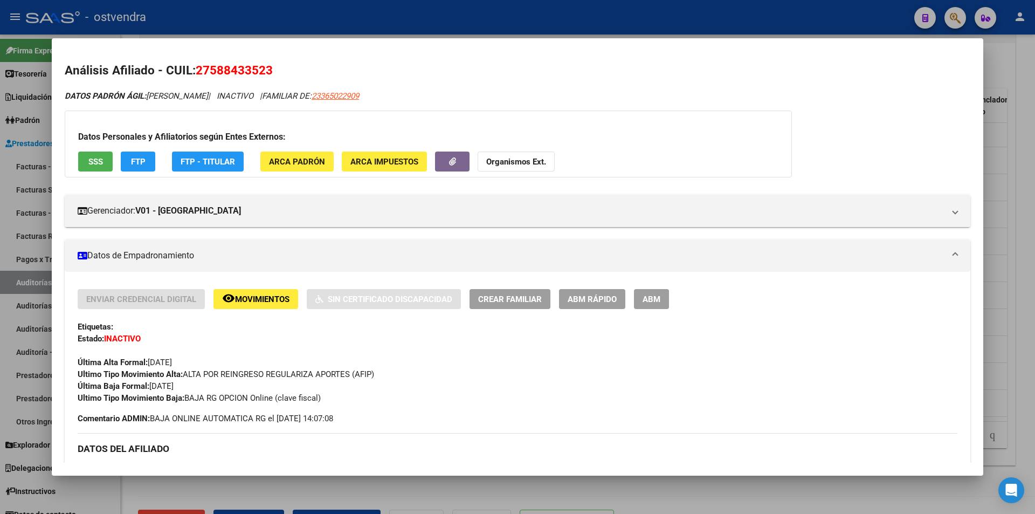
click at [1035, 187] on div at bounding box center [517, 257] width 1035 height 514
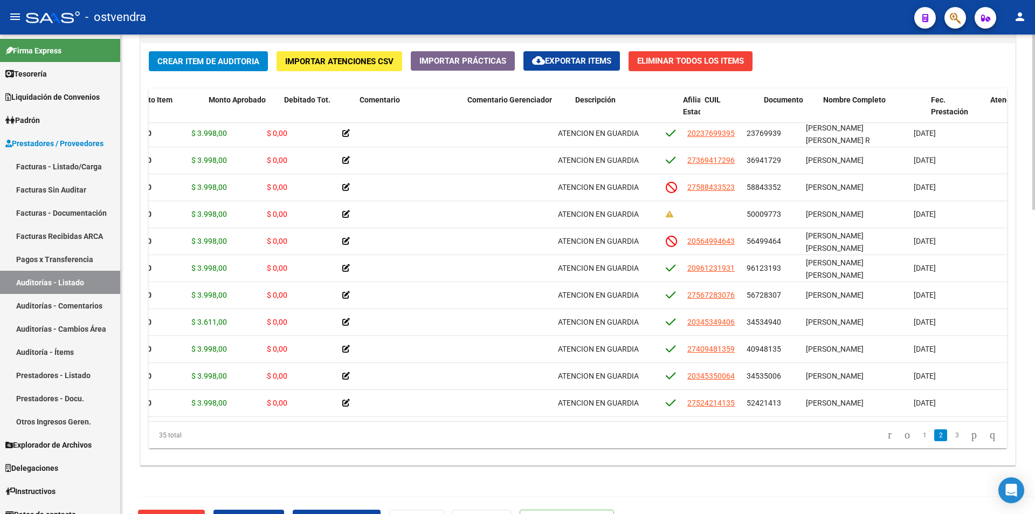
scroll to position [245, 167]
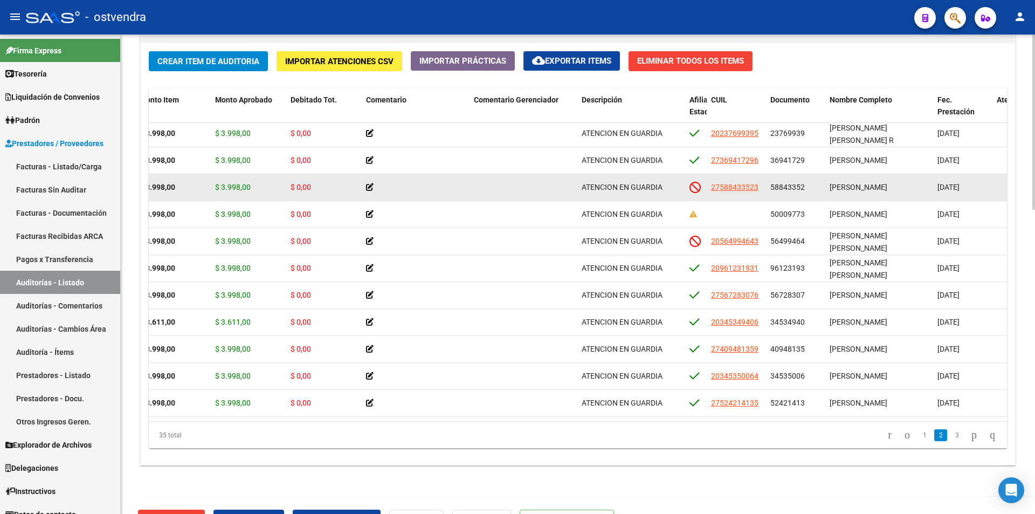
drag, startPoint x: 211, startPoint y: 184, endPoint x: 251, endPoint y: 188, distance: 39.5
click at [251, 188] on div "23420 V01 - [PERSON_NAME] $ 3.998,00 $ 3.998,00 $ 0,00 ATENCION EN GUARDIA 2758…" at bounding box center [727, 187] width 1491 height 27
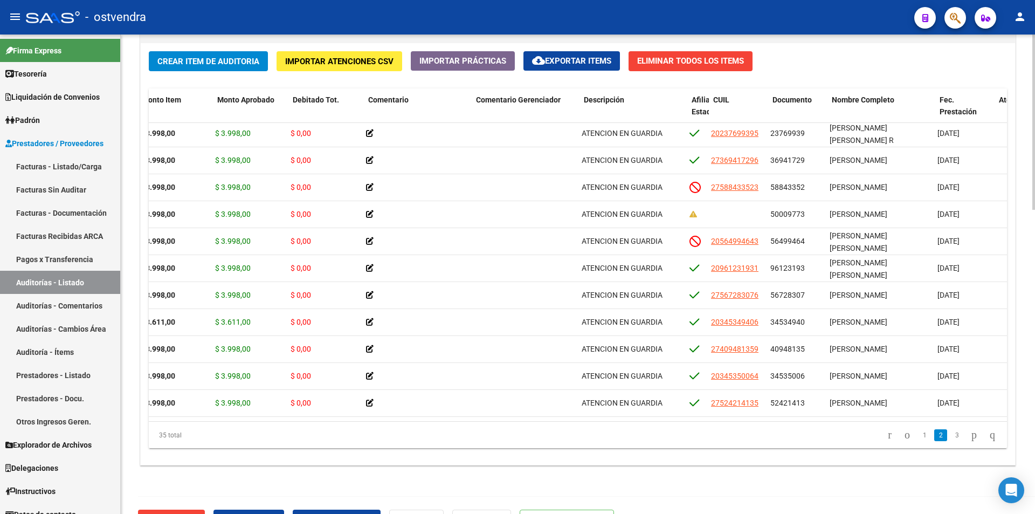
scroll to position [245, 0]
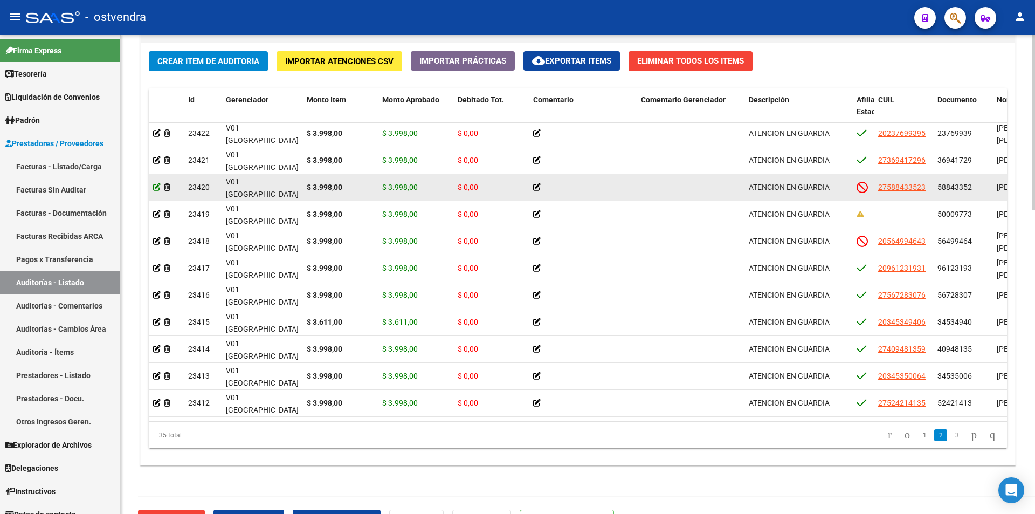
click at [155, 187] on icon at bounding box center [157, 187] width 8 height 8
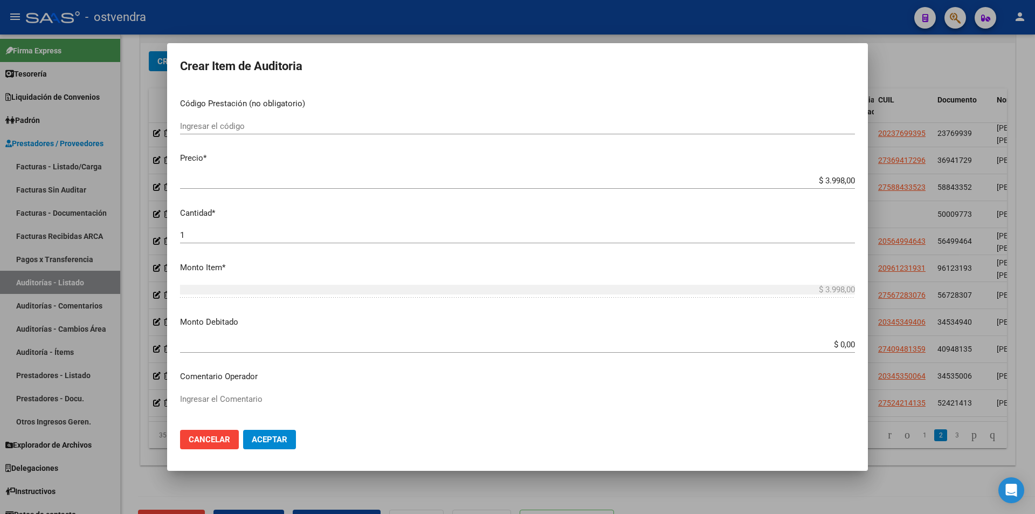
scroll to position [213, 0]
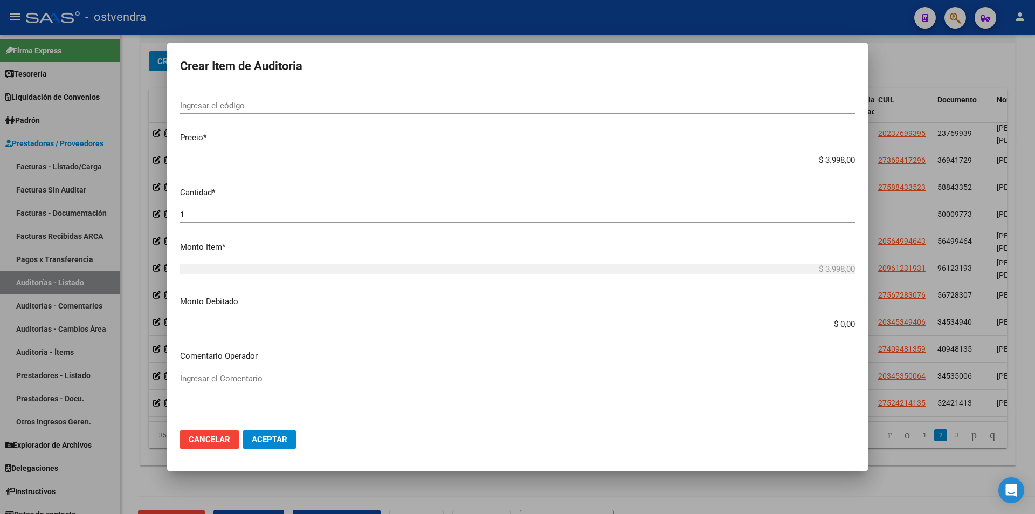
click at [847, 323] on app-form-text-field "Monto Debitado $ 0,00 Ingresar el monto" at bounding box center [522, 311] width 684 height 33
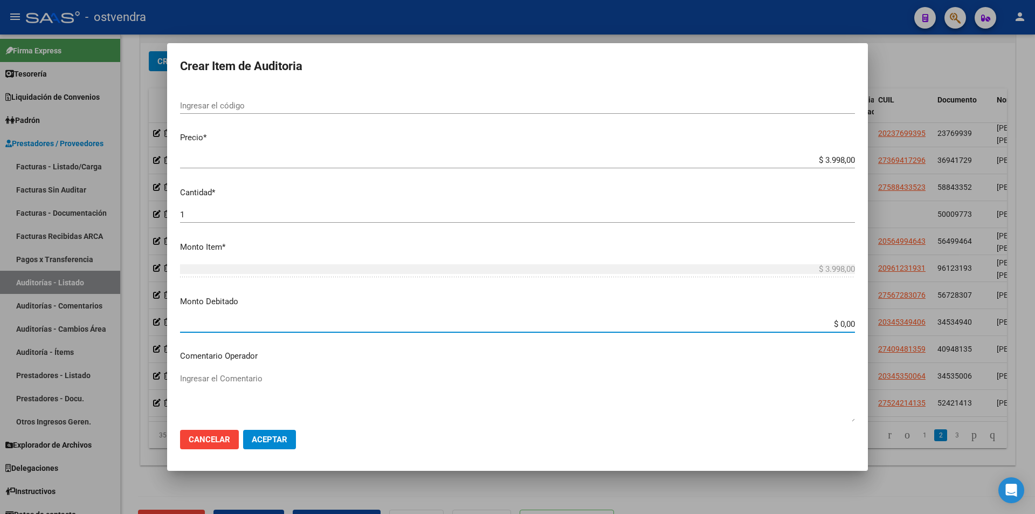
click at [846, 323] on input "$ 0,00" at bounding box center [517, 324] width 675 height 10
click at [850, 321] on app-form-text-field "Monto Debitado $ 0,00 Ingresar el monto" at bounding box center [522, 311] width 684 height 33
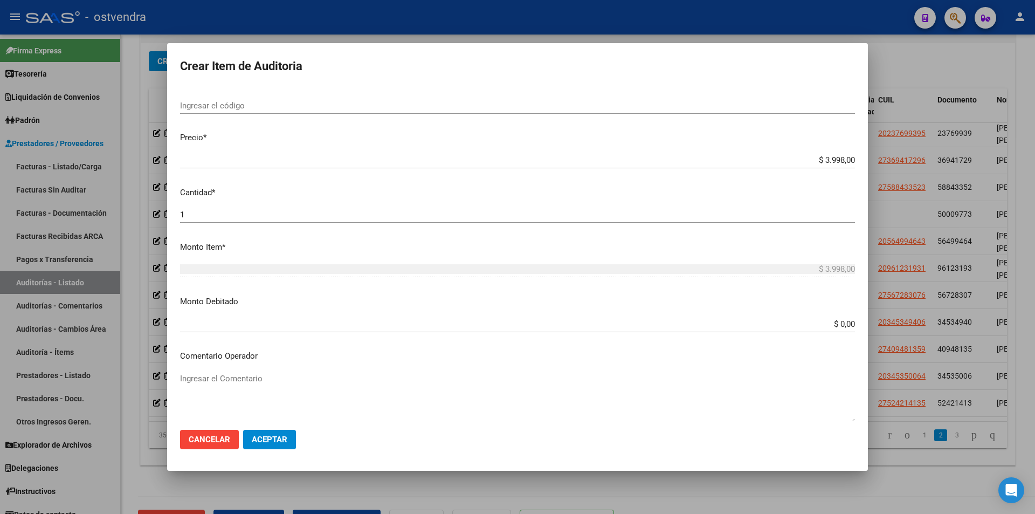
click at [845, 323] on input "$ 0,00" at bounding box center [517, 324] width 675 height 10
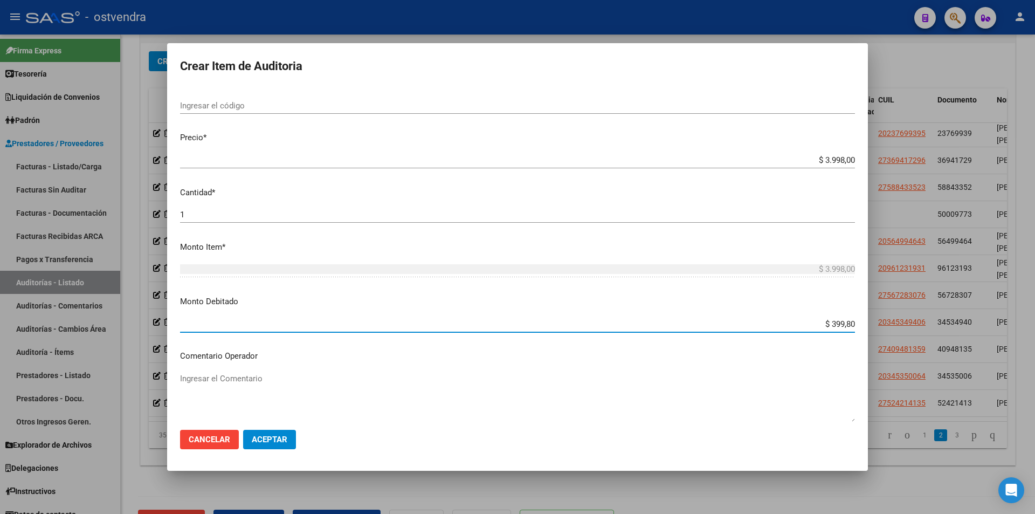
type input "$ 3.998,00"
click at [267, 439] on span "Aceptar" at bounding box center [270, 440] width 36 height 10
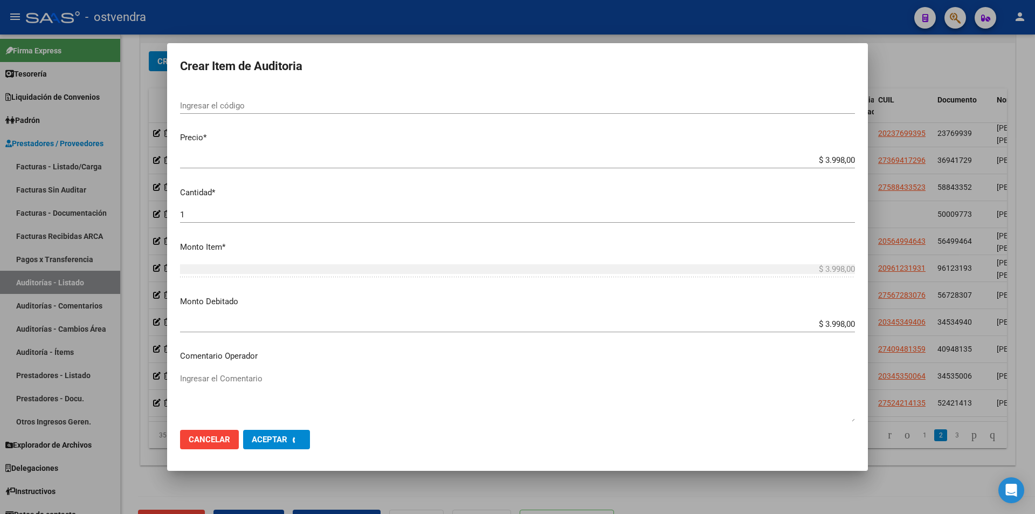
scroll to position [0, 0]
